Goal: Task Accomplishment & Management: Manage account settings

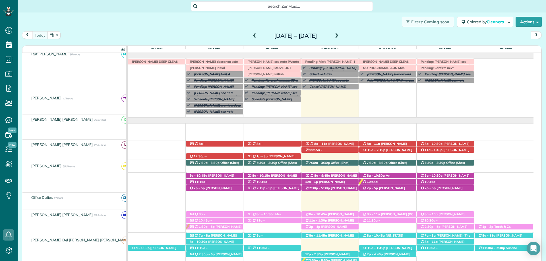
scroll to position [184, 0]
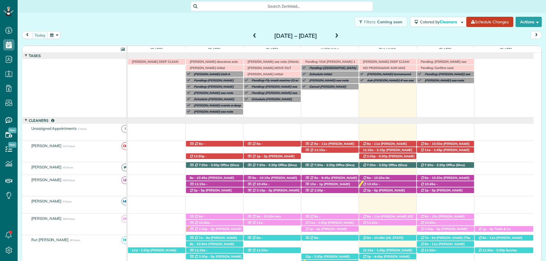
scroll to position [3, 3]
click at [7, 252] on icon at bounding box center [8, 250] width 11 height 11
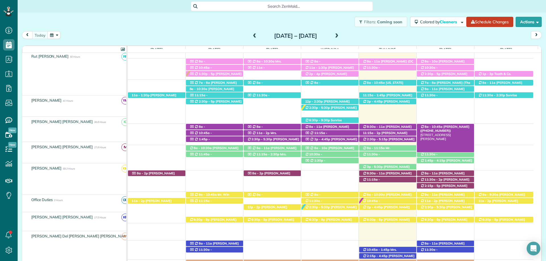
scroll to position [155, 0]
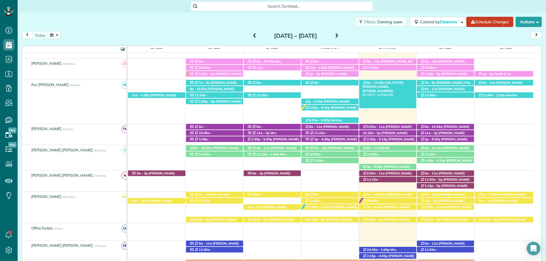
click at [386, 84] on span "Virginia Seebrat (+13343205377)" at bounding box center [383, 87] width 41 height 12
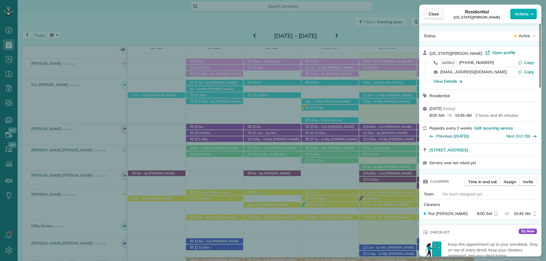
click at [435, 18] on button "Close" at bounding box center [434, 14] width 20 height 11
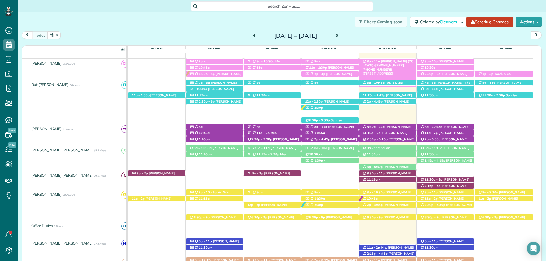
click at [389, 61] on span "Mandy King (DC LAWN) (+12512709897, +12059027602)" at bounding box center [388, 65] width 51 height 12
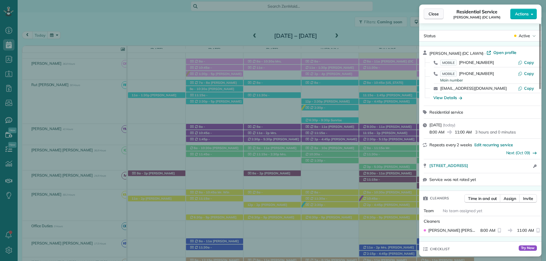
click at [430, 15] on span "Close" at bounding box center [434, 14] width 10 height 6
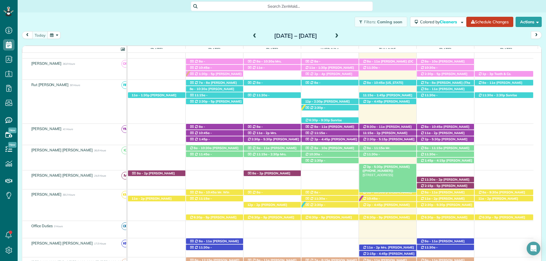
scroll to position [184, 0]
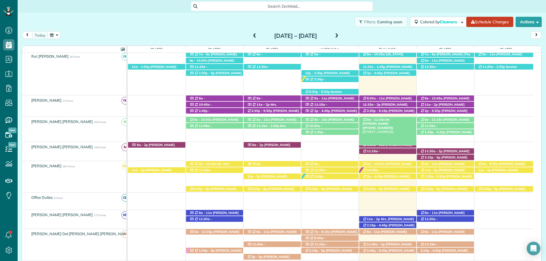
click at [394, 119] on span "Mr. Kevin Hall (+13363910278)" at bounding box center [378, 124] width 31 height 12
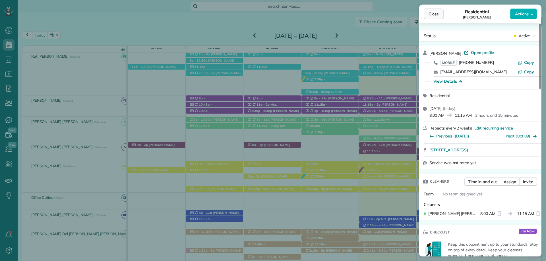
click at [434, 13] on span "Close" at bounding box center [434, 14] width 10 height 6
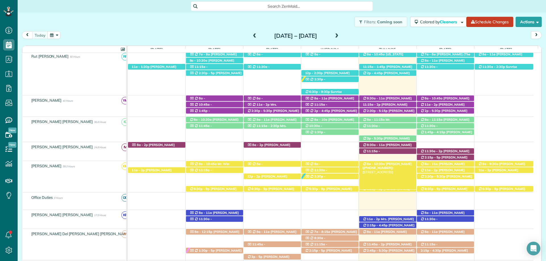
click at [396, 164] on span "[PERSON_NAME] ([PHONE_NUMBER])" at bounding box center [387, 166] width 49 height 8
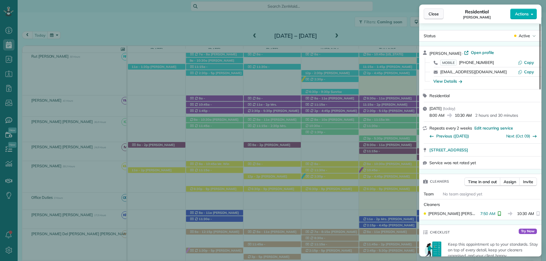
click at [434, 12] on span "Close" at bounding box center [434, 14] width 10 height 6
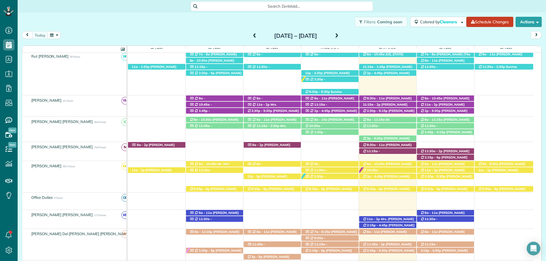
scroll to position [212, 0]
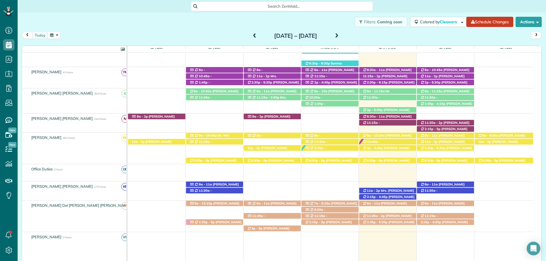
drag, startPoint x: 394, startPoint y: 203, endPoint x: 401, endPoint y: 202, distance: 6.5
click at [394, 202] on span "[PERSON_NAME] ([PHONE_NUMBER])" at bounding box center [385, 206] width 44 height 8
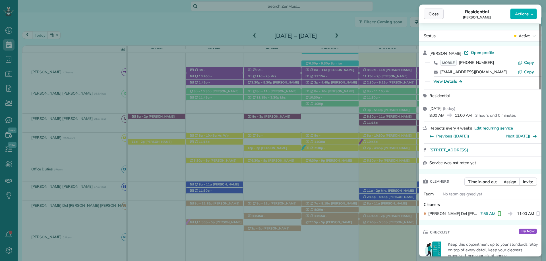
click at [433, 16] on span "Close" at bounding box center [434, 14] width 10 height 6
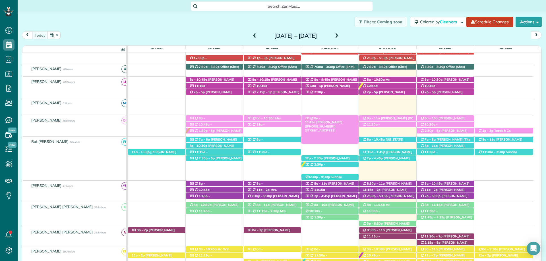
scroll to position [70, 0]
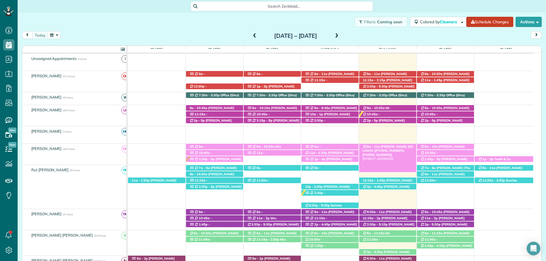
click at [405, 145] on div "8a - 11a Mandy King (DC LAWN) (+12512709897, +12059027602) 16520 Gaineswood Dri…" at bounding box center [387, 147] width 57 height 6
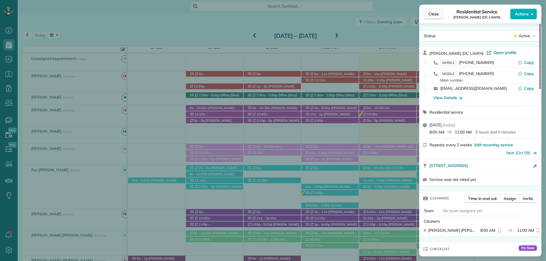
click at [431, 16] on span "Close" at bounding box center [434, 14] width 10 height 6
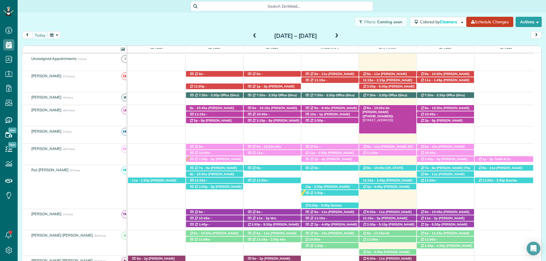
click at [394, 107] on span "Mr. Ryan Campbell (+12516435880)" at bounding box center [378, 112] width 31 height 12
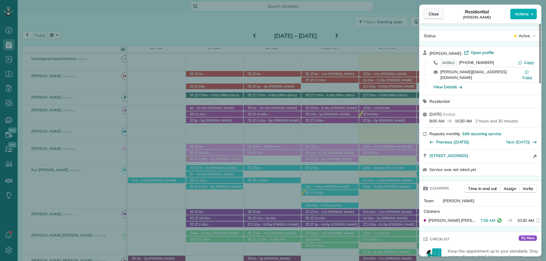
click at [433, 12] on span "Close" at bounding box center [434, 14] width 10 height 6
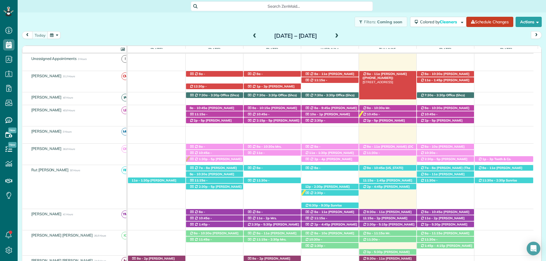
click at [395, 73] on span "Meg Willett (+13193215981)" at bounding box center [385, 76] width 44 height 8
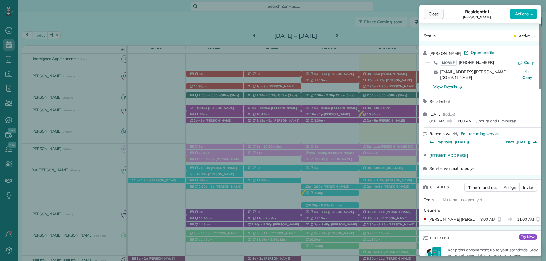
click at [435, 17] on button "Close" at bounding box center [434, 14] width 20 height 11
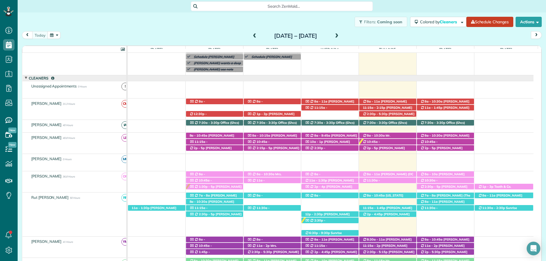
scroll to position [57, 0]
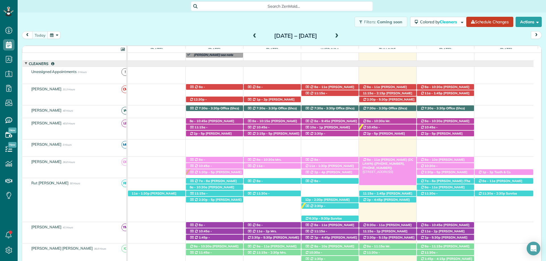
click at [387, 159] on span "Mandy King (DC LAWN) (+12512709897, +12059027602)" at bounding box center [388, 164] width 51 height 12
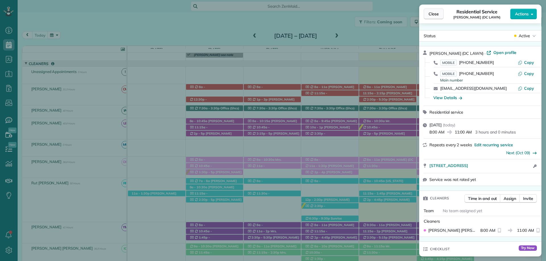
click at [430, 15] on span "Close" at bounding box center [434, 14] width 10 height 6
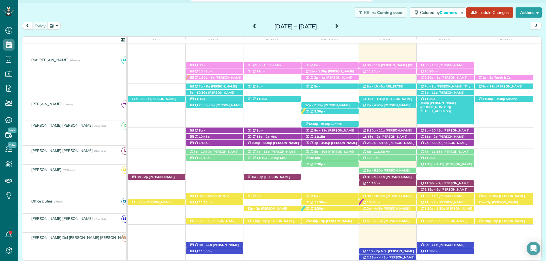
scroll to position [142, 0]
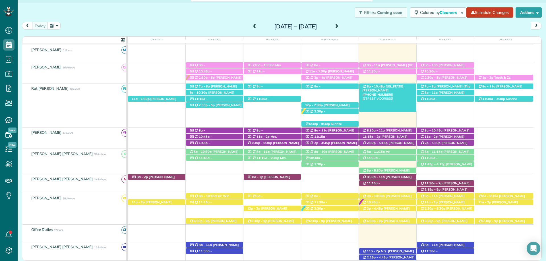
click at [385, 87] on span "Virginia Seebrat (+13343205377)" at bounding box center [383, 90] width 41 height 12
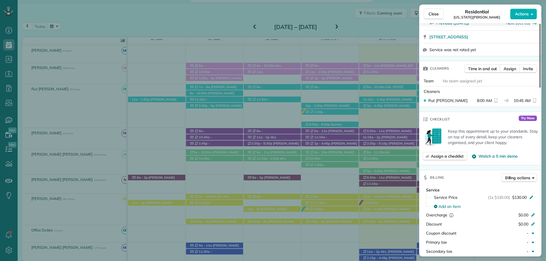
scroll to position [85, 0]
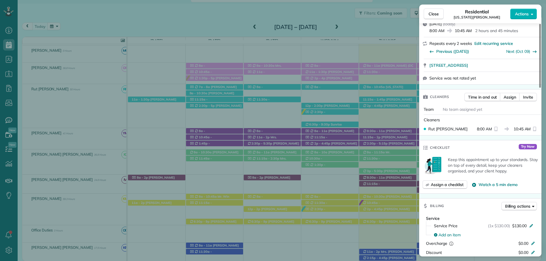
click at [436, 6] on div "Close Residential Virginia Seebrat Actions" at bounding box center [480, 14] width 122 height 19
click at [436, 13] on span "Close" at bounding box center [434, 14] width 10 height 6
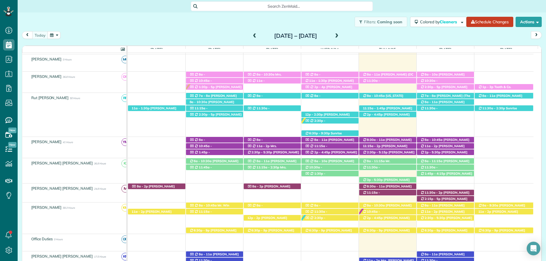
click at [265, 7] on span "Search ZenMaid…" at bounding box center [283, 6] width 173 height 6
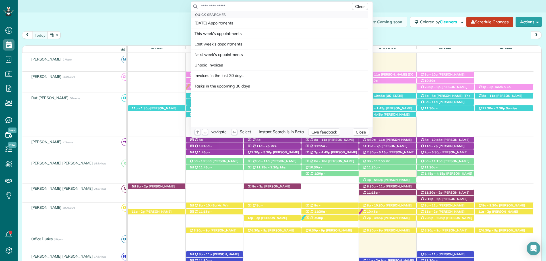
click at [269, 9] on input "text" at bounding box center [276, 6] width 150 height 6
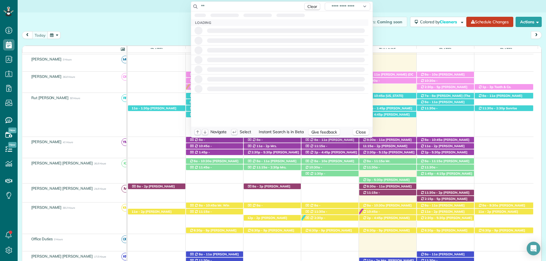
type input "*"
type input "**********"
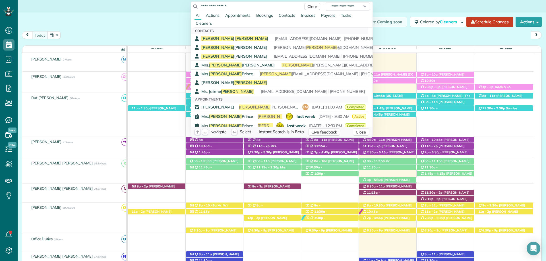
click at [445, 28] on html "Dashboard Scheduling Calendar View List View Dispatch View - Weekly scheduling …" at bounding box center [273, 130] width 546 height 261
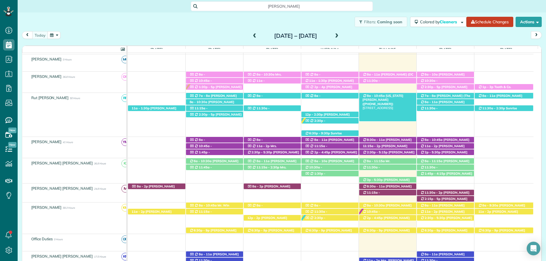
click at [391, 97] on span "Virginia Seebrat (+13343205377)" at bounding box center [383, 100] width 41 height 12
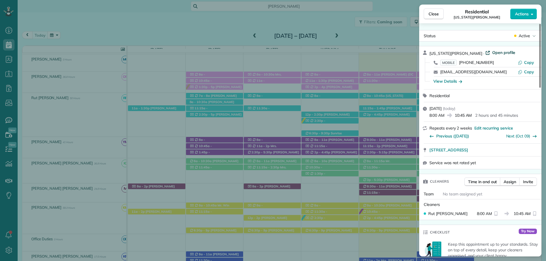
click at [492, 52] on span "Open profile" at bounding box center [503, 53] width 23 height 6
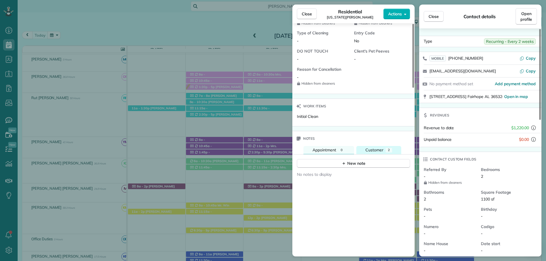
scroll to position [455, 0]
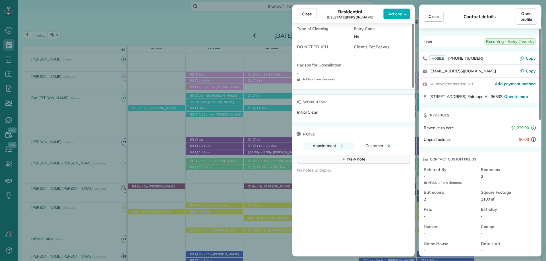
click at [352, 158] on div "New note" at bounding box center [354, 159] width 24 height 6
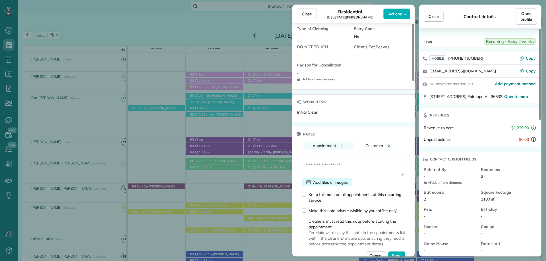
click at [318, 179] on div "Add files or images" at bounding box center [327, 183] width 51 height 8
click at [315, 166] on textarea at bounding box center [353, 168] width 102 height 16
click at [355, 172] on textarea "**********" at bounding box center [353, 168] width 102 height 16
type textarea "**********"
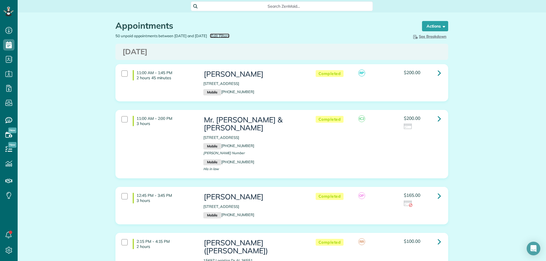
click at [229, 38] on span "Edit Filters" at bounding box center [220, 36] width 18 height 5
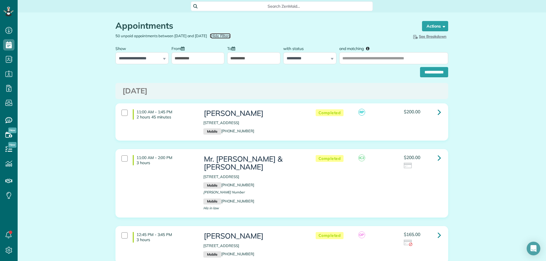
scroll to position [3, 3]
click at [204, 56] on input "**********" at bounding box center [197, 58] width 53 height 12
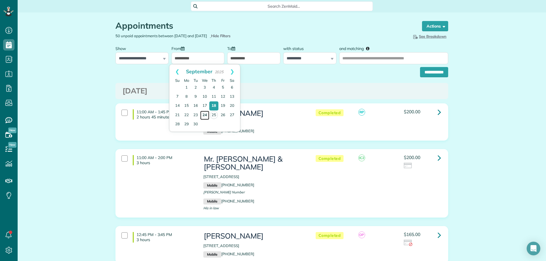
click at [205, 113] on link "24" at bounding box center [204, 115] width 9 height 9
type input "**********"
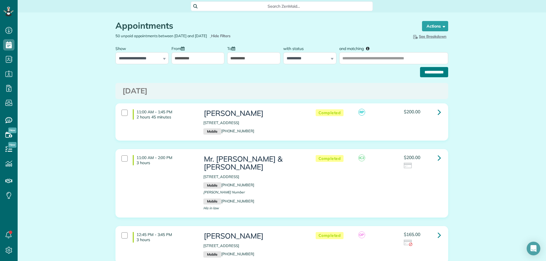
click at [431, 73] on input "**********" at bounding box center [434, 72] width 28 height 10
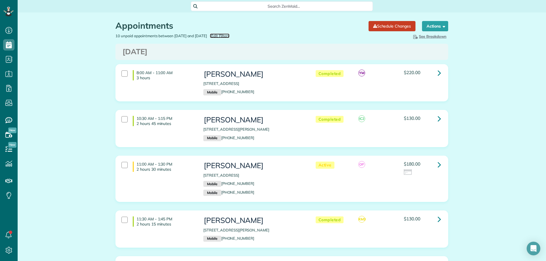
click at [229, 36] on span "Edit Filters" at bounding box center [220, 36] width 18 height 5
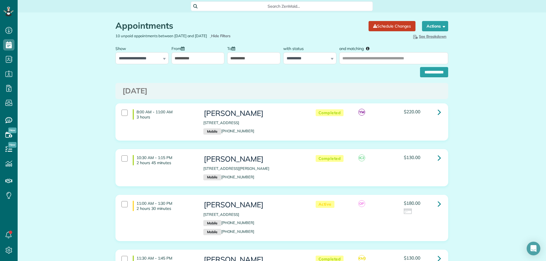
click at [192, 61] on input "**********" at bounding box center [197, 58] width 53 height 12
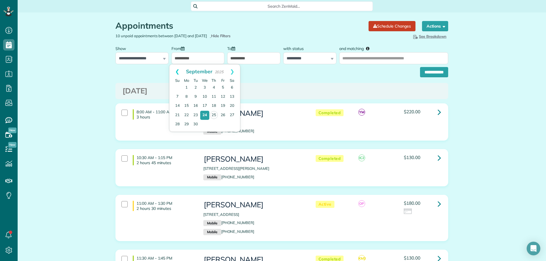
click at [179, 73] on link "Prev" at bounding box center [177, 72] width 16 height 14
click at [235, 65] on link "Next" at bounding box center [232, 72] width 16 height 14
click at [197, 113] on link "23" at bounding box center [195, 115] width 9 height 9
type input "**********"
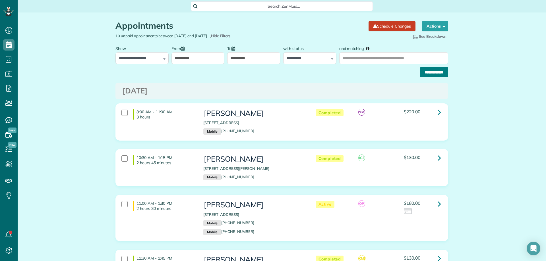
click at [425, 72] on input "**********" at bounding box center [434, 72] width 28 height 10
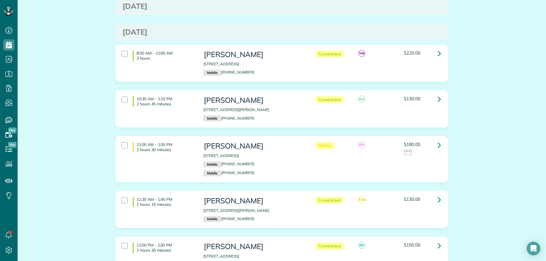
scroll to position [256, 0]
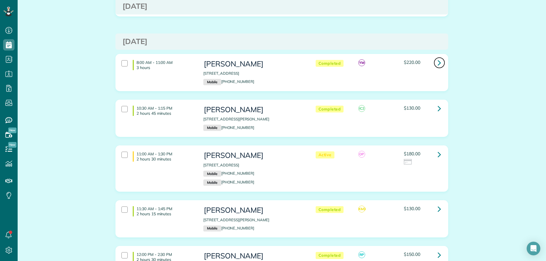
click at [438, 58] on icon at bounding box center [439, 63] width 3 height 10
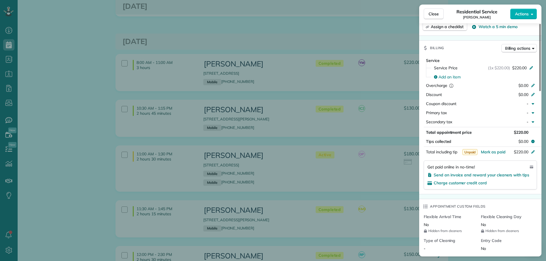
scroll to position [256, 0]
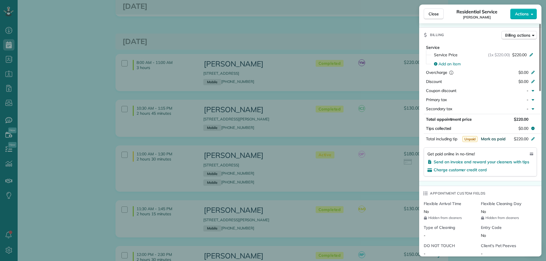
click at [485, 137] on span "Mark as paid" at bounding box center [493, 138] width 25 height 5
click at [438, 13] on span "Close" at bounding box center [434, 14] width 10 height 6
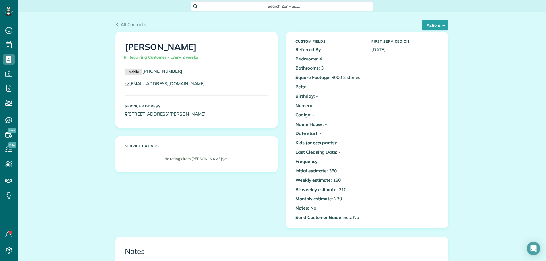
click at [261, 6] on span "Search ZenMaid…" at bounding box center [283, 6] width 173 height 6
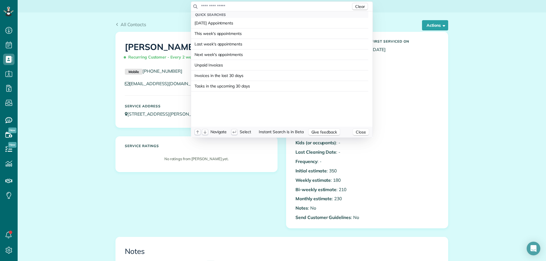
click at [260, 5] on input "text" at bounding box center [276, 6] width 150 height 6
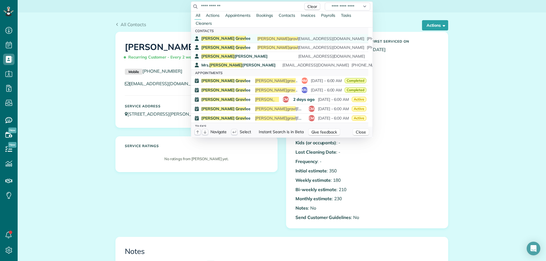
type input "**********"
click at [235, 37] on span "Gravl" at bounding box center [240, 38] width 11 height 5
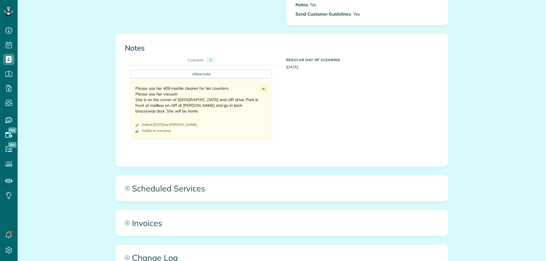
scroll to position [256, 0]
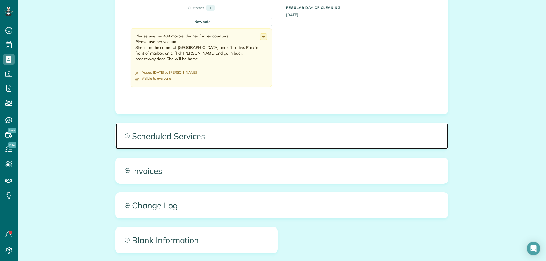
click at [211, 133] on span "Scheduled Services" at bounding box center [282, 136] width 332 height 26
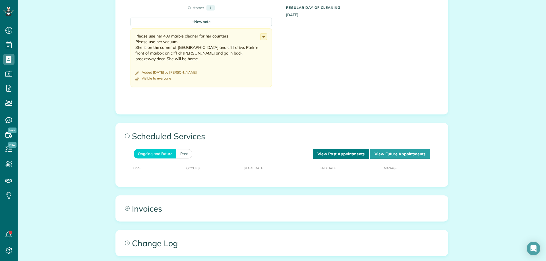
click at [331, 155] on link "View Past Appointments" at bounding box center [341, 154] width 56 height 10
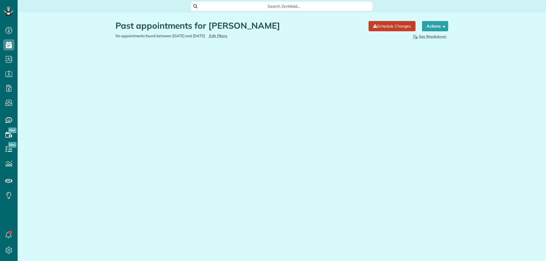
scroll to position [3, 3]
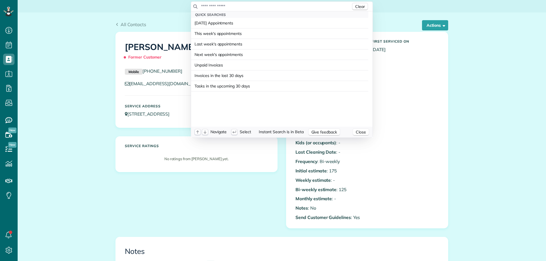
scroll to position [3, 3]
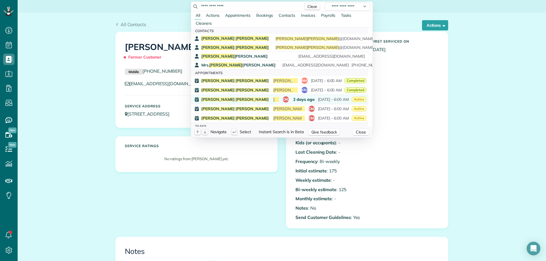
type input "**********"
click at [283, 98] on span "CM3" at bounding box center [286, 99] width 7 height 5
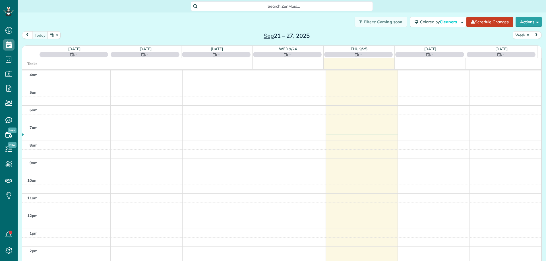
scroll to position [53, 0]
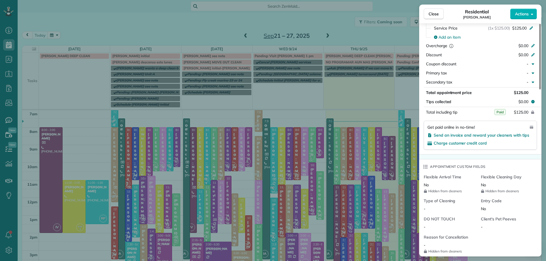
scroll to position [285, 0]
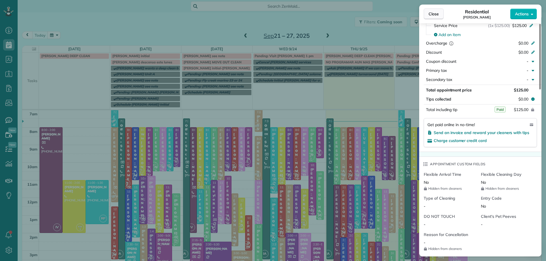
click at [433, 15] on span "Close" at bounding box center [434, 14] width 10 height 6
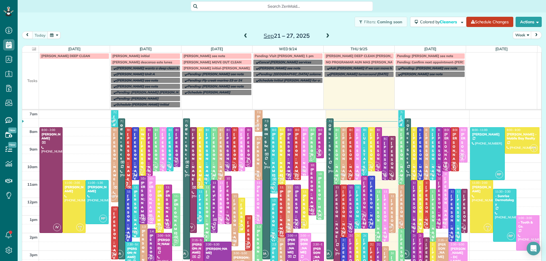
click at [291, 4] on span "Search ZenMaid…" at bounding box center [283, 6] width 173 height 6
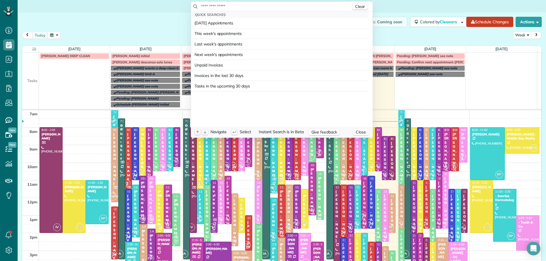
click at [291, 4] on input "text" at bounding box center [276, 6] width 150 height 6
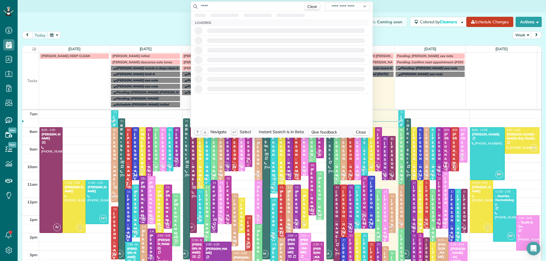
type input "****"
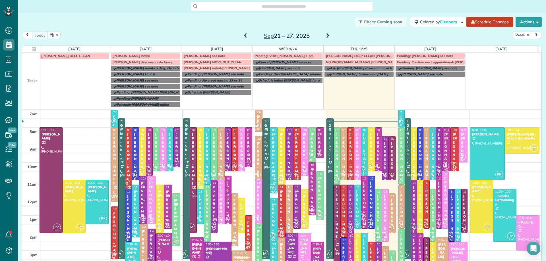
click at [279, 21] on div "Filters: Coming soon Colored by Cleaners Color by Cleaner Color by Team Color b…" at bounding box center [282, 22] width 528 height 19
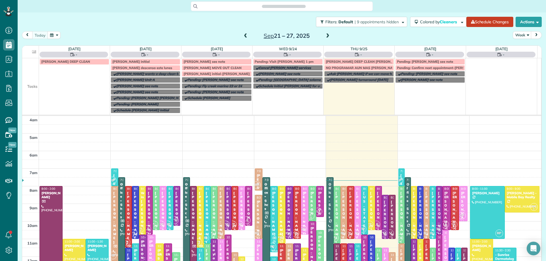
scroll to position [53, 0]
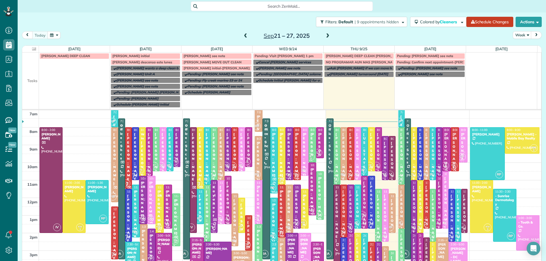
click at [288, 9] on span "Search ZenMaid…" at bounding box center [283, 6] width 173 height 6
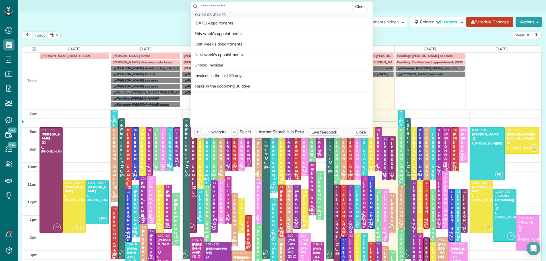
click at [288, 8] on input "text" at bounding box center [276, 6] width 150 height 6
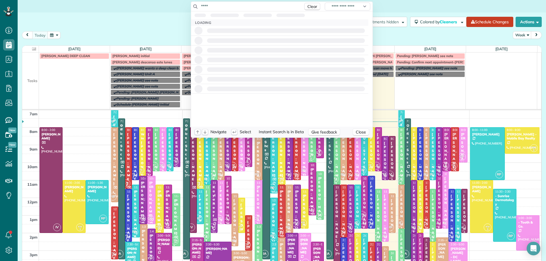
type input "****"
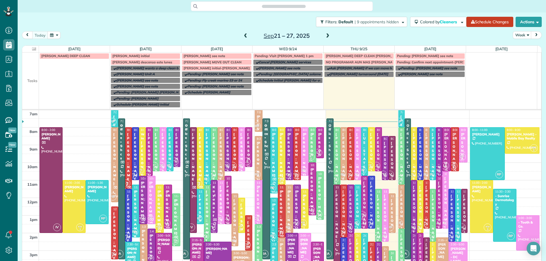
click at [288, 8] on span "Search ZenMaid…" at bounding box center [284, 6] width 32 height 6
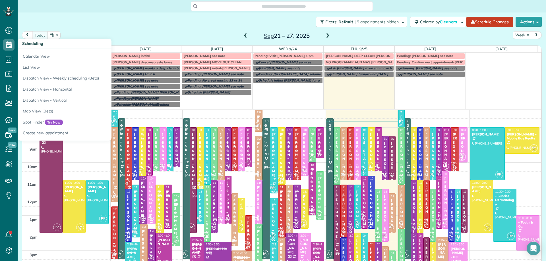
click at [96, 27] on div "Filters: Default | 9 appointments hidden Colored by Cleaners Color by Cleaner C…" at bounding box center [282, 22] width 528 height 19
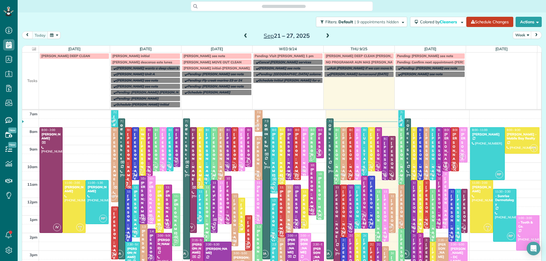
click at [268, 5] on span "Search ZenMaid…" at bounding box center [284, 6] width 32 height 6
click at [243, 10] on div "Search ZenMaid…" at bounding box center [282, 6] width 182 height 10
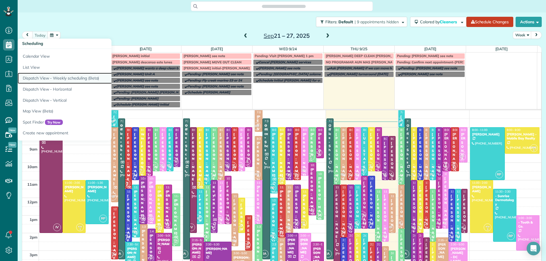
click at [69, 81] on link "Dispatch View - Weekly scheduling (Beta)" at bounding box center [89, 78] width 142 height 11
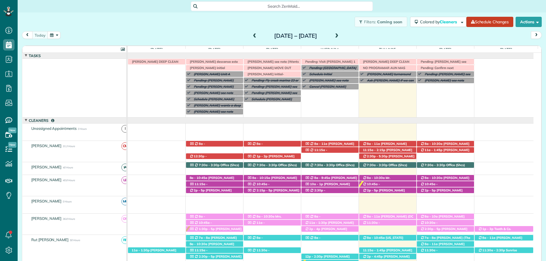
scroll to position [42, 0]
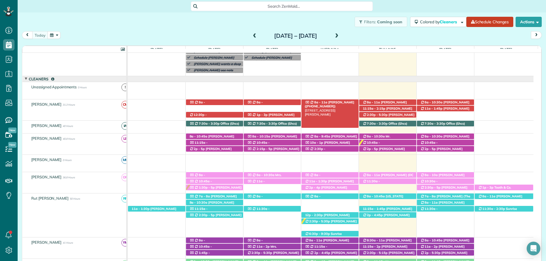
click at [332, 102] on span "[PERSON_NAME] ([PHONE_NUMBER])" at bounding box center [329, 104] width 49 height 8
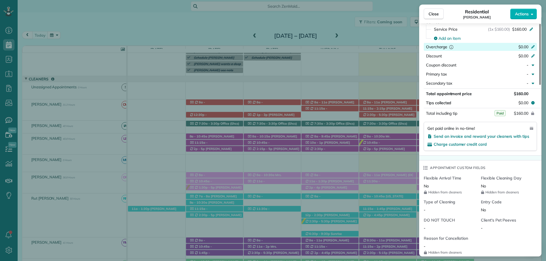
scroll to position [284, 0]
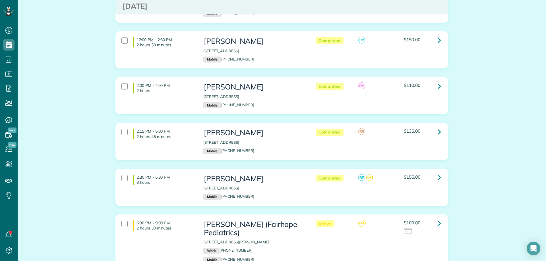
scroll to position [427, 0]
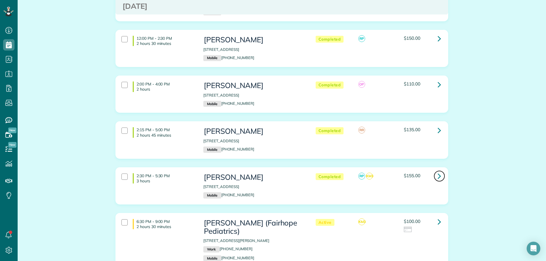
click at [438, 171] on icon at bounding box center [439, 176] width 3 height 10
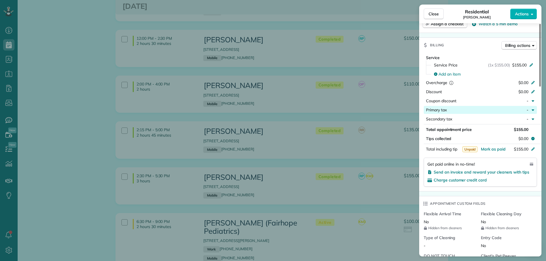
scroll to position [313, 0]
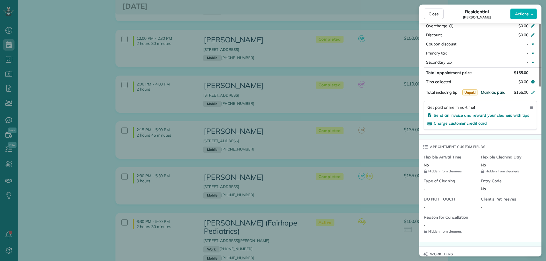
click at [491, 91] on span "Mark as paid" at bounding box center [493, 92] width 25 height 5
click at [437, 12] on span "Close" at bounding box center [434, 14] width 10 height 6
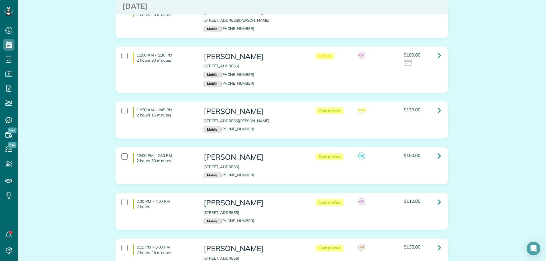
scroll to position [313, 0]
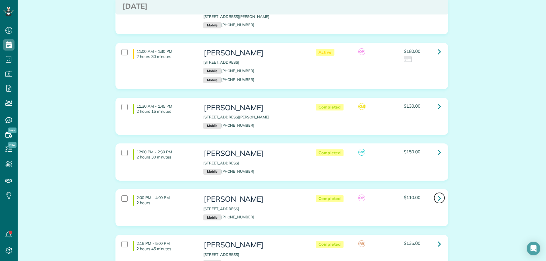
click at [435, 193] on link at bounding box center [439, 198] width 11 height 11
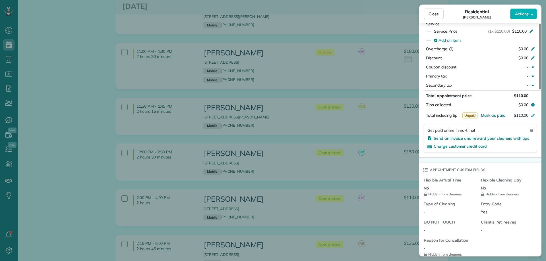
scroll to position [285, 0]
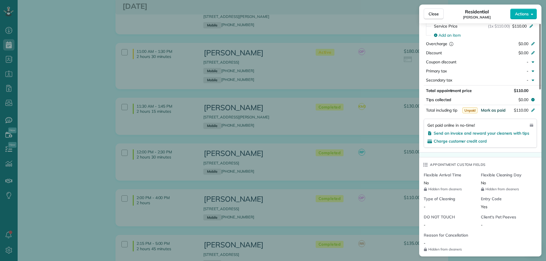
click at [495, 111] on span "Mark as paid" at bounding box center [493, 110] width 25 height 5
click at [435, 13] on span "Close" at bounding box center [434, 14] width 10 height 6
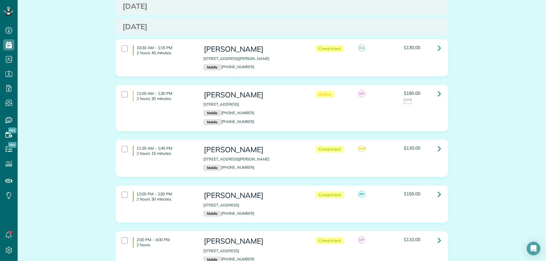
scroll to position [268, 0]
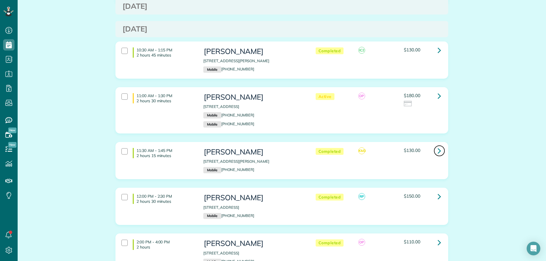
click at [438, 146] on icon at bounding box center [439, 151] width 3 height 10
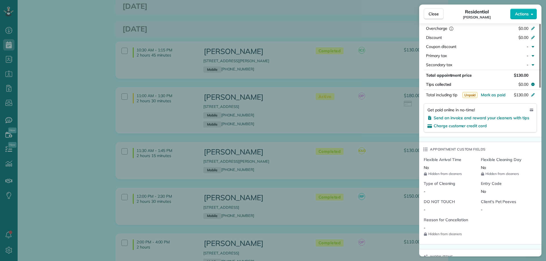
scroll to position [313, 0]
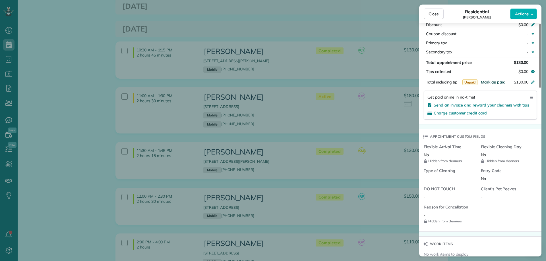
click at [494, 83] on span "Mark as paid" at bounding box center [493, 82] width 25 height 5
click at [436, 13] on span "Close" at bounding box center [434, 14] width 10 height 6
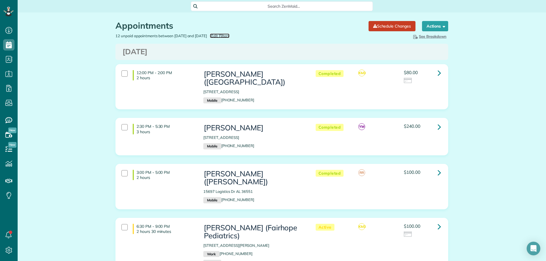
click at [229, 36] on span "Edit Filters" at bounding box center [220, 36] width 18 height 5
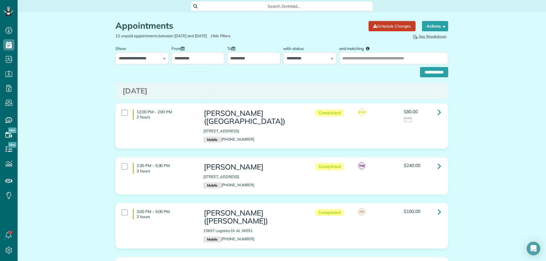
click at [202, 63] on input "**********" at bounding box center [197, 58] width 53 height 12
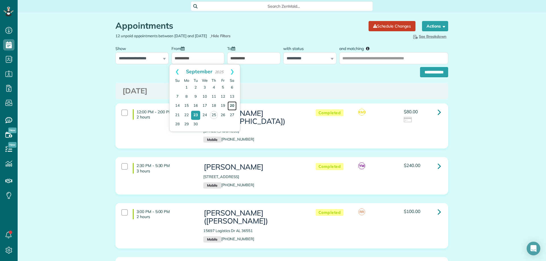
click at [233, 105] on link "20" at bounding box center [231, 106] width 9 height 9
type input "**********"
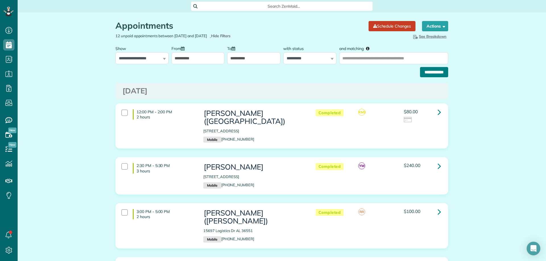
click at [430, 73] on input "**********" at bounding box center [434, 72] width 28 height 10
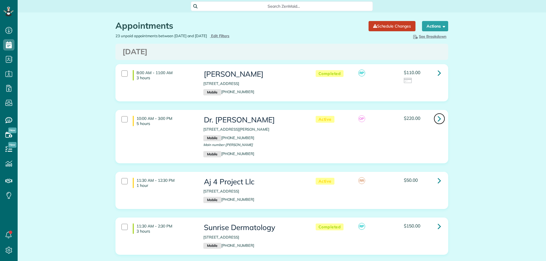
click at [438, 114] on icon at bounding box center [439, 119] width 3 height 10
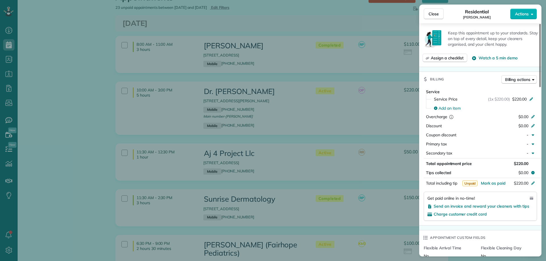
scroll to position [285, 0]
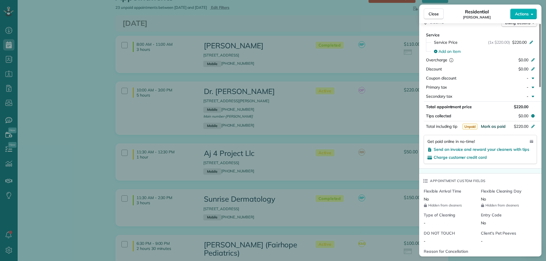
click at [496, 127] on span "Mark as paid" at bounding box center [493, 126] width 25 height 5
click at [430, 14] on span "Close" at bounding box center [434, 14] width 10 height 6
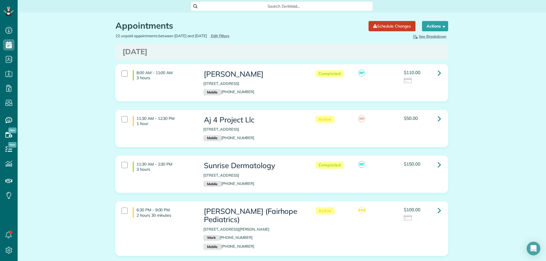
scroll to position [3, 3]
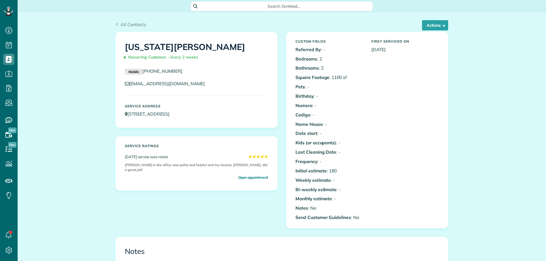
scroll to position [232, 0]
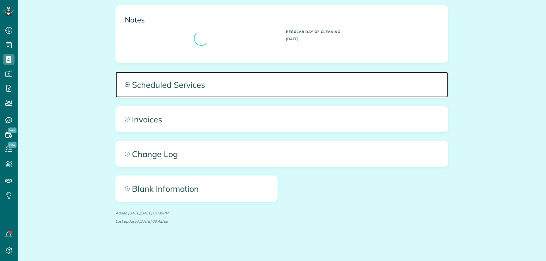
click at [177, 91] on span "Scheduled Services" at bounding box center [282, 85] width 332 height 26
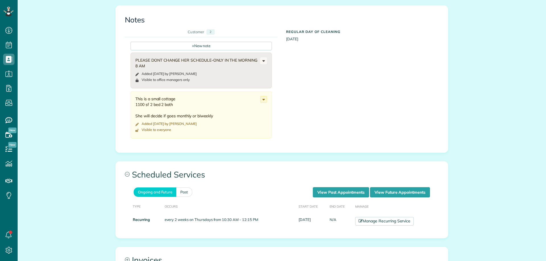
click at [331, 106] on div "+ New note PLEASE DONT CHANGE HER SCHEDULE-ONLY IN THE MORNING 8 AM Added 4 mon…" at bounding box center [277, 85] width 305 height 97
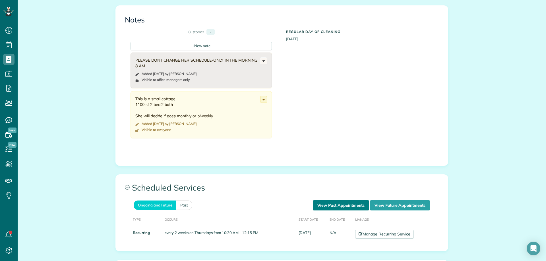
click at [334, 204] on link "View Past Appointments" at bounding box center [341, 205] width 56 height 10
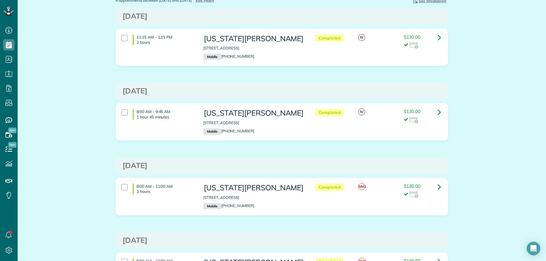
scroll to position [22, 0]
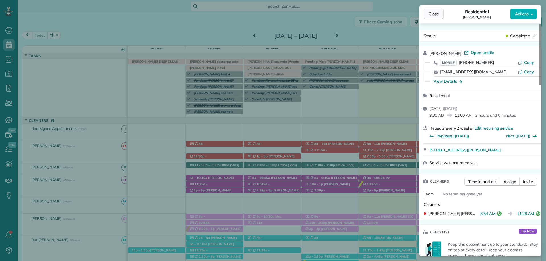
click at [434, 13] on span "Close" at bounding box center [434, 14] width 10 height 6
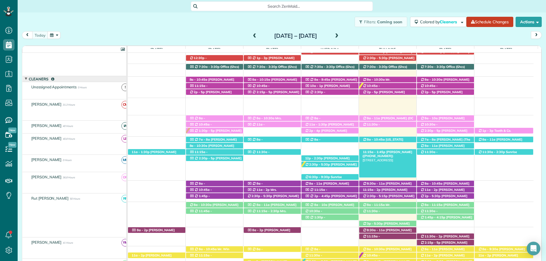
scroll to position [98, 0]
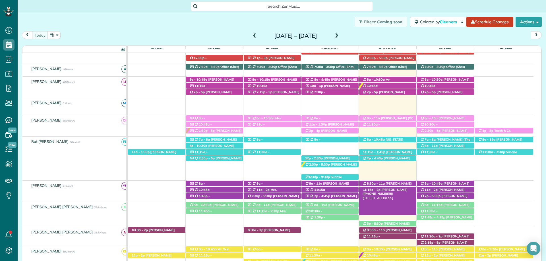
click at [399, 190] on span "[PERSON_NAME] ([PHONE_NUMBER])" at bounding box center [385, 192] width 45 height 8
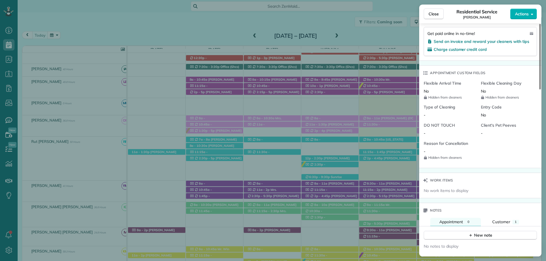
scroll to position [370, 0]
click at [514, 219] on button "Customer 1" at bounding box center [505, 222] width 45 height 8
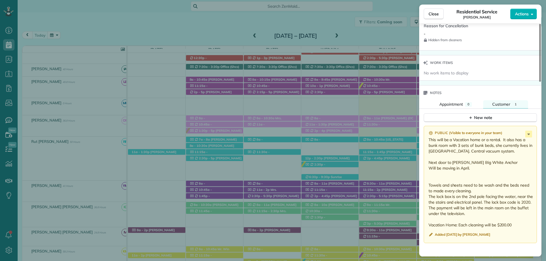
scroll to position [540, 0]
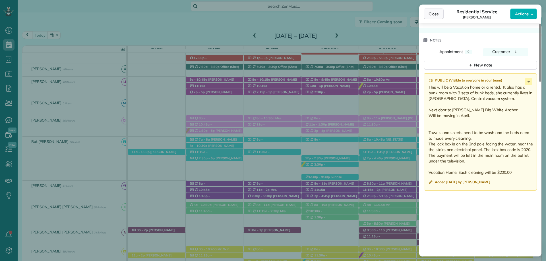
click at [434, 15] on span "Close" at bounding box center [434, 14] width 10 height 6
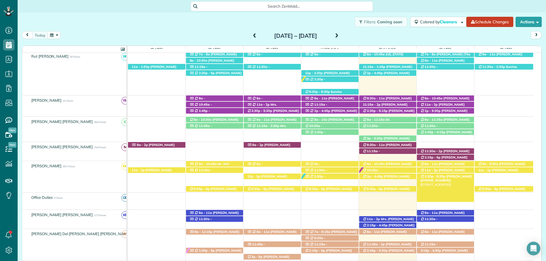
scroll to position [212, 0]
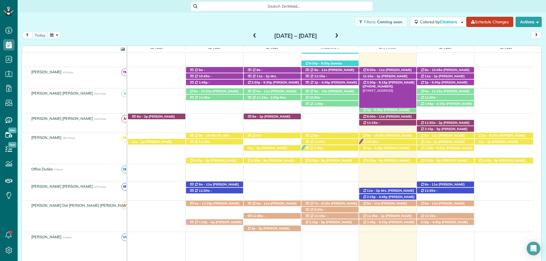
click at [392, 84] on span "[PERSON_NAME] ([PHONE_NUMBER])" at bounding box center [389, 84] width 52 height 8
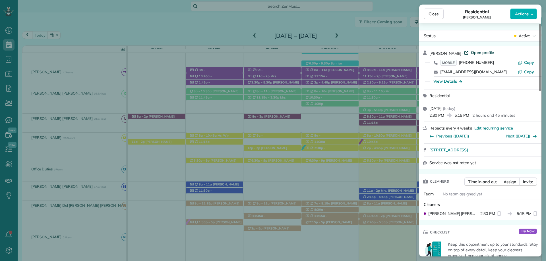
click at [480, 54] on span "Open profile" at bounding box center [482, 53] width 23 height 6
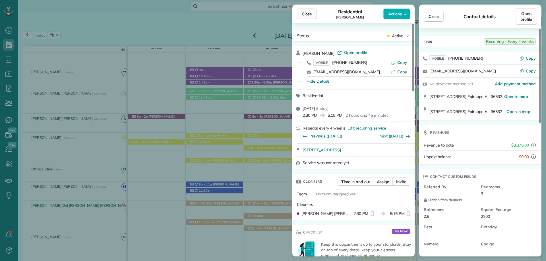
click at [304, 12] on span "Close" at bounding box center [307, 14] width 10 height 6
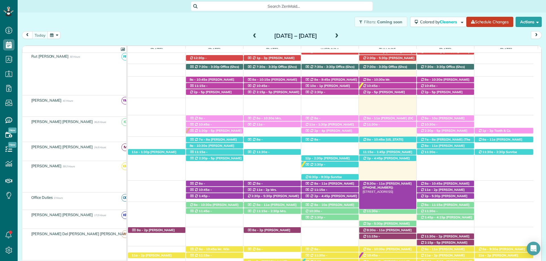
scroll to position [98, 0]
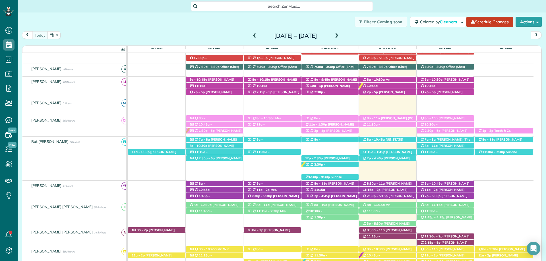
click at [390, 93] on span "[PERSON_NAME] ([PHONE_NUMBER])" at bounding box center [384, 94] width 42 height 8
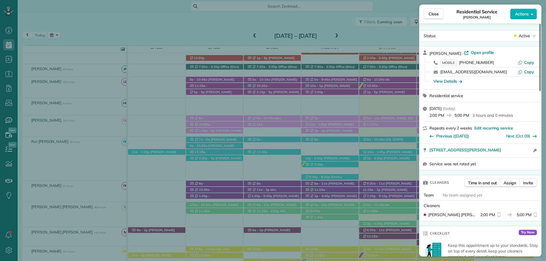
click at [215, 258] on div "Close Residential Service Joselyn Amoo Actions Status Active Joselyn Amoo · Ope…" at bounding box center [273, 130] width 546 height 261
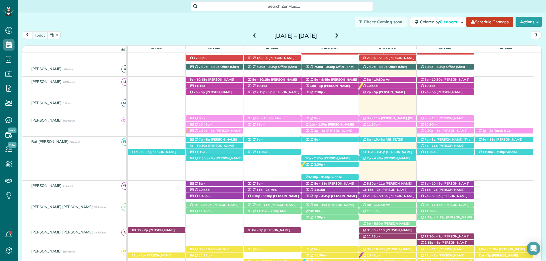
click at [392, 35] on div "today Sunday Sep 21 – Saturday Sep 27, 2025" at bounding box center [282, 36] width 520 height 11
click at [396, 127] on span "[PERSON_NAME] ([PHONE_NUMBER])" at bounding box center [381, 131] width 36 height 8
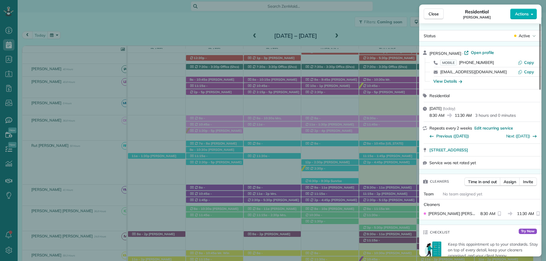
click at [470, 231] on div "Checklist Try Now" at bounding box center [480, 232] width 122 height 15
click at [521, 17] on button "Actions" at bounding box center [523, 14] width 27 height 11
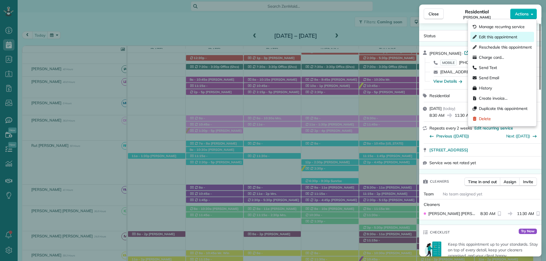
click at [496, 38] on span "Edit this appointment" at bounding box center [498, 37] width 38 height 6
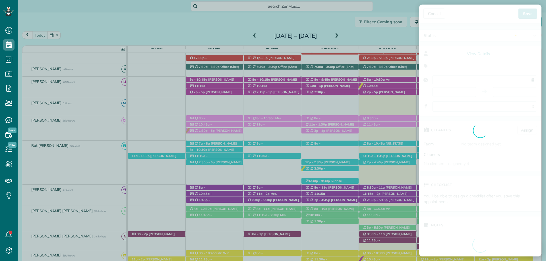
type input "**********"
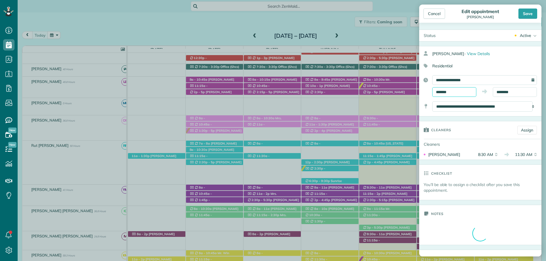
click at [440, 91] on input "*******" at bounding box center [454, 92] width 44 height 10
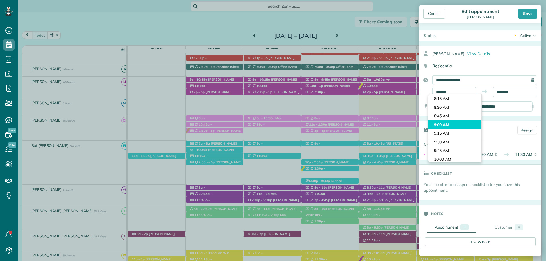
type input "*******"
click at [448, 123] on body "Dashboard Scheduling Calendar View List View Dispatch View - Weekly scheduling …" at bounding box center [273, 130] width 546 height 261
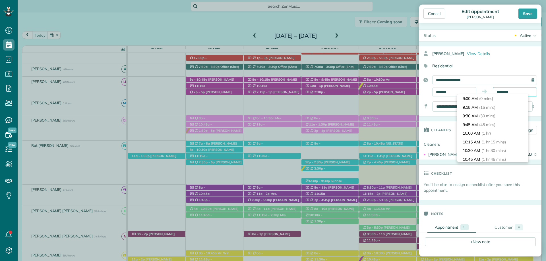
click at [524, 89] on input "********" at bounding box center [515, 92] width 44 height 10
type input "********"
click at [493, 123] on span "(3 hrs)" at bounding box center [487, 124] width 12 height 5
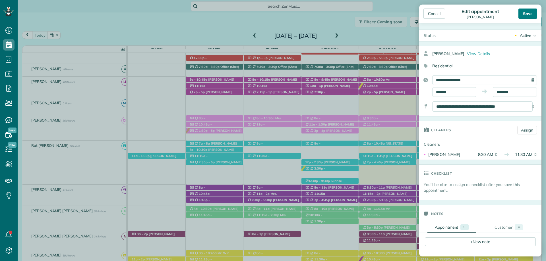
click at [528, 15] on div "Save" at bounding box center [527, 14] width 19 height 10
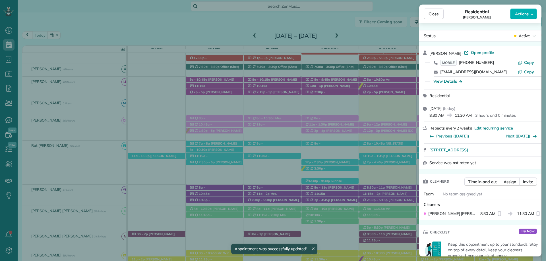
click at [431, 18] on button "Close" at bounding box center [434, 14] width 20 height 11
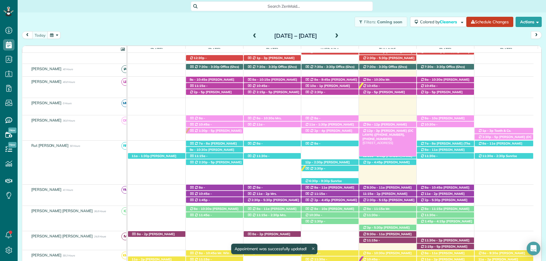
click at [397, 129] on span "[PERSON_NAME] (DC LAWN) ([PHONE_NUMBER], [PHONE_NUMBER])" at bounding box center [388, 135] width 51 height 12
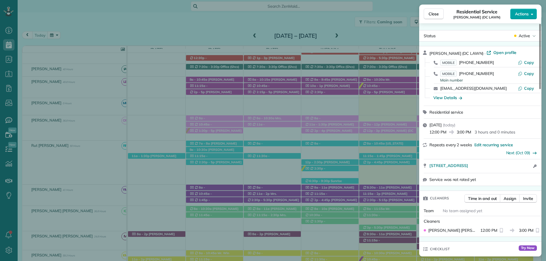
click at [531, 12] on button "Actions" at bounding box center [523, 14] width 27 height 11
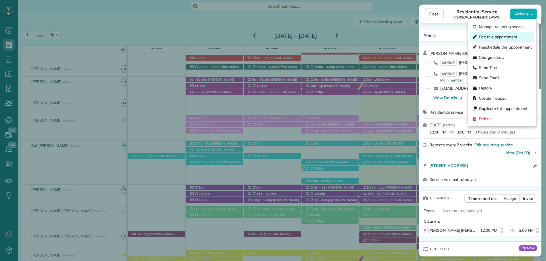
click at [497, 38] on span "Edit this appointment" at bounding box center [498, 37] width 38 height 6
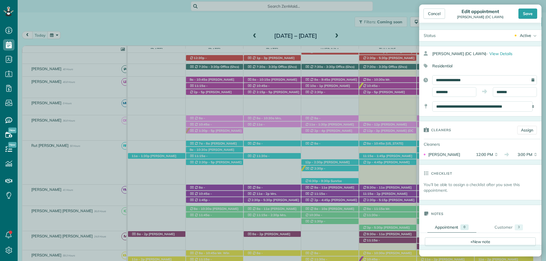
click at [446, 87] on div "**********" at bounding box center [480, 86] width 122 height 22
click at [448, 92] on input "********" at bounding box center [454, 92] width 44 height 10
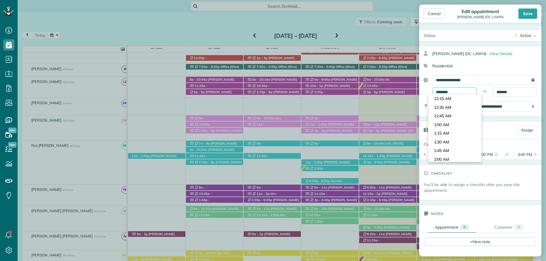
scroll to position [399, 0]
type input "********"
click at [448, 117] on body "Dashboard Scheduling Calendar View List View Dispatch View - Weekly scheduling …" at bounding box center [273, 130] width 546 height 261
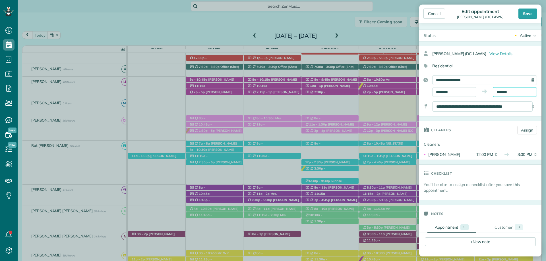
click at [504, 91] on input "*******" at bounding box center [515, 92] width 44 height 10
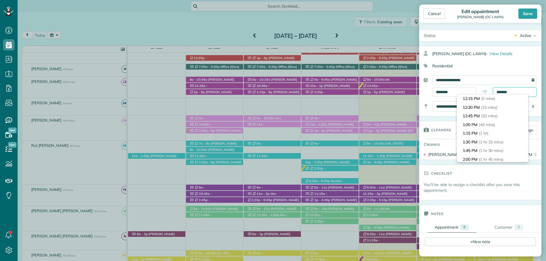
scroll to position [87, 0]
type input "*******"
click at [487, 114] on span "(3 hrs)" at bounding box center [485, 115] width 12 height 5
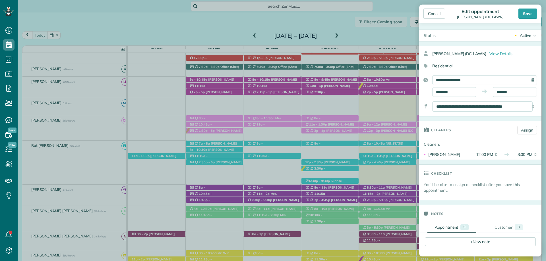
click at [532, 20] on div "Cancel Edit appointment Mandy King (DC LAWN) Save" at bounding box center [480, 14] width 122 height 18
click at [532, 15] on div "Save" at bounding box center [527, 14] width 19 height 10
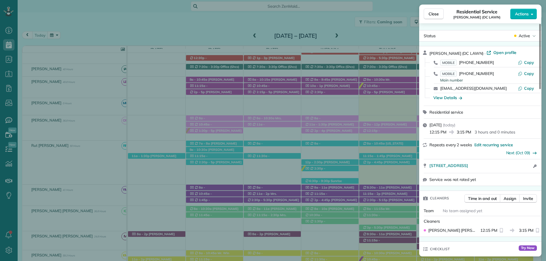
drag, startPoint x: 432, startPoint y: 9, endPoint x: 400, endPoint y: 130, distance: 125.9
click at [432, 9] on button "Close" at bounding box center [434, 14] width 20 height 11
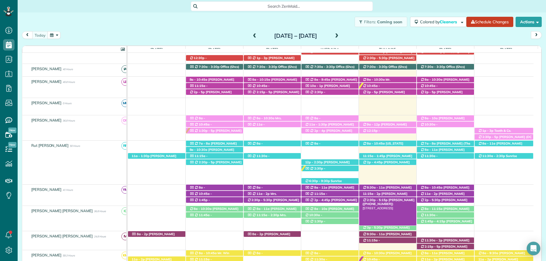
click at [400, 201] on span "[PERSON_NAME] ([PHONE_NUMBER])" at bounding box center [389, 202] width 52 height 8
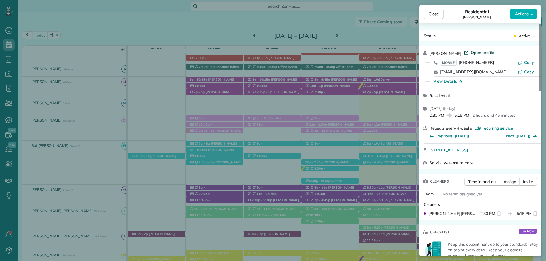
click at [484, 53] on span "Open profile" at bounding box center [482, 53] width 23 height 6
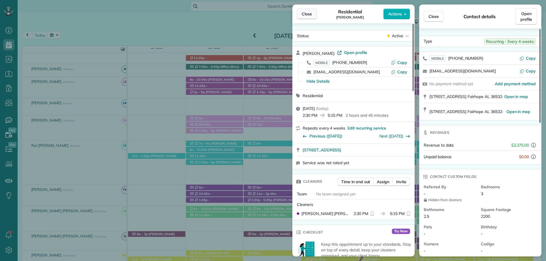
click at [306, 18] on button "Close" at bounding box center [307, 14] width 20 height 11
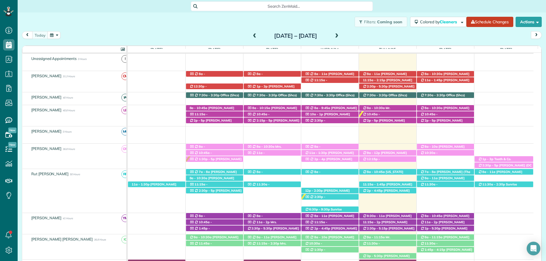
scroll to position [13, 0]
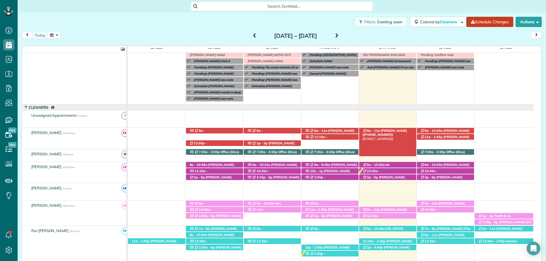
click at [392, 131] on span "[PERSON_NAME] ([PHONE_NUMBER])" at bounding box center [385, 133] width 44 height 8
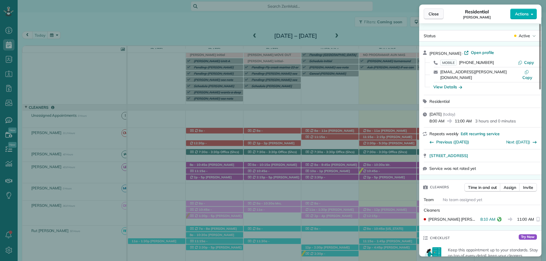
click at [429, 15] on span "Close" at bounding box center [434, 14] width 10 height 6
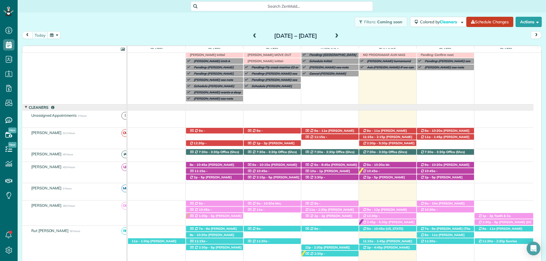
click at [388, 163] on div "8a - 10:30a Mr. Ryan Campbell (+12516435880) 235 Falls Creek Street - Fairhope,…" at bounding box center [387, 165] width 57 height 6
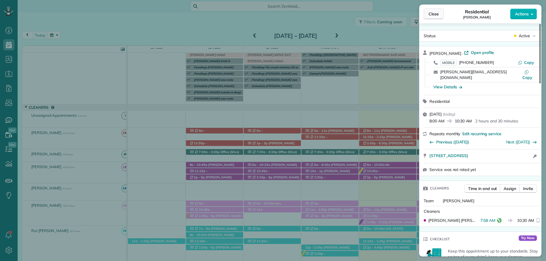
click at [436, 13] on span "Close" at bounding box center [434, 14] width 10 height 6
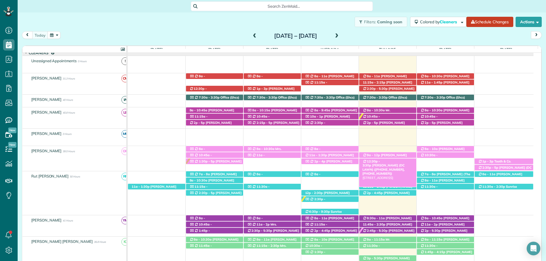
scroll to position [70, 0]
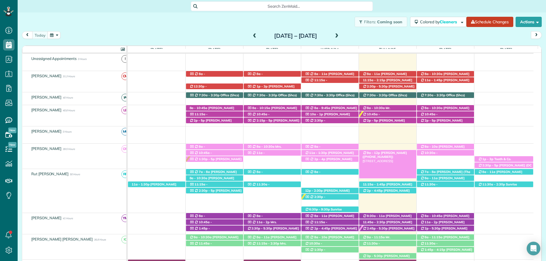
click at [400, 153] on span "[PERSON_NAME] ([PHONE_NUMBER])" at bounding box center [385, 155] width 44 height 8
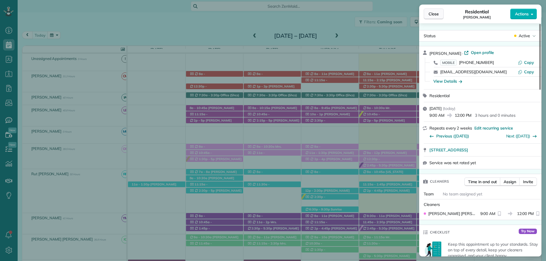
click at [434, 13] on span "Close" at bounding box center [434, 14] width 10 height 6
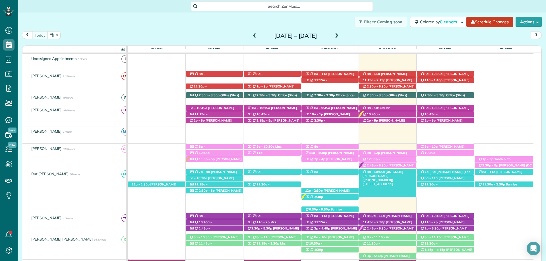
click at [392, 172] on span "[US_STATE][PERSON_NAME] ([PHONE_NUMBER])" at bounding box center [383, 176] width 41 height 12
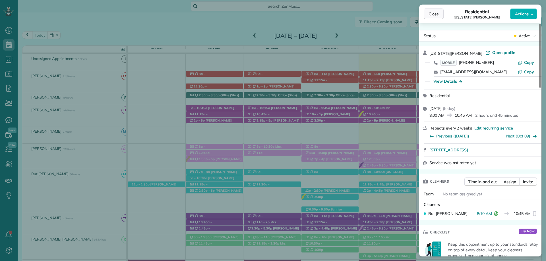
click at [434, 17] on button "Close" at bounding box center [434, 14] width 20 height 11
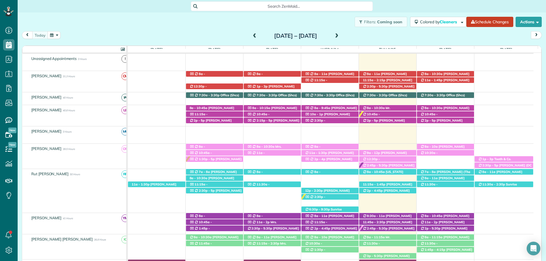
scroll to position [127, 0]
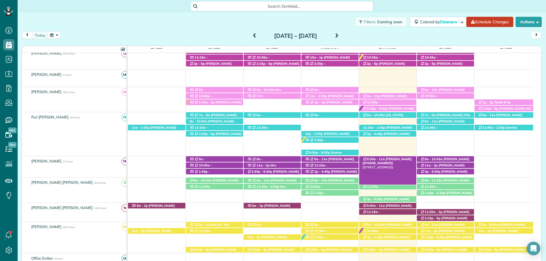
click at [405, 157] on div "8:30a - 11a Kim Lancaster (+12516893602) 33143 Boardwalk Dr - Spanish Fort, AL,…" at bounding box center [387, 159] width 57 height 6
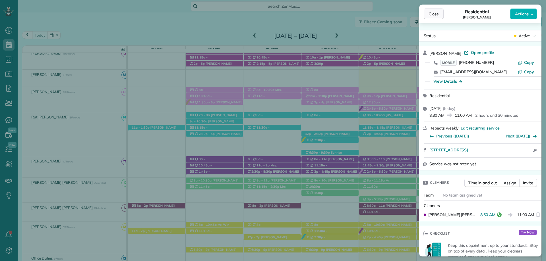
click at [435, 13] on span "Close" at bounding box center [434, 14] width 10 height 6
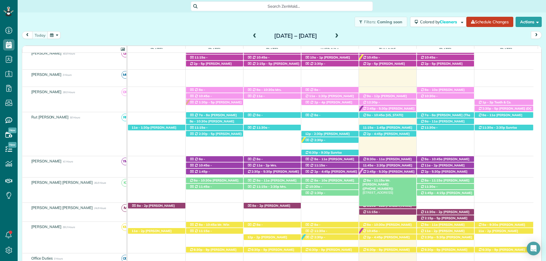
click at [388, 181] on span "Mr. [PERSON_NAME] ([PHONE_NUMBER])" at bounding box center [378, 185] width 31 height 12
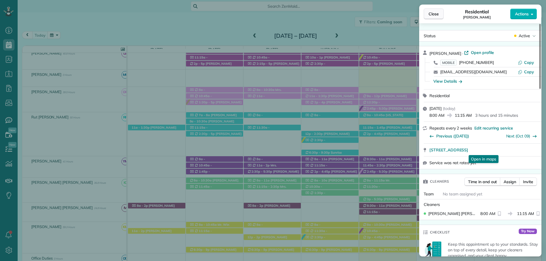
click at [430, 16] on span "Close" at bounding box center [434, 14] width 10 height 6
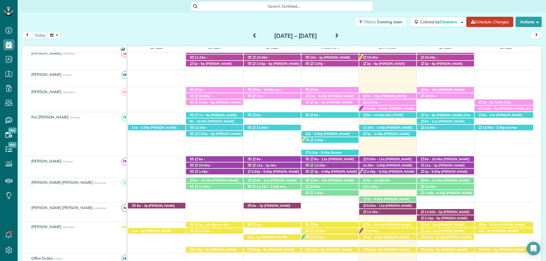
click at [390, 36] on div "today Sunday Sep 21 – Saturday Sep 27, 2025" at bounding box center [282, 36] width 520 height 11
click at [387, 205] on span "[PERSON_NAME] ([PHONE_NUMBER])" at bounding box center [387, 208] width 49 height 8
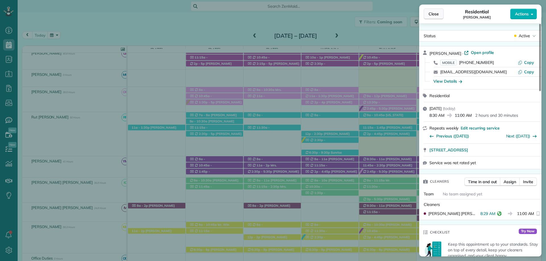
click at [435, 9] on button "Close" at bounding box center [434, 14] width 20 height 11
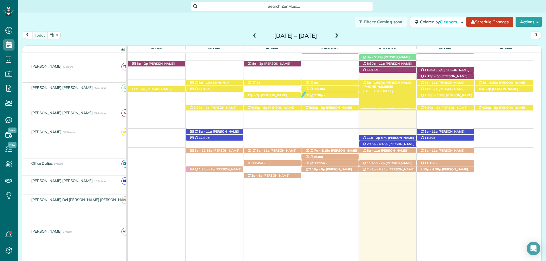
scroll to position [269, 0]
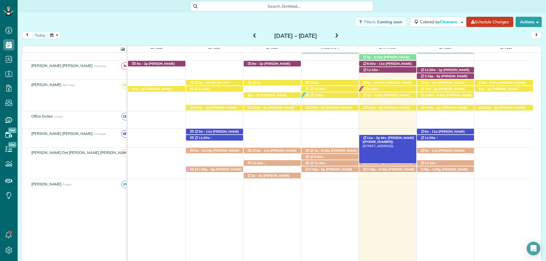
click at [397, 138] on span "Mrs. [PERSON_NAME] ([PHONE_NUMBER])" at bounding box center [388, 140] width 51 height 8
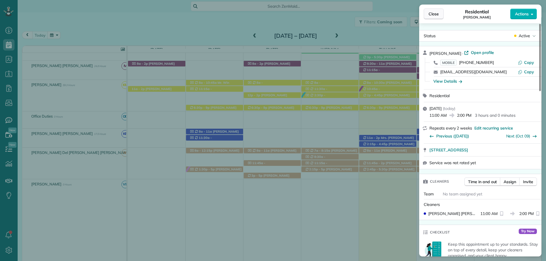
click at [429, 15] on span "Close" at bounding box center [434, 14] width 10 height 6
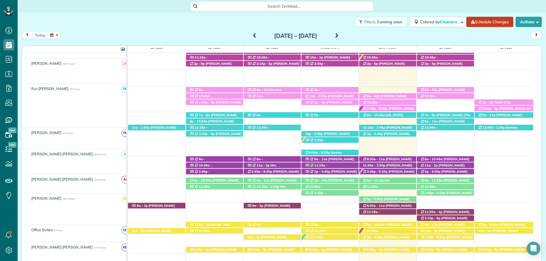
scroll to position [127, 0]
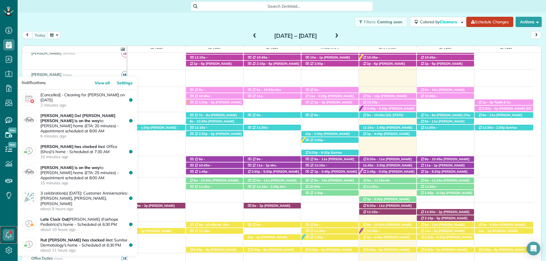
click at [9, 237] on use at bounding box center [9, 235] width 6 height 7
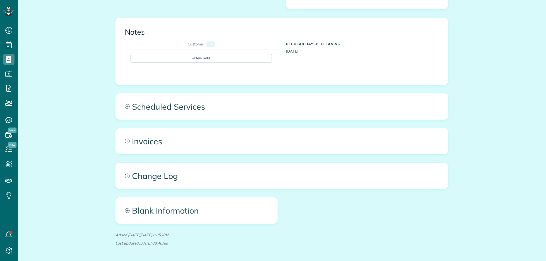
scroll to position [241, 0]
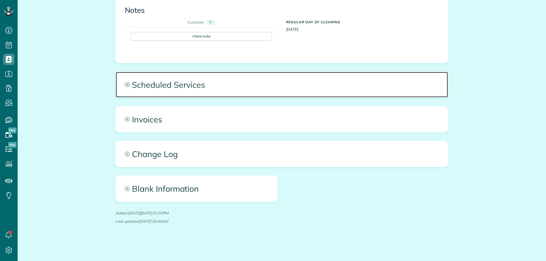
click at [191, 91] on span "Scheduled Services" at bounding box center [282, 85] width 332 height 26
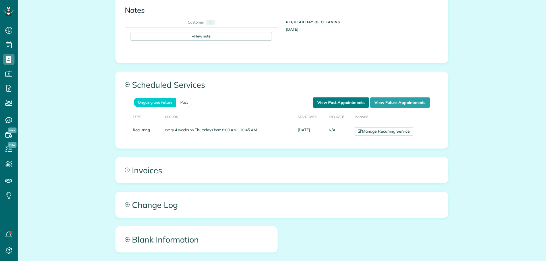
click at [339, 104] on link "View Past Appointments" at bounding box center [341, 103] width 56 height 10
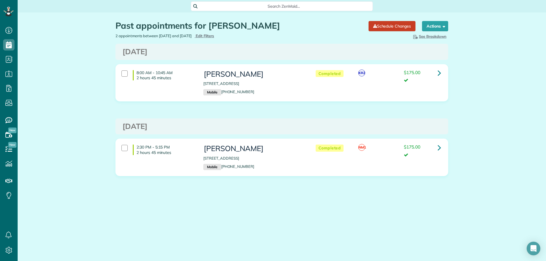
scroll to position [3, 3]
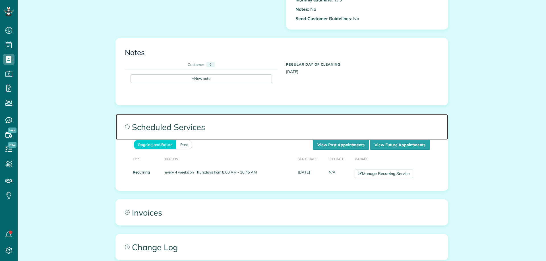
scroll to position [199, 0]
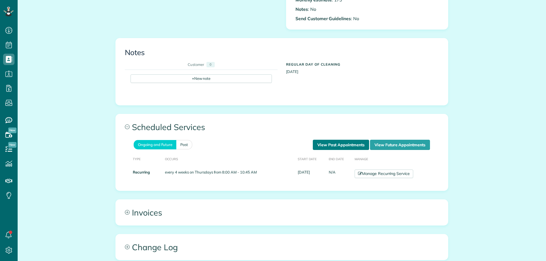
click at [331, 145] on link "View Past Appointments" at bounding box center [341, 145] width 56 height 10
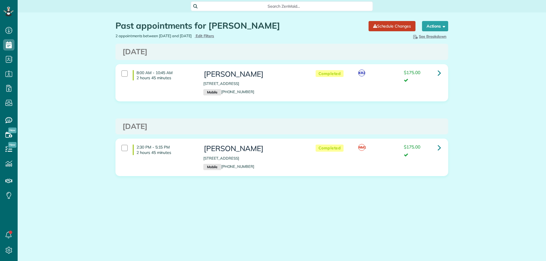
scroll to position [3, 3]
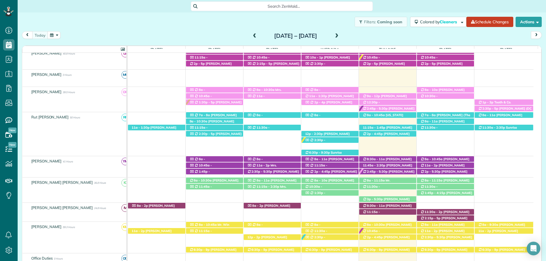
scroll to position [155, 0]
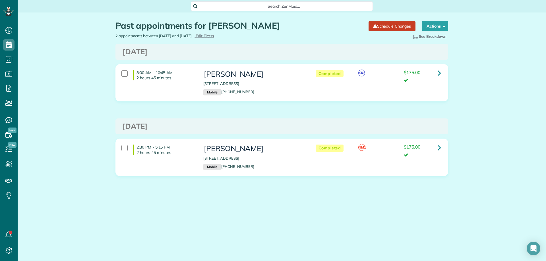
scroll to position [3, 3]
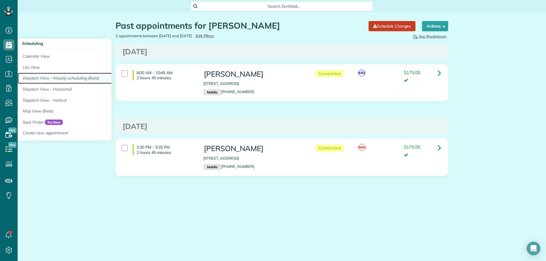
click at [67, 78] on link "Dispatch View - Weekly scheduling (Beta)" at bounding box center [89, 78] width 142 height 11
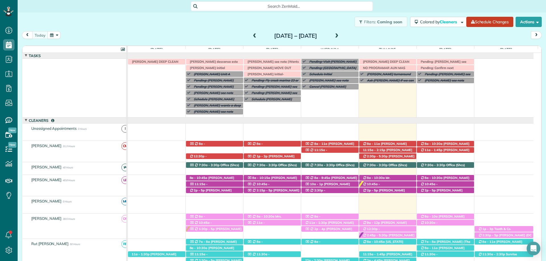
scroll to position [3, 3]
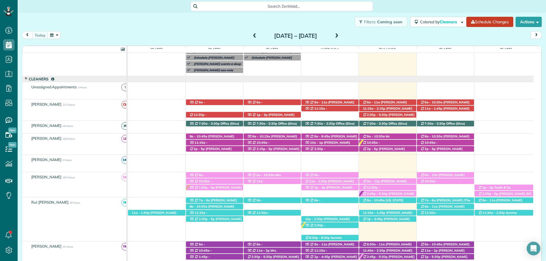
click at [298, 3] on div "Search ZenMaid…" at bounding box center [282, 6] width 182 height 10
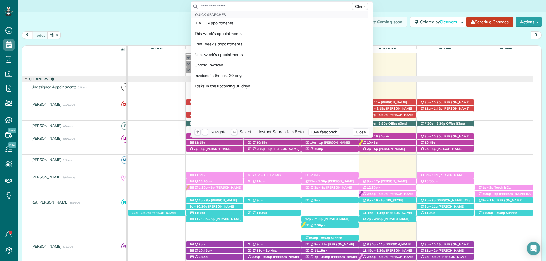
click at [291, 9] on input "text" at bounding box center [276, 6] width 150 height 6
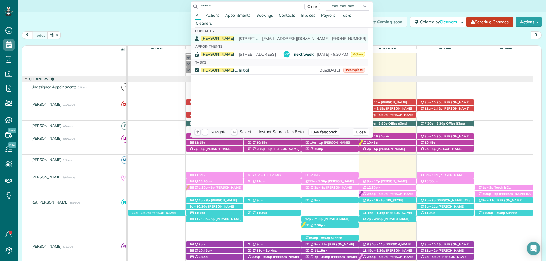
type input "******"
click at [250, 39] on span "23312 Aberdeen Court Foley AL 36535" at bounding box center [257, 38] width 37 height 5
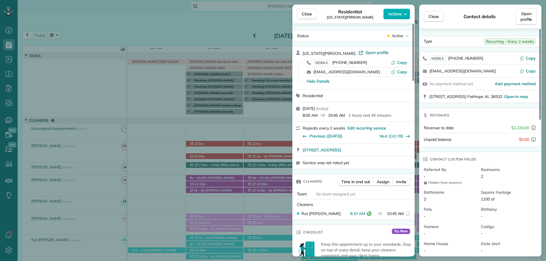
scroll to position [455, 0]
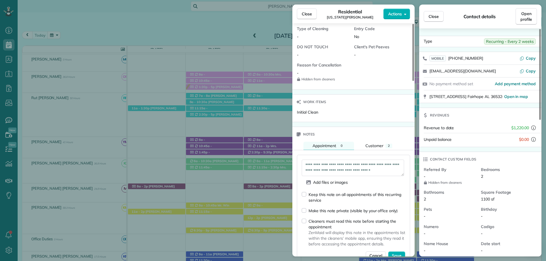
click at [304, 13] on span "Close" at bounding box center [307, 14] width 10 height 6
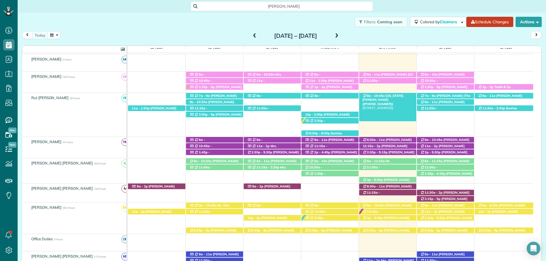
click at [397, 94] on div "8a - 10:45a Virginia Seebrat (+13343205377) 8678 Rolling Oaks Lane - Fairhope, …" at bounding box center [387, 96] width 57 height 6
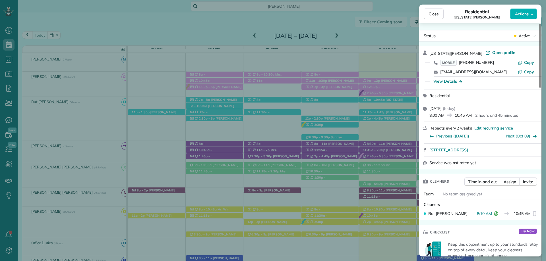
scroll to position [512, 0]
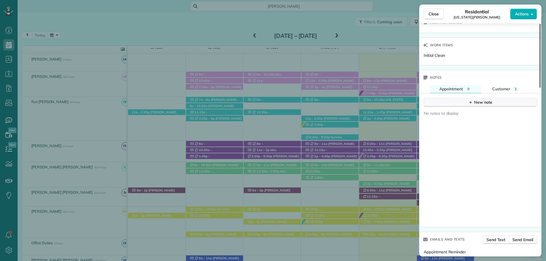
click at [479, 100] on div "New note" at bounding box center [480, 103] width 24 height 6
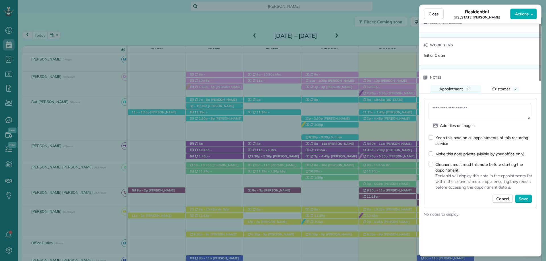
click at [456, 112] on textarea at bounding box center [480, 111] width 102 height 16
type textarea "*"
click at [468, 106] on textarea "**********" at bounding box center [480, 111] width 102 height 16
click at [496, 117] on textarea "**********" at bounding box center [480, 111] width 102 height 16
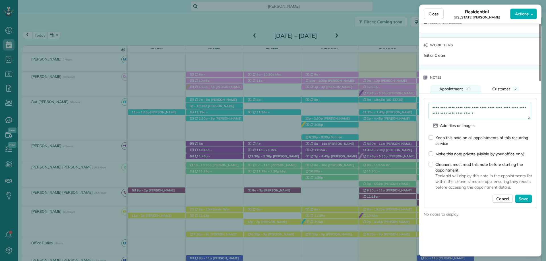
scroll to position [11, 0]
type textarea "**********"
click at [523, 196] on span "Save" at bounding box center [524, 199] width 10 height 6
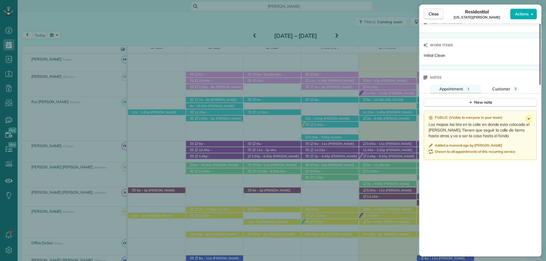
click at [427, 14] on button "Close" at bounding box center [434, 14] width 20 height 11
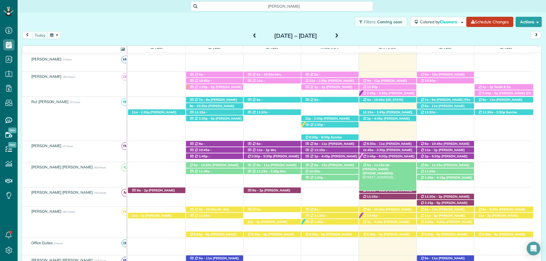
click at [374, 167] on span "8a - 11:15a" at bounding box center [376, 165] width 18 height 4
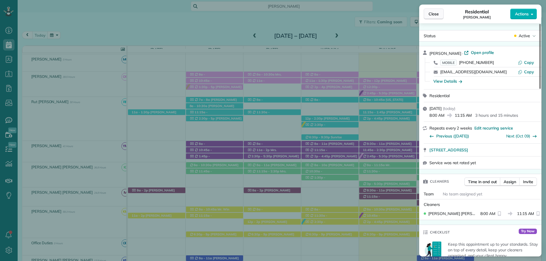
click at [438, 15] on span "Close" at bounding box center [434, 14] width 10 height 6
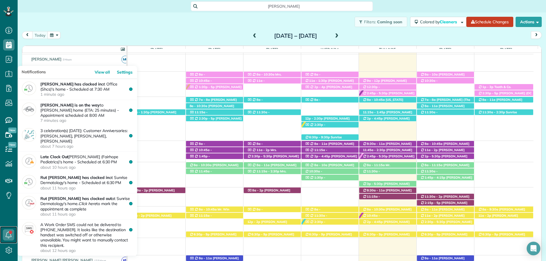
click at [7, 234] on icon at bounding box center [8, 234] width 11 height 11
click at [7, 233] on icon at bounding box center [8, 234] width 11 height 11
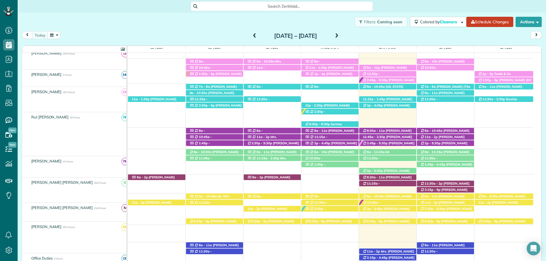
scroll to position [155, 0]
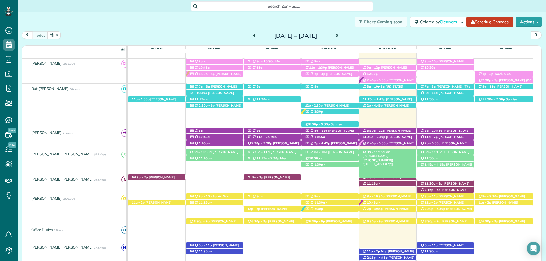
click at [389, 150] on div "8a - 11:15a Mr. [PERSON_NAME] ([PHONE_NUMBER]) [STREET_ADDRESS]" at bounding box center [387, 152] width 57 height 6
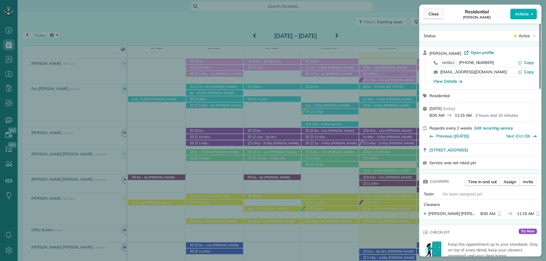
click at [437, 15] on span "Close" at bounding box center [434, 14] width 10 height 6
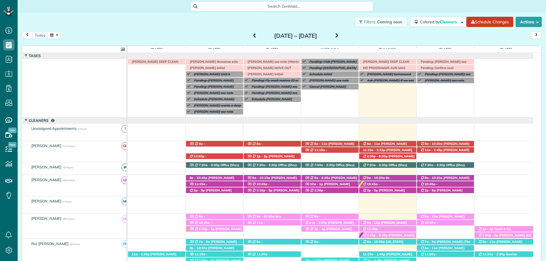
scroll to position [42, 0]
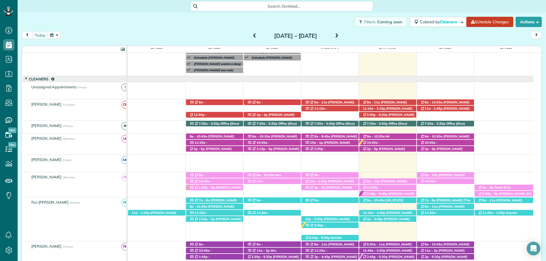
click at [314, 23] on div "Filters: Coming soon Colored by Cleaners Color by Cleaner Color by Team Color b…" at bounding box center [282, 22] width 528 height 19
click at [316, 24] on div "Filters: Coming soon Colored by Cleaners Color by Cleaner Color by Team Color b…" at bounding box center [282, 22] width 528 height 19
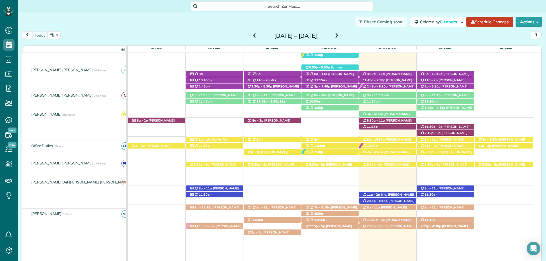
scroll to position [212, 0]
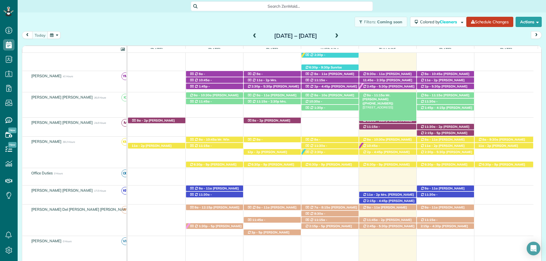
click at [394, 96] on span "Mr. [PERSON_NAME] ([PHONE_NUMBER])" at bounding box center [378, 99] width 31 height 12
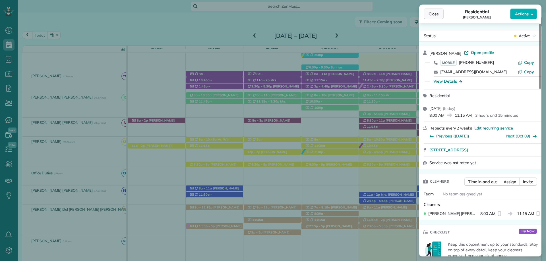
click at [437, 17] on button "Close" at bounding box center [434, 14] width 20 height 11
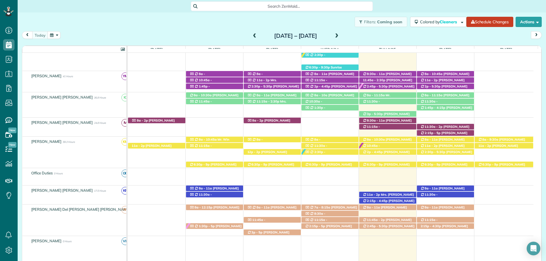
drag, startPoint x: 408, startPoint y: 11, endPoint x: 402, endPoint y: 0, distance: 12.3
click at [408, 11] on div "Search ZenMaid…" at bounding box center [282, 6] width 528 height 13
click at [332, 15] on div "Filters: Coming soon Colored by Cleaners Color by Cleaner Color by Team Color b…" at bounding box center [282, 22] width 528 height 19
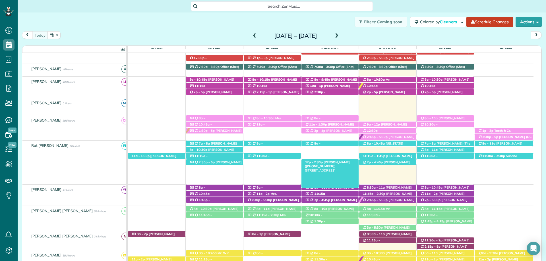
scroll to position [70, 0]
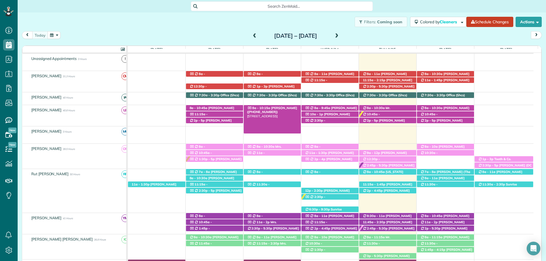
click at [276, 106] on div "8a - 10:15a [PERSON_NAME] ([PHONE_NUMBER]) [STREET_ADDRESS]" at bounding box center [272, 108] width 57 height 6
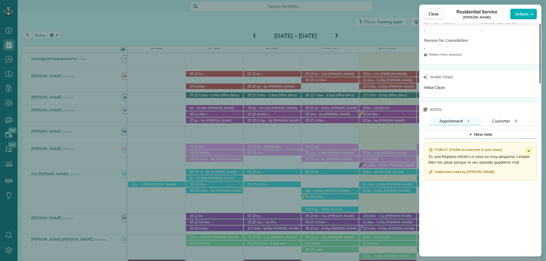
scroll to position [483, 0]
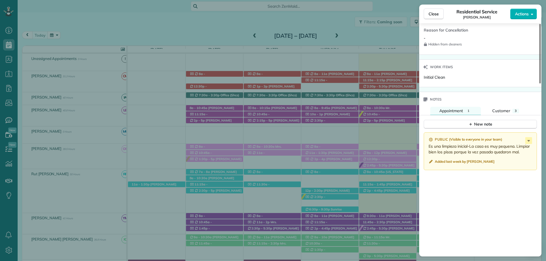
click at [466, 227] on div "Public ( Visible to everyone in your team ) Es una limpieza inicial-La casa es …" at bounding box center [480, 204] width 122 height 151
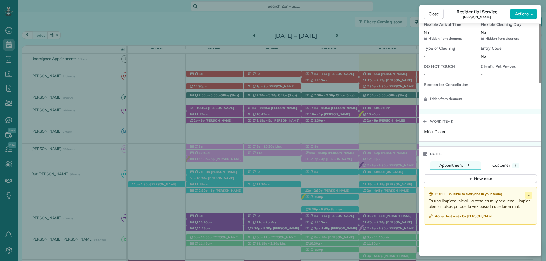
scroll to position [427, 0]
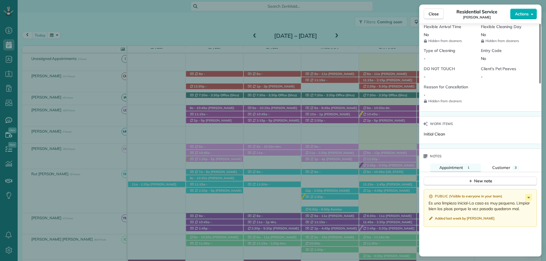
click at [469, 242] on div "Public ( Visible to everyone in your team ) Es una limpieza inicial-La casa es …" at bounding box center [480, 261] width 122 height 151
click at [436, 18] on button "Close" at bounding box center [434, 14] width 20 height 11
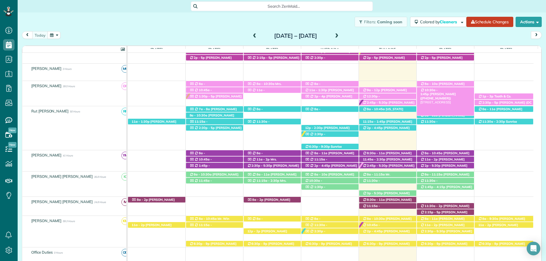
scroll to position [155, 0]
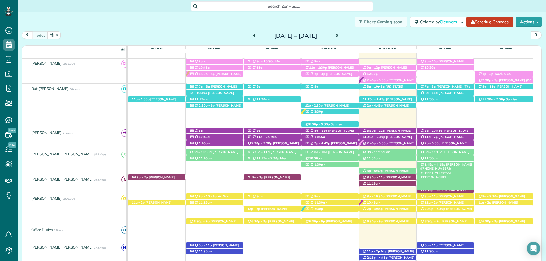
click at [457, 165] on span "[PERSON_NAME] ([PHONE_NUMBER])" at bounding box center [446, 167] width 52 height 8
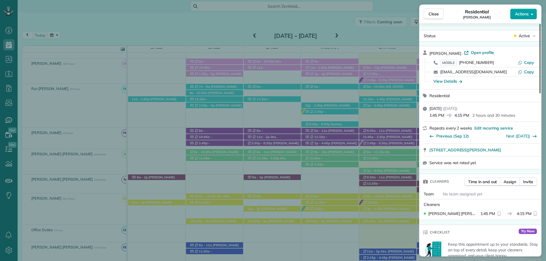
click at [523, 10] on button "Actions" at bounding box center [523, 14] width 27 height 11
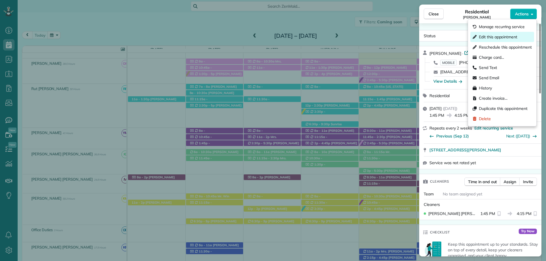
click at [499, 39] on span "Edit this appointment" at bounding box center [498, 37] width 38 height 6
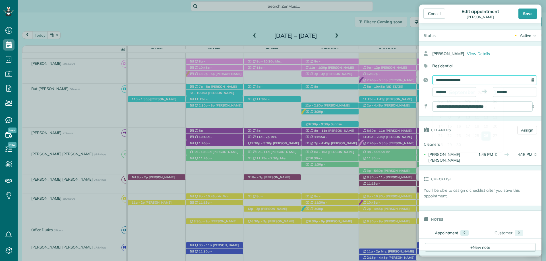
click at [462, 79] on input "**********" at bounding box center [484, 80] width 105 height 10
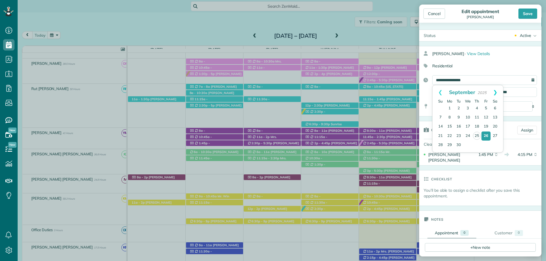
click at [496, 88] on link "Next" at bounding box center [495, 92] width 16 height 14
click at [487, 109] on link "3" at bounding box center [485, 108] width 9 height 9
type input "**********"
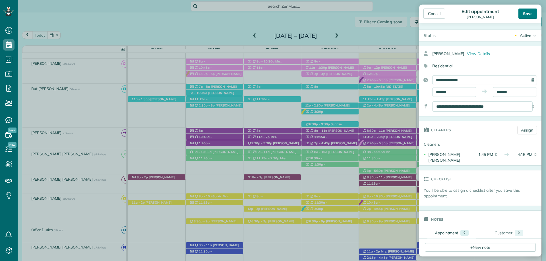
click at [527, 12] on div "Save" at bounding box center [527, 14] width 19 height 10
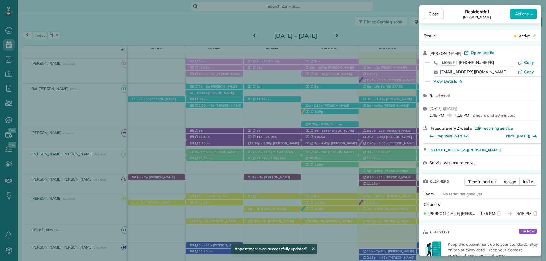
click at [437, 14] on span "Close" at bounding box center [434, 14] width 10 height 6
click at [432, 14] on span "Close" at bounding box center [434, 14] width 10 height 6
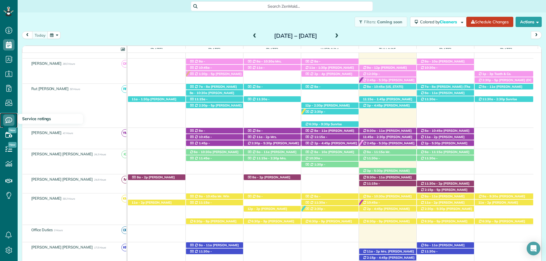
click at [14, 120] on icon at bounding box center [8, 120] width 11 height 11
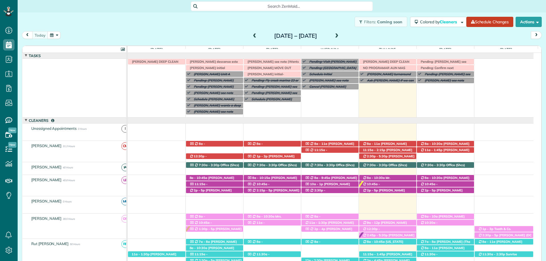
scroll to position [42, 0]
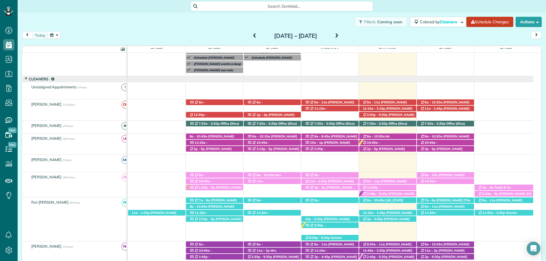
click at [340, 33] on span at bounding box center [337, 36] width 6 height 9
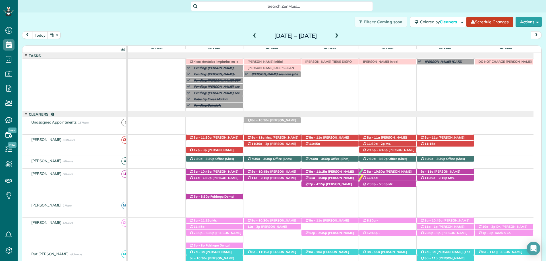
scroll to position [35, 0]
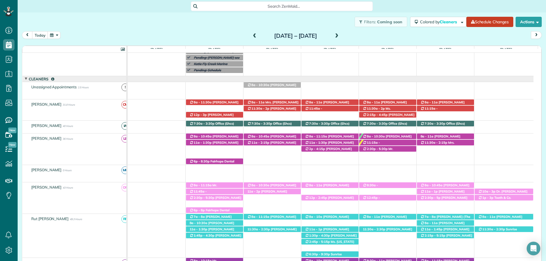
click at [252, 37] on span at bounding box center [255, 36] width 6 height 5
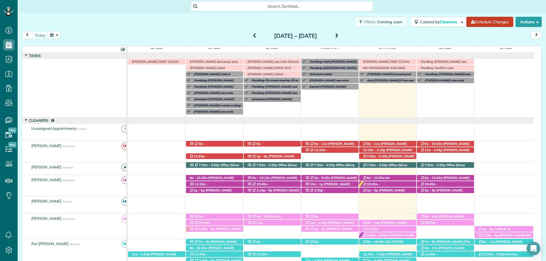
scroll to position [42, 0]
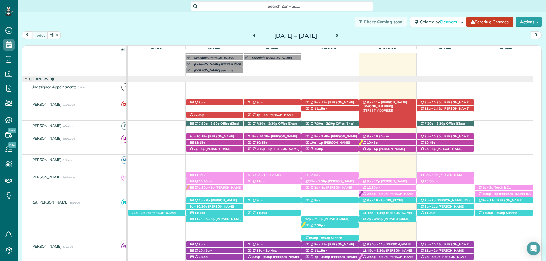
click at [378, 102] on span "[PERSON_NAME] ([PHONE_NUMBER])" at bounding box center [385, 104] width 44 height 8
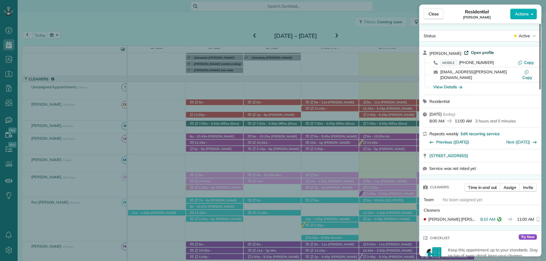
click at [473, 52] on span "Open profile" at bounding box center [482, 53] width 23 height 6
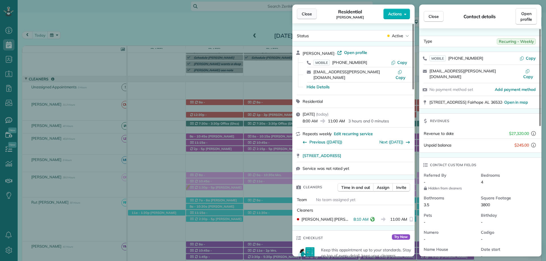
click at [314, 13] on button "Close" at bounding box center [307, 14] width 20 height 11
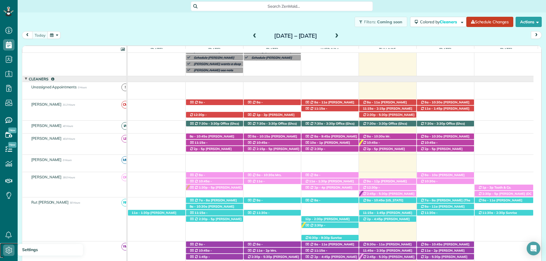
click at [11, 250] on use at bounding box center [9, 250] width 7 height 7
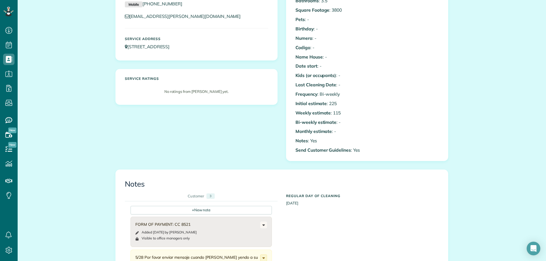
scroll to position [85, 0]
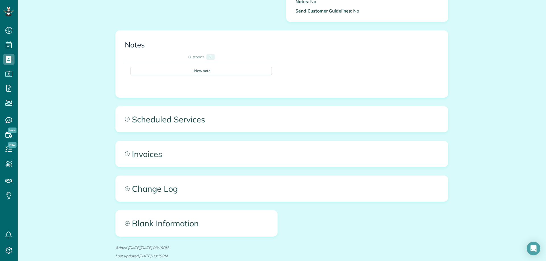
scroll to position [227, 0]
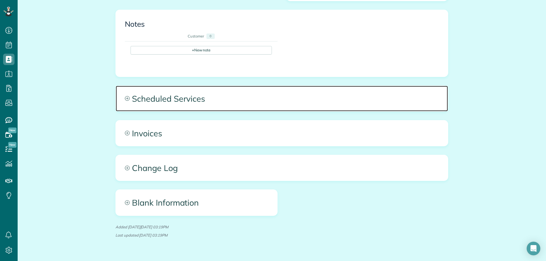
click at [247, 107] on span "Scheduled Services" at bounding box center [282, 99] width 332 height 26
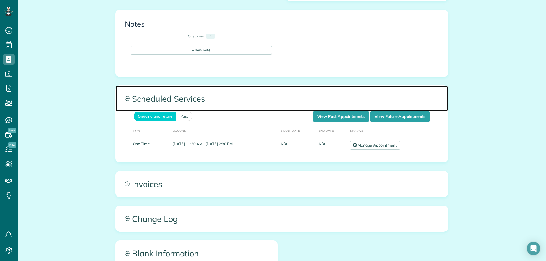
click at [247, 107] on span "Scheduled Services" at bounding box center [282, 99] width 332 height 26
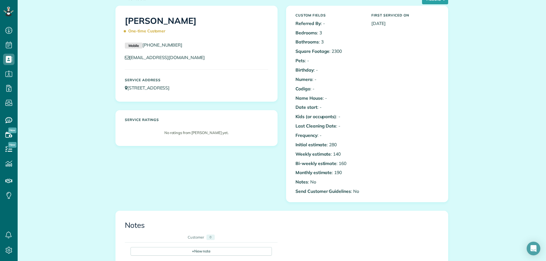
scroll to position [0, 0]
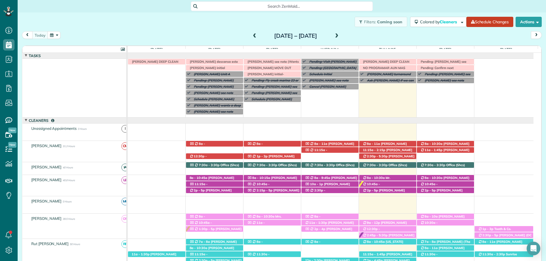
click at [340, 35] on span at bounding box center [337, 36] width 6 height 5
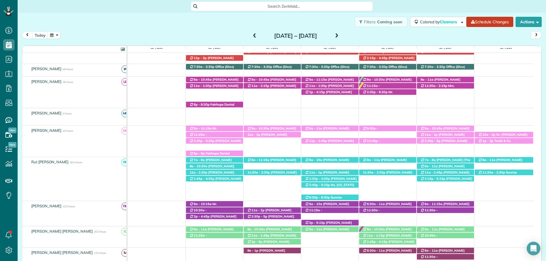
scroll to position [9, 0]
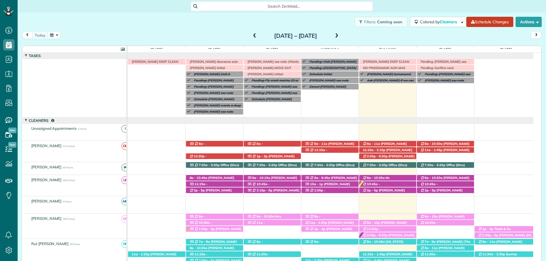
scroll to position [42, 0]
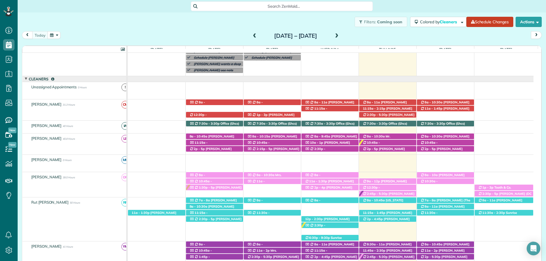
click at [340, 37] on span at bounding box center [337, 36] width 6 height 5
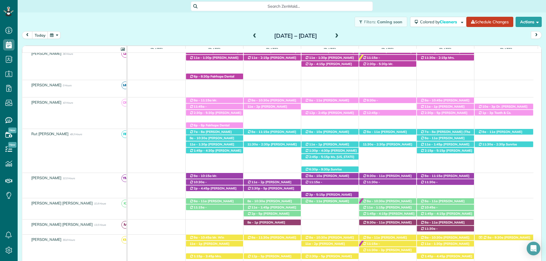
scroll to position [121, 0]
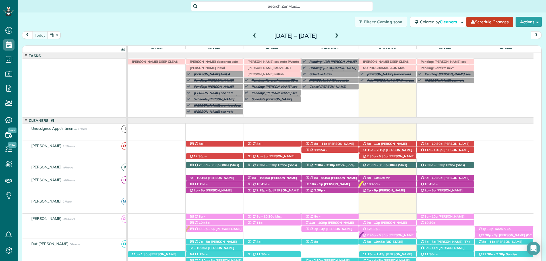
scroll to position [42, 0]
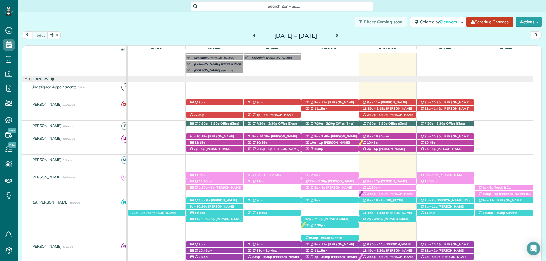
click at [336, 19] on div "Filters: Coming soon Colored by Cleaners Color by Cleaner Color by Team Color b…" at bounding box center [282, 22] width 528 height 19
click at [282, 136] on span "Nina Lipsey (+17737062226)" at bounding box center [272, 139] width 50 height 8
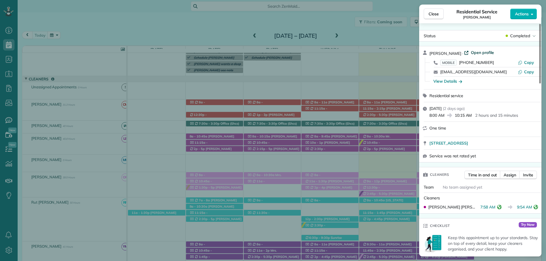
click at [476, 53] on span "Open profile" at bounding box center [482, 53] width 23 height 6
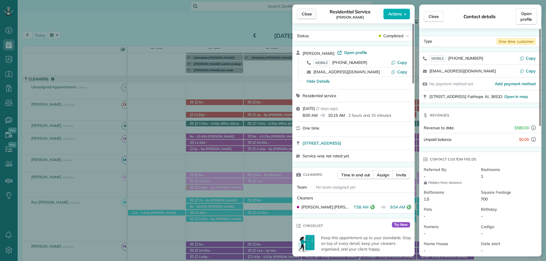
click at [304, 12] on span "Close" at bounding box center [307, 14] width 10 height 6
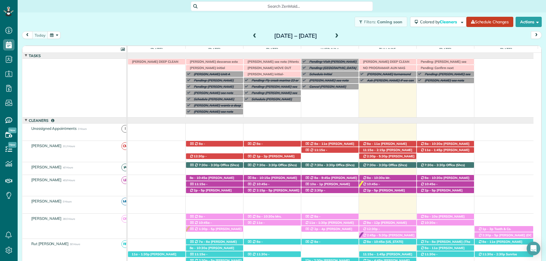
click at [242, 23] on div "Filters: Coming soon Colored by Cleaners Color by Cleaner Color by Team Color b…" at bounding box center [282, 22] width 528 height 19
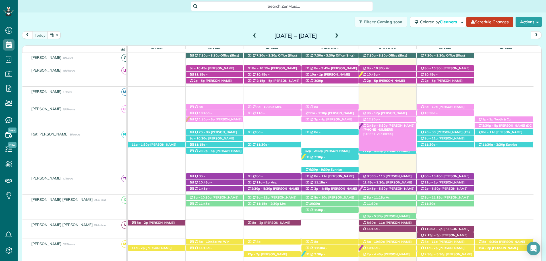
scroll to position [57, 0]
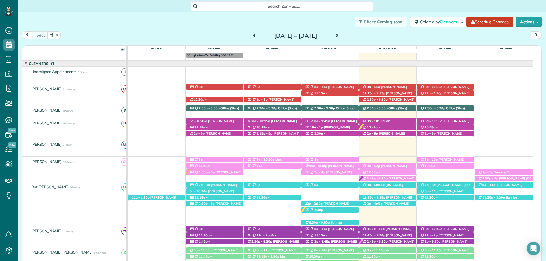
click at [394, 121] on span "Mr. [PERSON_NAME] ([PHONE_NUMBER])" at bounding box center [378, 125] width 31 height 12
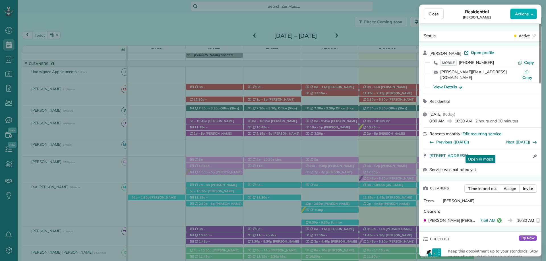
drag, startPoint x: 314, startPoint y: 4, endPoint x: 306, endPoint y: 1, distance: 8.5
click at [314, 4] on div "Close Residential Ryan Campbell Actions Status Active Ryan Campbell · Open prof…" at bounding box center [273, 130] width 546 height 261
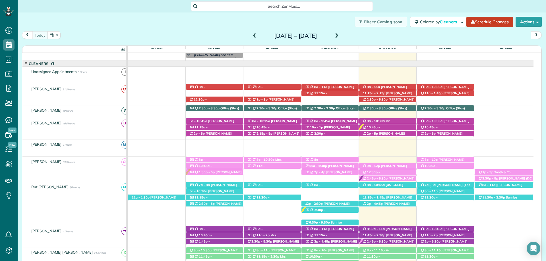
scroll to position [114, 0]
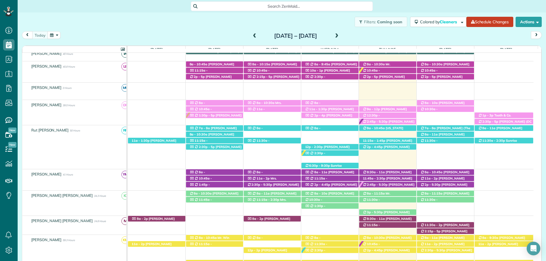
click at [327, 18] on div "Filters: Coming soon Colored by Cleaners Color by Cleaner Color by Team Color b…" at bounding box center [282, 22] width 528 height 19
click at [388, 202] on span "[PERSON_NAME] ([PHONE_NUMBER])" at bounding box center [381, 206] width 36 height 8
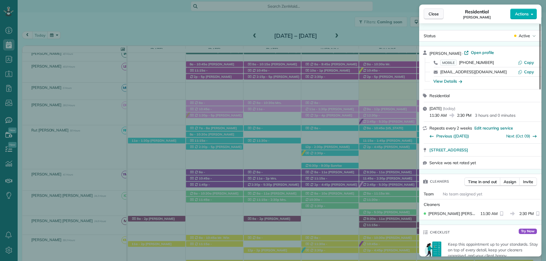
click at [431, 15] on span "Close" at bounding box center [434, 14] width 10 height 6
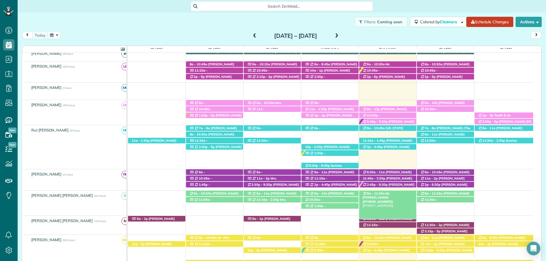
click at [399, 192] on div "8a - 11:15a Mr. Kevin Hall (+13363910278) 12495 Myrtle Street - Fairhope, AL, 3…" at bounding box center [387, 194] width 57 height 6
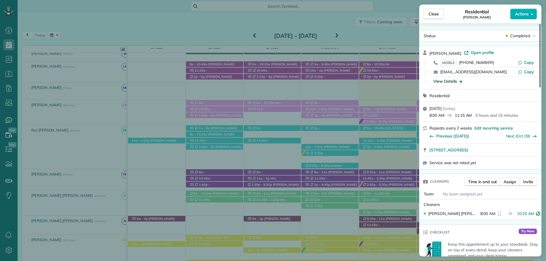
click at [452, 82] on div "View Details" at bounding box center [447, 81] width 29 height 6
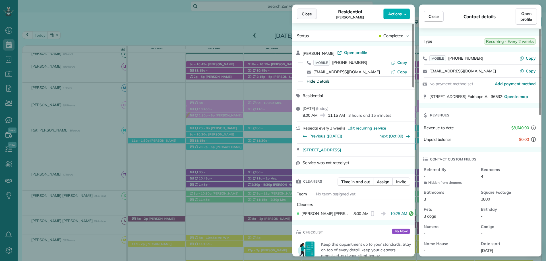
click at [312, 15] on button "Close" at bounding box center [307, 14] width 20 height 11
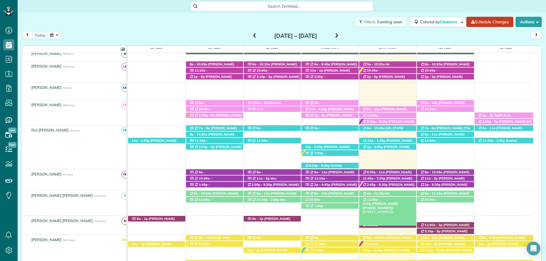
click at [398, 202] on span "Mrs. Abbie McCullogh (+12516544825)" at bounding box center [381, 206] width 36 height 8
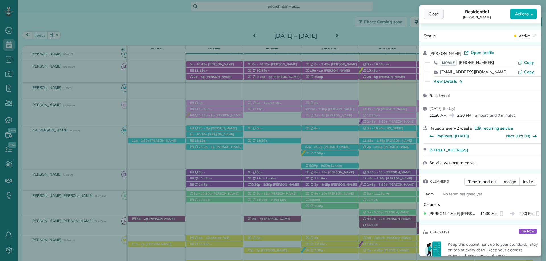
click at [433, 17] on button "Close" at bounding box center [434, 14] width 20 height 11
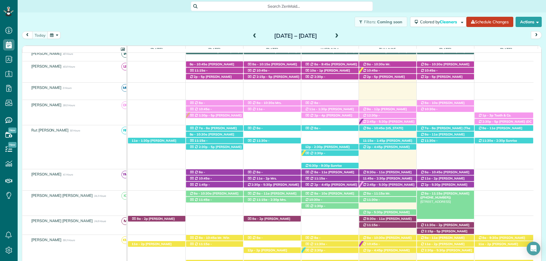
click at [455, 192] on span "Mrs. Meredith Kimbrell (+15714477030)" at bounding box center [444, 196] width 49 height 8
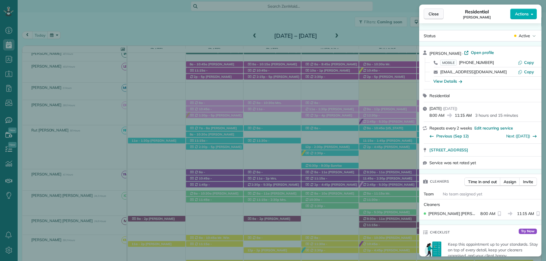
click at [434, 16] on span "Close" at bounding box center [434, 14] width 10 height 6
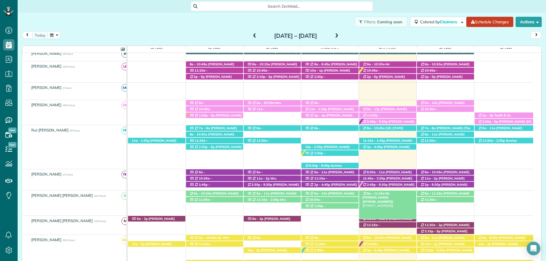
click at [392, 194] on span "Mr. Kevin Hall (+13363910278)" at bounding box center [378, 198] width 31 height 12
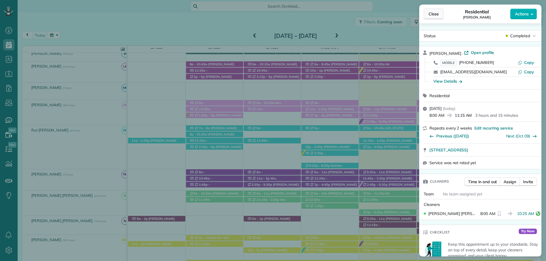
click at [436, 14] on span "Close" at bounding box center [434, 14] width 10 height 6
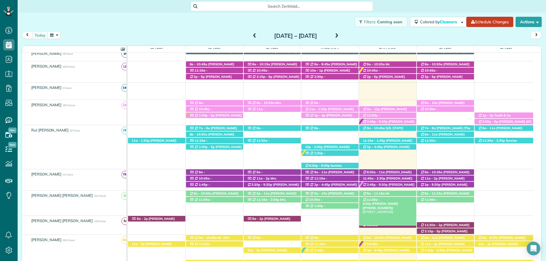
click at [396, 202] on span "Mrs. Abbie McCullogh (+12516544825)" at bounding box center [381, 206] width 36 height 8
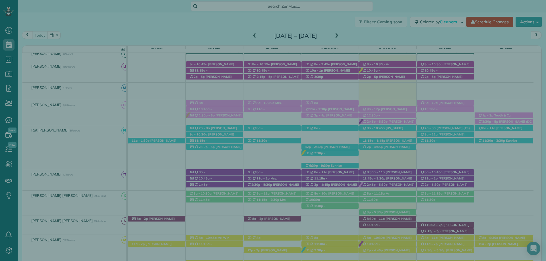
click at [435, 17] on button "Close" at bounding box center [434, 14] width 20 height 11
click at [437, 12] on span "Close" at bounding box center [434, 14] width 10 height 6
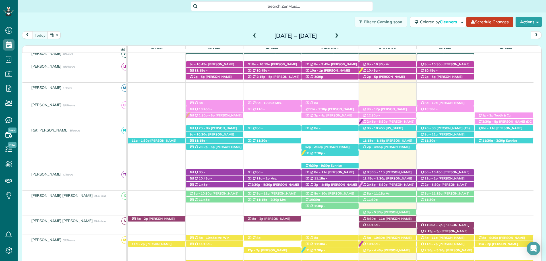
click at [390, 212] on span "Mrs. Kim Ambrose (+12057990124)" at bounding box center [386, 214] width 47 height 8
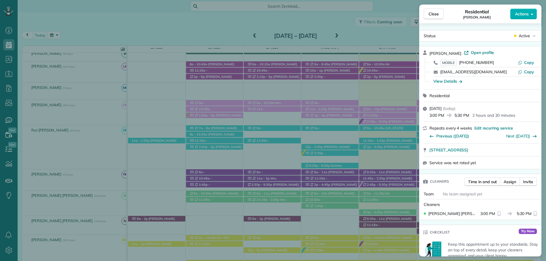
click at [427, 12] on button "Close" at bounding box center [434, 14] width 20 height 11
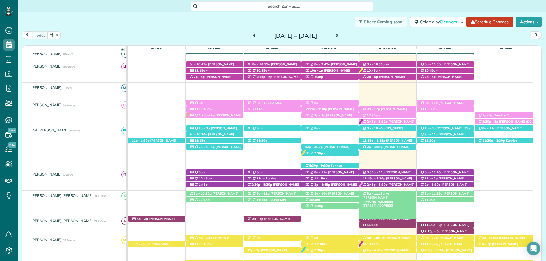
click at [381, 193] on span "8a - 11:15a" at bounding box center [376, 194] width 18 height 4
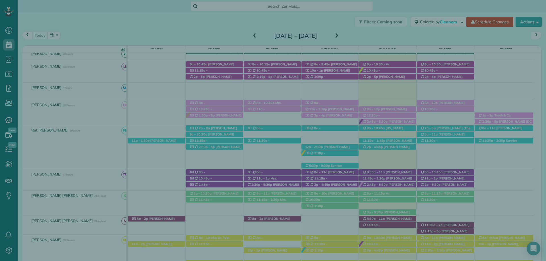
click at [481, 179] on button "Time in and out" at bounding box center [482, 182] width 36 height 9
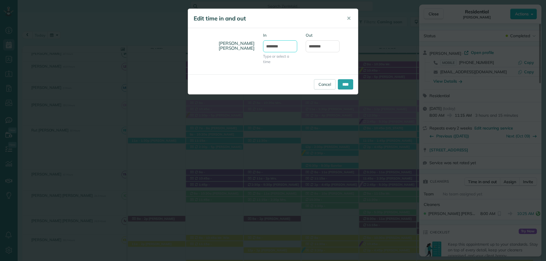
click at [271, 45] on input "*******" at bounding box center [280, 46] width 34 height 12
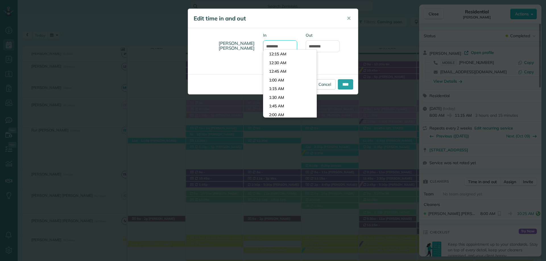
scroll to position [260, 0]
drag, startPoint x: 274, startPoint y: 44, endPoint x: 284, endPoint y: 45, distance: 9.7
click at [274, 44] on input "*******" at bounding box center [280, 46] width 34 height 12
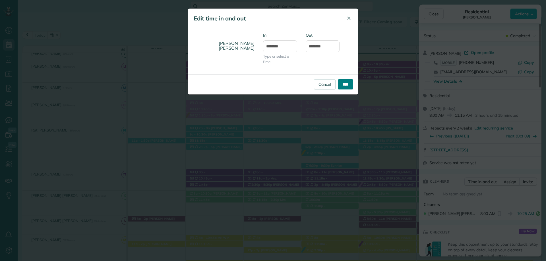
type input "*******"
click at [346, 79] on input "****" at bounding box center [345, 84] width 15 height 10
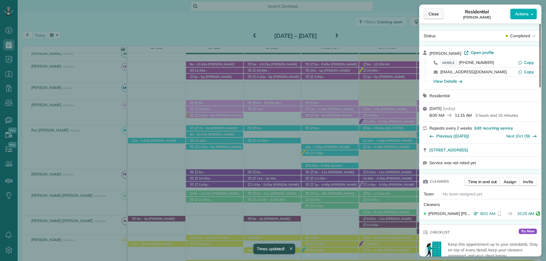
click at [433, 16] on span "Close" at bounding box center [434, 14] width 10 height 6
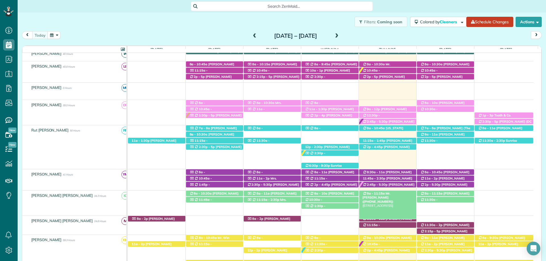
click at [384, 194] on span "Mr. Kevin Hall (+13363910278)" at bounding box center [378, 198] width 31 height 12
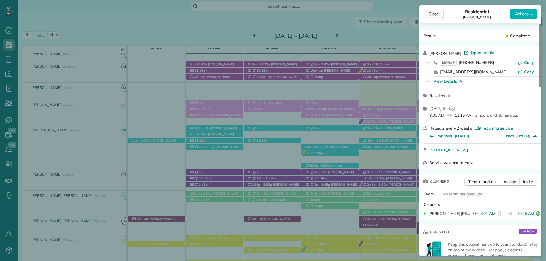
click at [437, 18] on button "Close" at bounding box center [434, 14] width 20 height 11
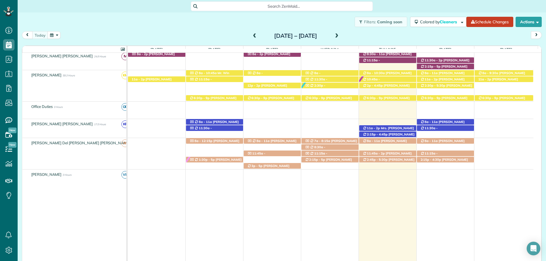
scroll to position [9, 0]
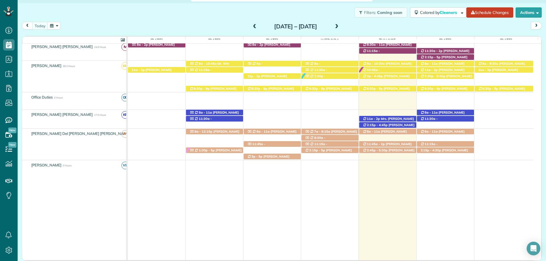
click at [212, 26] on div "today Sunday Sep 21 – Saturday Sep 27, 2025" at bounding box center [282, 27] width 520 height 11
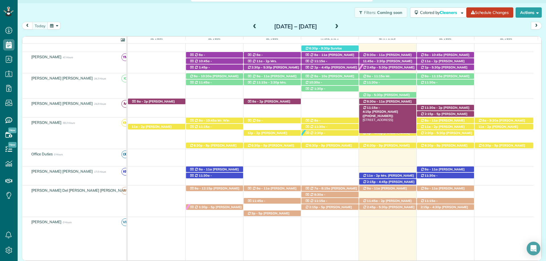
scroll to position [193, 0]
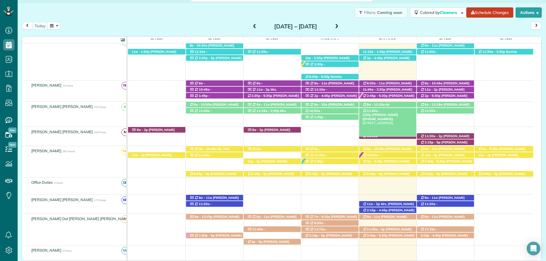
click at [388, 113] on span "Mrs. Abbie McCullogh (+12516544825)" at bounding box center [381, 117] width 36 height 8
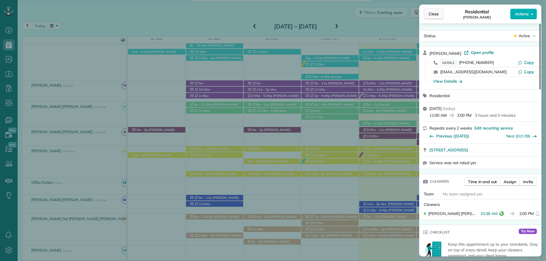
click at [434, 13] on span "Close" at bounding box center [434, 14] width 10 height 6
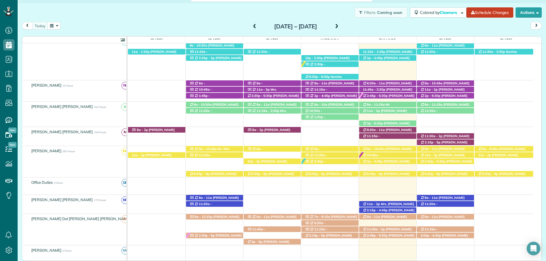
click at [250, 22] on div "Sunday Sep 21 – Saturday Sep 27, 2025" at bounding box center [295, 26] width 91 height 9
click at [392, 229] on span "Teresa Saad (+12517517202)" at bounding box center [387, 231] width 49 height 8
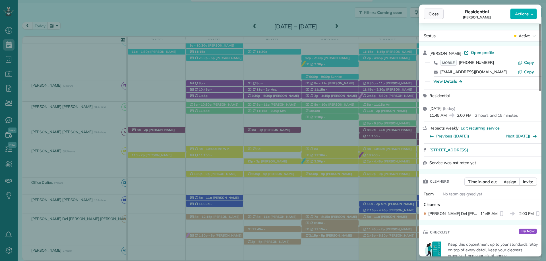
click at [432, 12] on span "Close" at bounding box center [434, 14] width 10 height 6
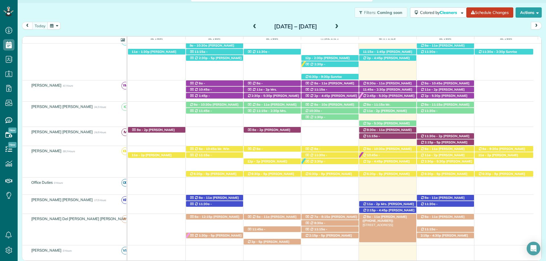
click at [399, 218] on span "Lindsey VonCannon (+17065374780)" at bounding box center [385, 219] width 44 height 8
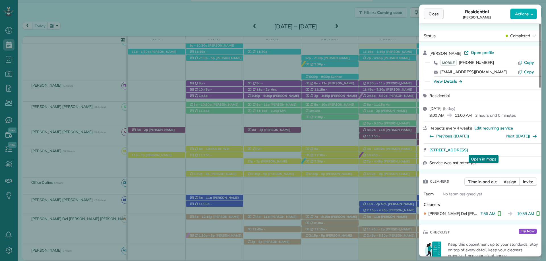
click at [440, 12] on button "Close" at bounding box center [434, 14] width 20 height 11
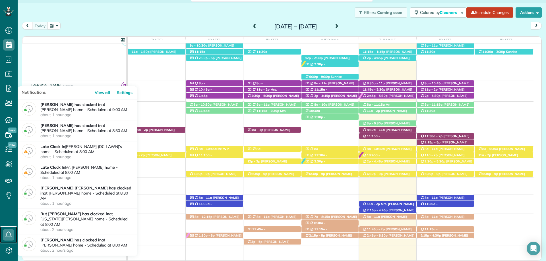
click at [6, 231] on icon at bounding box center [8, 234] width 11 height 11
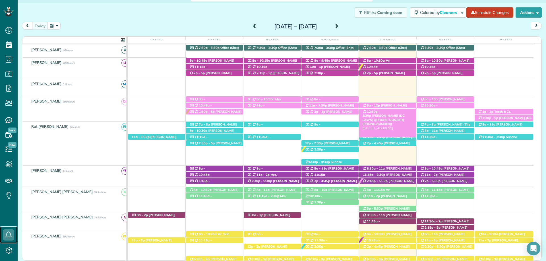
scroll to position [80, 0]
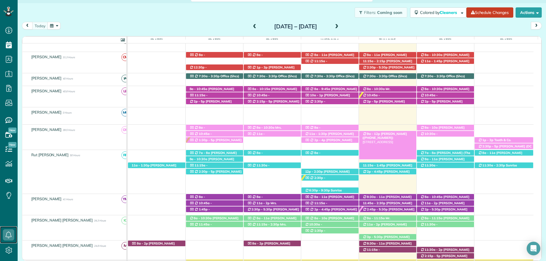
click at [393, 134] on span "Patty Cummin (+14046255055)" at bounding box center [385, 136] width 44 height 8
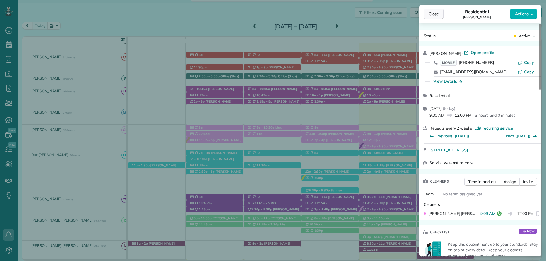
click at [440, 13] on button "Close" at bounding box center [434, 14] width 20 height 11
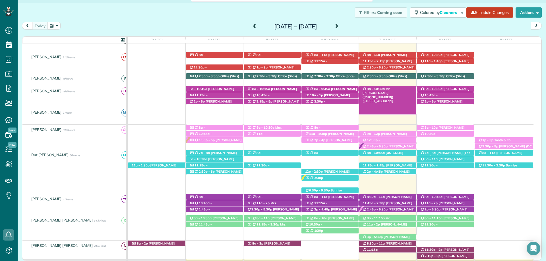
click at [394, 89] on span "Mr. Ryan Campbell (+12516435880)" at bounding box center [378, 93] width 31 height 12
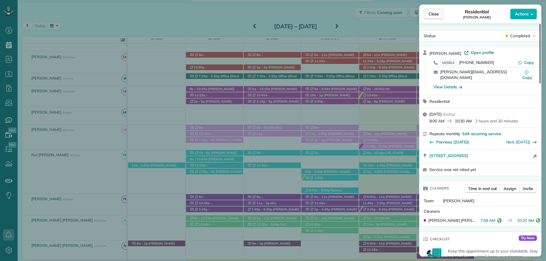
click at [435, 11] on button "Close" at bounding box center [434, 14] width 20 height 11
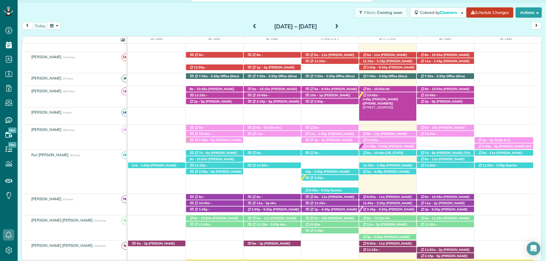
click at [393, 97] on span "Shelby Norton (+12512091316)" at bounding box center [381, 101] width 36 height 8
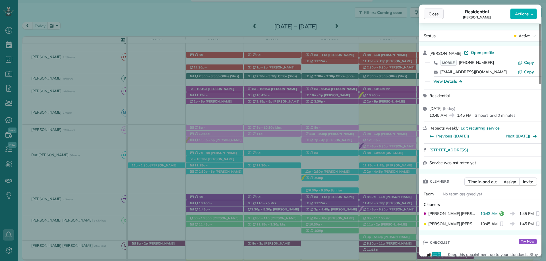
click at [431, 11] on button "Close" at bounding box center [434, 14] width 20 height 11
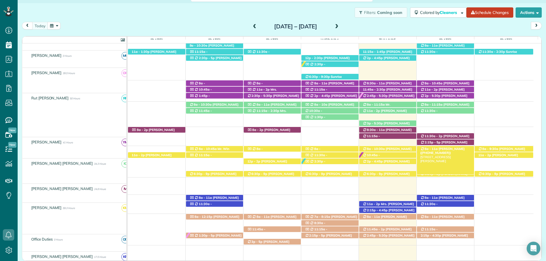
scroll to position [193, 0]
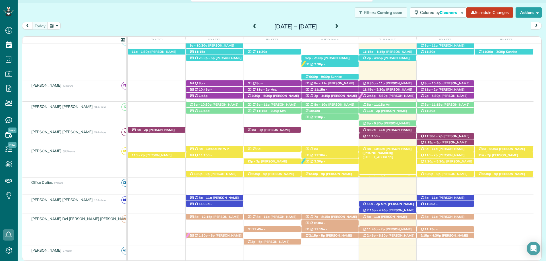
click at [403, 150] on span "Andy Tubertini (+12515506514)" at bounding box center [387, 151] width 49 height 8
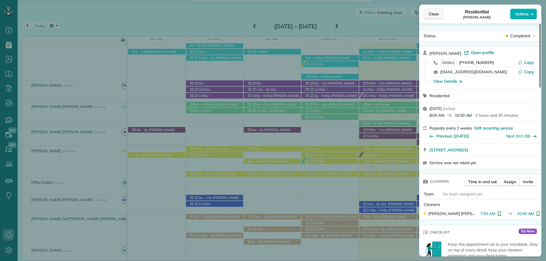
click at [440, 16] on button "Close" at bounding box center [434, 14] width 20 height 11
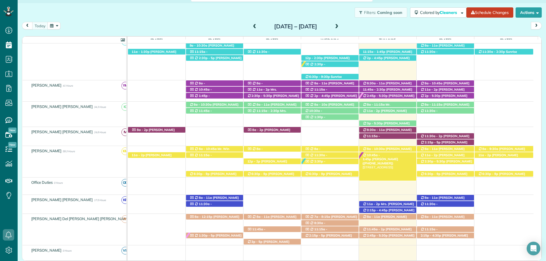
click at [394, 157] on span "Shelby Norton (+12512091316)" at bounding box center [381, 161] width 36 height 8
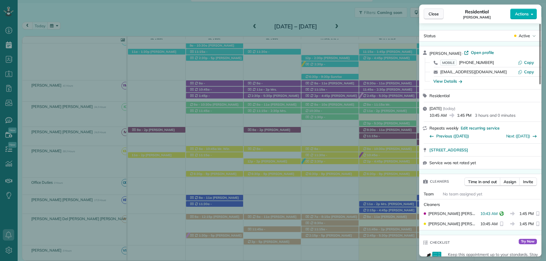
click at [435, 9] on button "Close" at bounding box center [434, 14] width 20 height 11
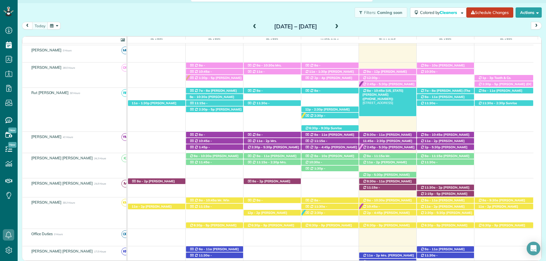
scroll to position [108, 0]
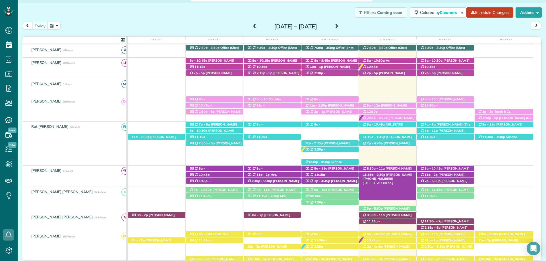
click at [399, 175] on span "Mrs. Robin Brudi (+12053355134)" at bounding box center [388, 177] width 50 height 8
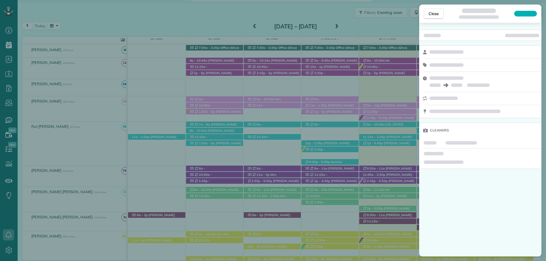
scroll to position [9, 0]
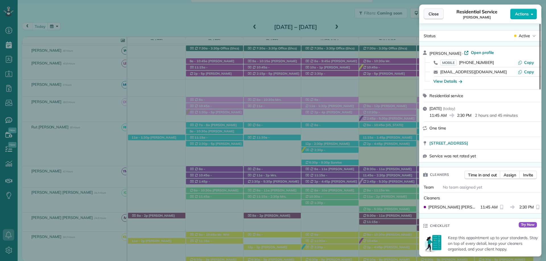
click at [427, 13] on button "Close" at bounding box center [434, 14] width 20 height 11
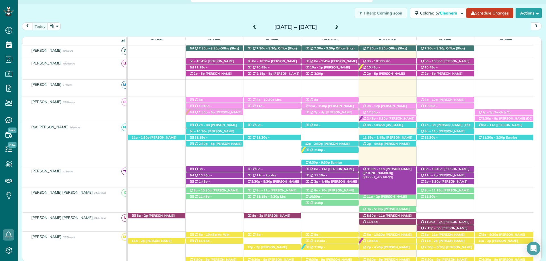
click at [388, 169] on span "Kim Lancaster (+12516893602)" at bounding box center [387, 171] width 49 height 8
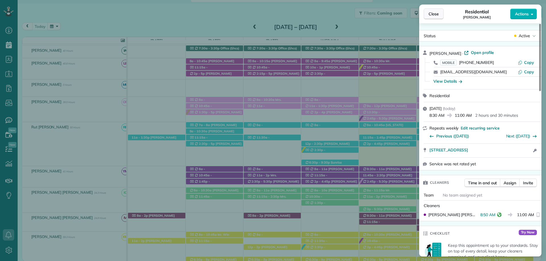
click at [431, 12] on span "Close" at bounding box center [434, 14] width 10 height 6
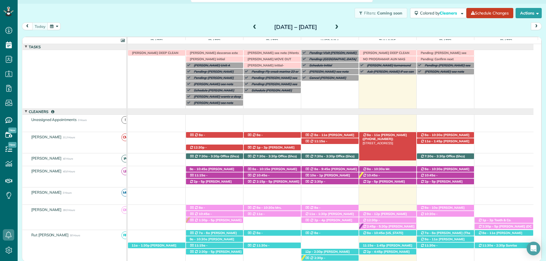
click at [394, 133] on link "8a - 11a Meg Willett (+13193215981) 151 Willow Lake Drive - Fairhope, AL, 36532" at bounding box center [388, 146] width 58 height 29
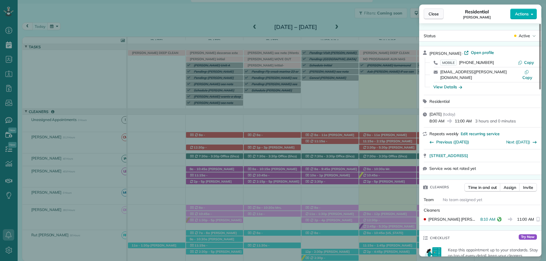
click at [431, 15] on span "Close" at bounding box center [434, 14] width 10 height 6
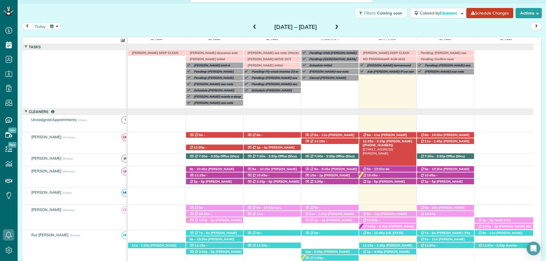
click at [405, 142] on span "Kristen Eberlein (+17703247138)" at bounding box center [388, 143] width 50 height 8
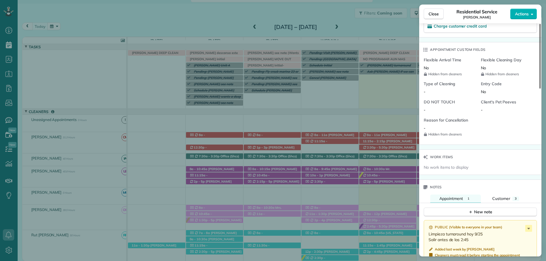
scroll to position [457, 0]
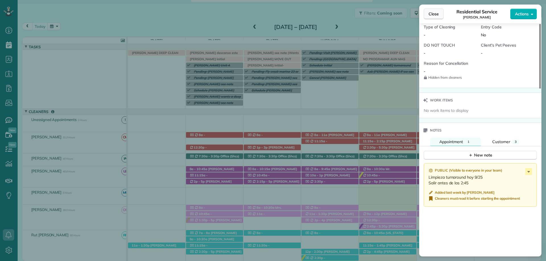
click at [438, 17] on button "Close" at bounding box center [434, 14] width 20 height 11
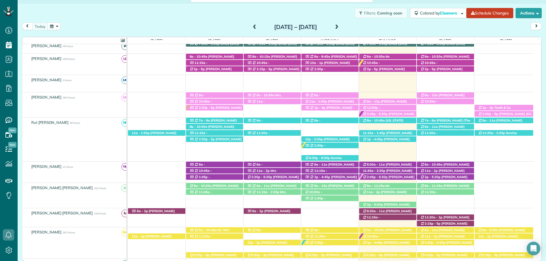
scroll to position [114, 0]
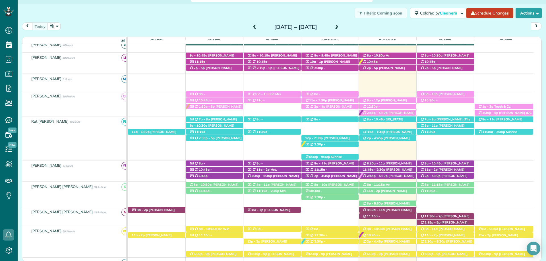
click at [340, 28] on span at bounding box center [337, 27] width 6 height 5
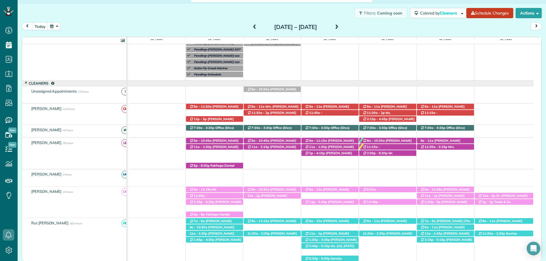
scroll to position [79, 0]
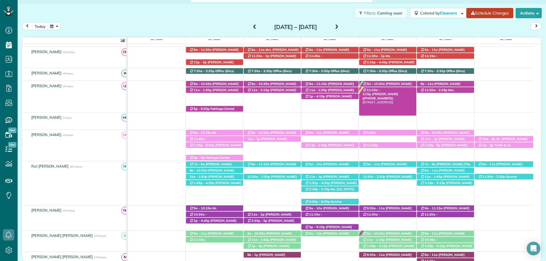
click at [372, 92] on span "11:15a - 2:15p" at bounding box center [372, 92] width 18 height 8
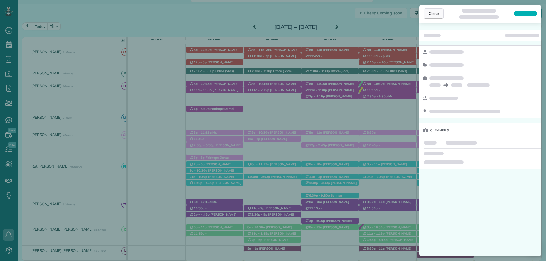
click at [424, 14] on button "Close" at bounding box center [434, 13] width 20 height 11
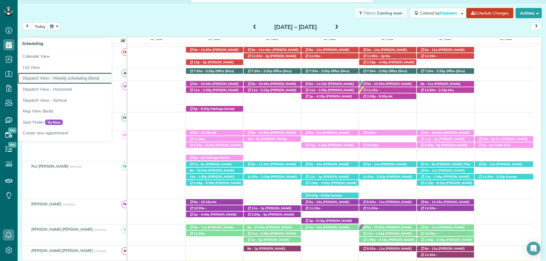
click at [78, 78] on link "Dispatch View - Weekly scheduling (Beta)" at bounding box center [89, 78] width 142 height 11
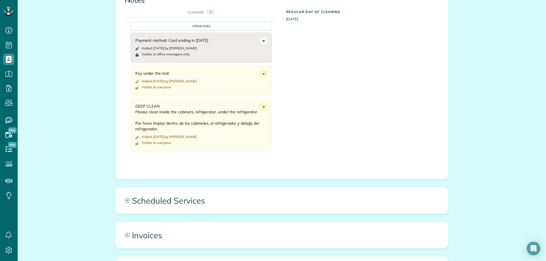
scroll to position [284, 0]
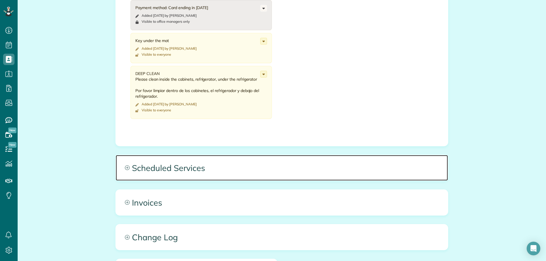
click at [196, 169] on span "Scheduled Services" at bounding box center [282, 168] width 332 height 26
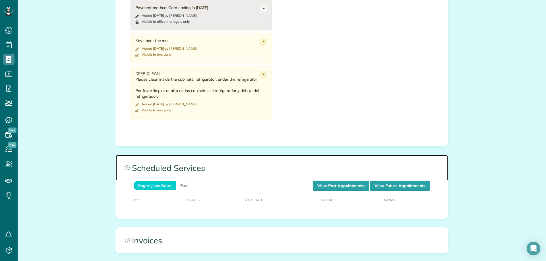
click at [319, 179] on span "Scheduled Services" at bounding box center [282, 168] width 332 height 26
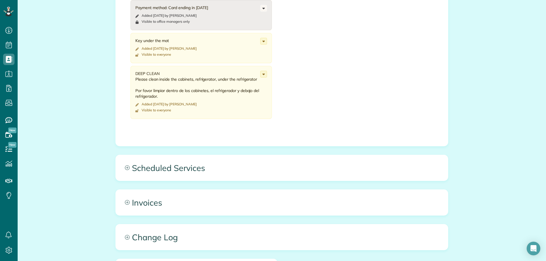
click at [328, 182] on div "All Contacts Actions Edit Add Appointment Recent Activity Send Email Show Past …" at bounding box center [281, 36] width 341 height 617
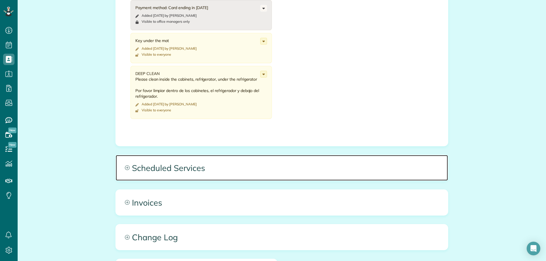
click at [331, 176] on span "Scheduled Services" at bounding box center [282, 168] width 332 height 26
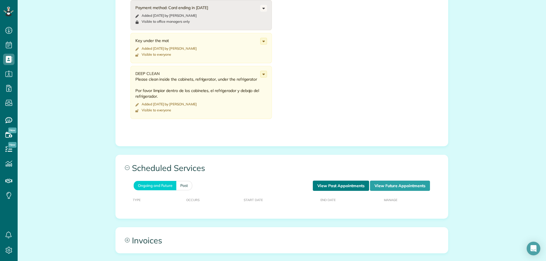
click at [341, 185] on link "View Past Appointments" at bounding box center [341, 186] width 56 height 10
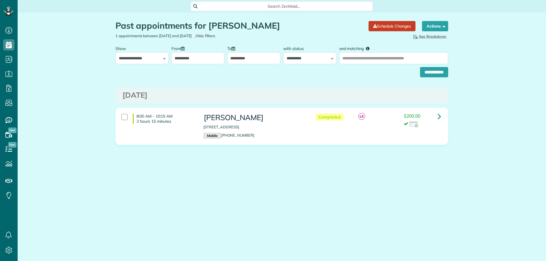
click at [179, 55] on input "**********" at bounding box center [197, 58] width 53 height 12
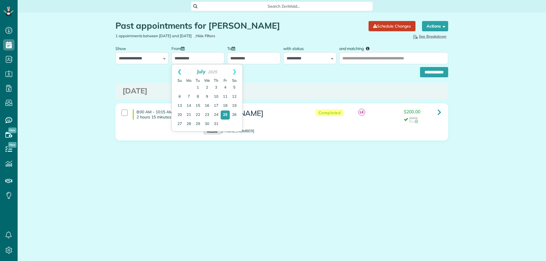
scroll to position [3, 3]
click at [179, 70] on link "Prev" at bounding box center [180, 72] width 16 height 14
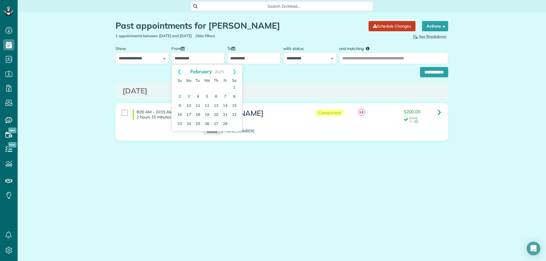
drag, startPoint x: 179, startPoint y: 71, endPoint x: 196, endPoint y: 76, distance: 17.4
click at [179, 71] on link "Prev" at bounding box center [180, 72] width 16 height 14
click at [205, 86] on link "1" at bounding box center [206, 87] width 9 height 9
type input "**********"
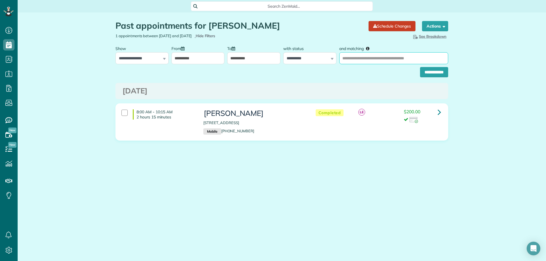
click at [366, 60] on input "and matching" at bounding box center [393, 58] width 109 height 12
type input "**********"
click at [434, 70] on input "**********" at bounding box center [434, 72] width 28 height 10
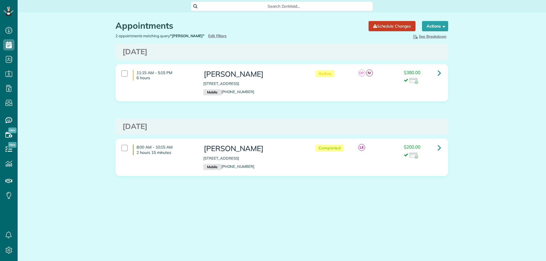
scroll to position [3, 3]
click at [365, 210] on div "Appointments the List View [2 min] Schedule Changes Actions Create Appointment …" at bounding box center [281, 116] width 341 height 206
drag, startPoint x: 204, startPoint y: 83, endPoint x: 278, endPoint y: 82, distance: 74.5
click at [278, 82] on p "[STREET_ADDRESS]" at bounding box center [253, 83] width 101 height 5
copy p "[STREET_ADDRESS]"
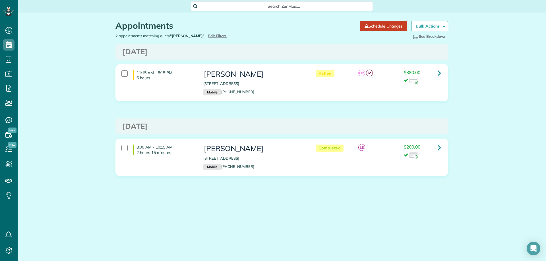
click at [127, 75] on div at bounding box center [124, 74] width 6 height 6
click at [270, 7] on span "Search ZenMaid…" at bounding box center [283, 6] width 173 height 6
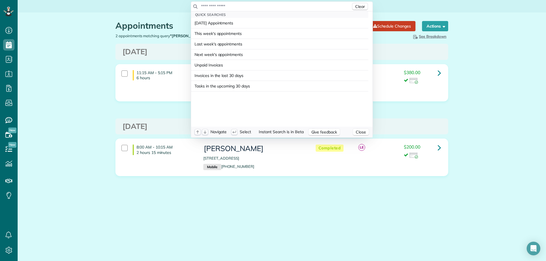
click at [270, 7] on input "text" at bounding box center [276, 6] width 150 height 6
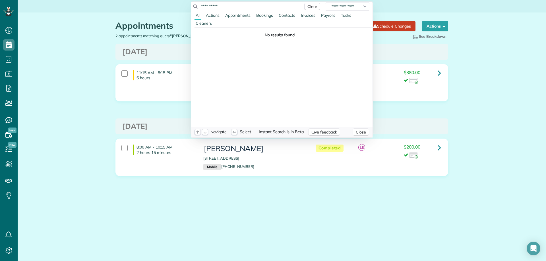
type input "**********"
drag, startPoint x: 244, startPoint y: 192, endPoint x: 233, endPoint y: 82, distance: 110.5
click at [244, 192] on html "Dashboard Scheduling Calendar View List View Dispatch View - Weekly scheduling …" at bounding box center [273, 130] width 546 height 261
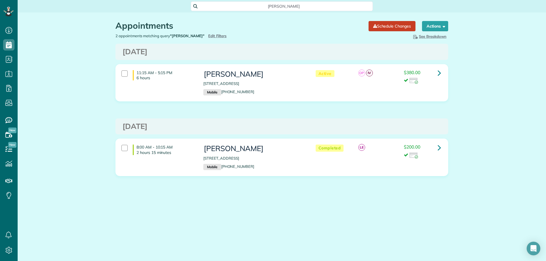
click at [339, 222] on main "Search ZenMaid… Appointments the List View [2 min] Schedule Changes Actions Cre…" at bounding box center [282, 130] width 528 height 261
click at [287, 7] on span "gena todia" at bounding box center [283, 6] width 173 height 6
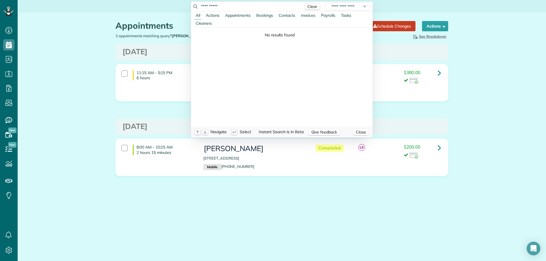
click at [275, 7] on input "**********" at bounding box center [251, 6] width 100 height 6
type input "*"
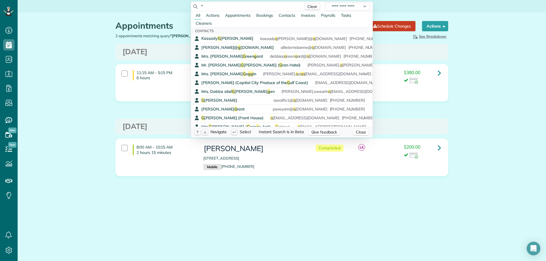
click at [9, 58] on html "Dashboard Scheduling Calendar View List View Dispatch View - Weekly scheduling …" at bounding box center [273, 130] width 546 height 261
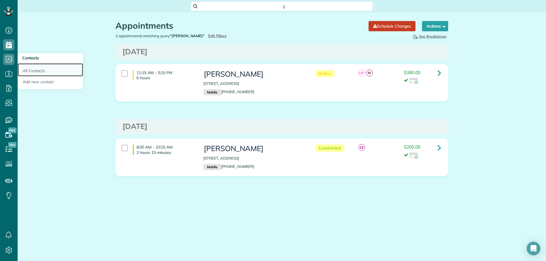
click at [43, 69] on link "All Contacts" at bounding box center [50, 69] width 65 height 13
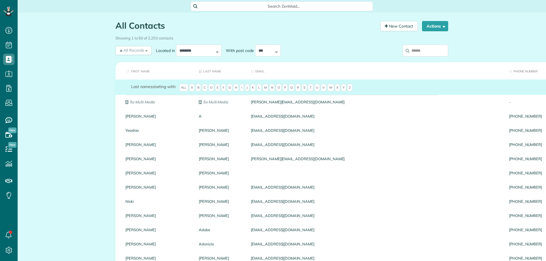
scroll to position [3, 3]
click at [408, 49] on input "search" at bounding box center [425, 51] width 45 height 12
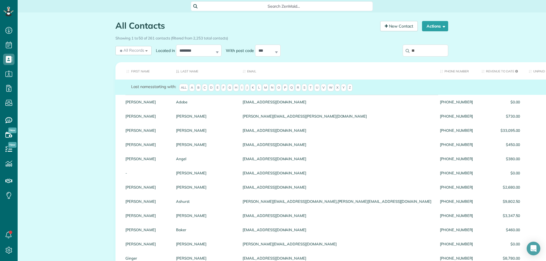
type input "*"
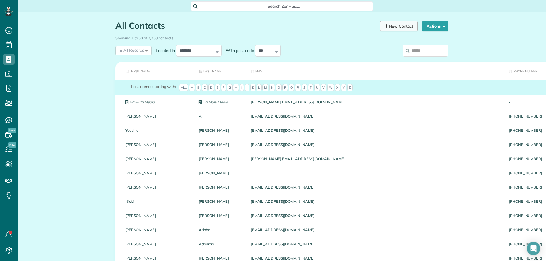
click at [397, 22] on link "New Contact" at bounding box center [399, 26] width 38 height 10
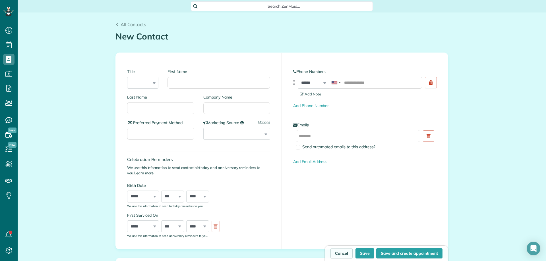
scroll to position [3, 3]
click at [210, 81] on input "First Name" at bounding box center [218, 83] width 103 height 12
type input "****"
type input "*****"
click at [363, 80] on input "tel" at bounding box center [375, 83] width 93 height 12
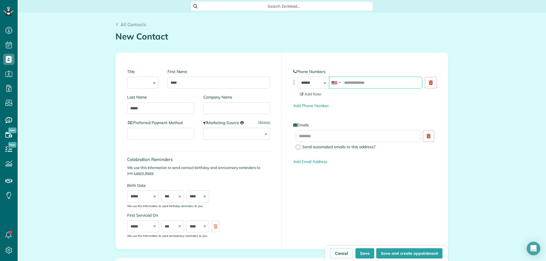
paste input "**********"
type input "**********"
click at [367, 138] on input "text" at bounding box center [358, 136] width 125 height 12
paste input "**********"
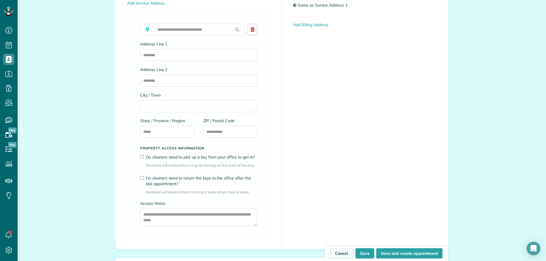
scroll to position [341, 0]
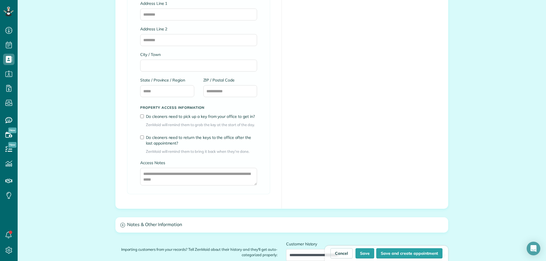
type input "**********"
click at [221, 93] on input "ZIP / Postal Code" at bounding box center [230, 91] width 54 height 12
type input "*****"
click at [166, 89] on input "State / Province / Region" at bounding box center [167, 91] width 54 height 12
type input "**"
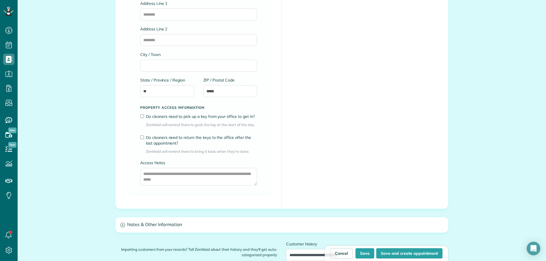
click at [170, 58] on div "City / Town" at bounding box center [198, 62] width 117 height 20
click at [169, 63] on input "City / Town" at bounding box center [198, 66] width 117 height 12
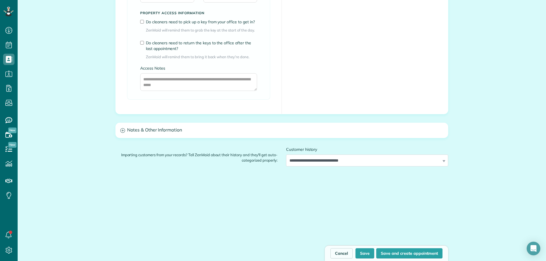
scroll to position [449, 0]
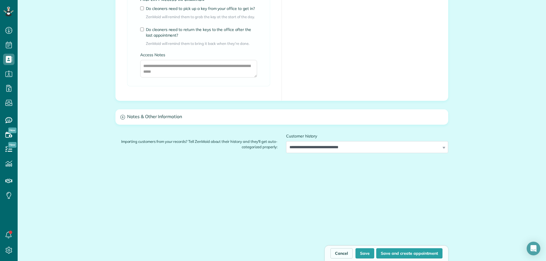
type input "********"
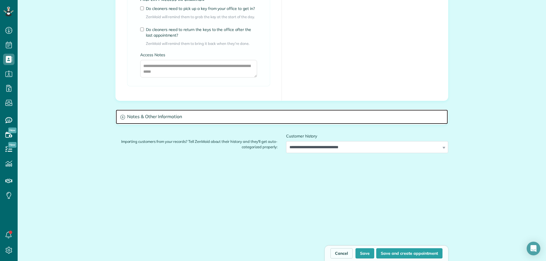
click at [184, 115] on h3 "Notes & Other Information" at bounding box center [282, 117] width 332 height 15
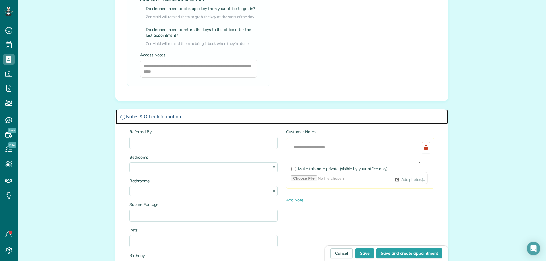
scroll to position [478, 0]
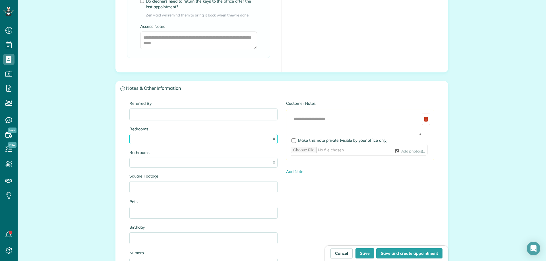
drag, startPoint x: 165, startPoint y: 136, endPoint x: 189, endPoint y: 108, distance: 37.1
click at [165, 136] on select "* * * * **" at bounding box center [203, 139] width 148 height 10
select select "*"
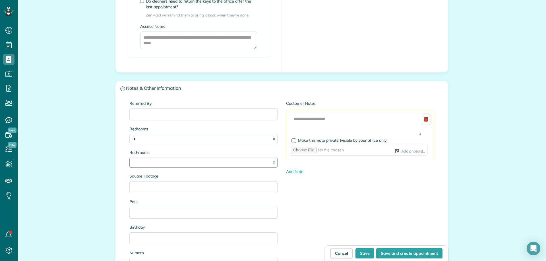
select select "*"
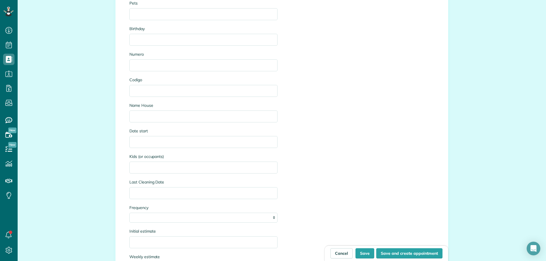
scroll to position [677, 0]
type input "****"
drag, startPoint x: 70, startPoint y: 131, endPoint x: 74, endPoint y: 130, distance: 4.1
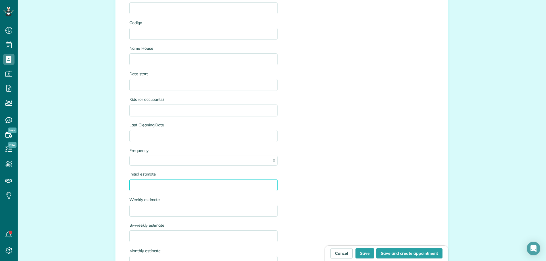
click at [158, 181] on input "Initial estimate" at bounding box center [203, 185] width 148 height 12
drag, startPoint x: 309, startPoint y: 229, endPoint x: 308, endPoint y: 225, distance: 5.0
click at [309, 229] on div "**********" at bounding box center [281, 71] width 313 height 452
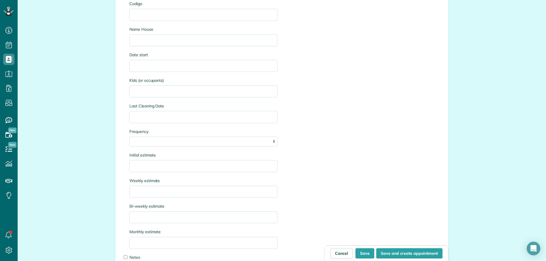
scroll to position [762, 0]
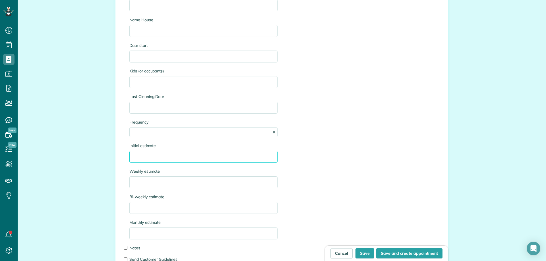
click at [168, 156] on input "Initial estimate" at bounding box center [203, 157] width 148 height 12
type input "****"
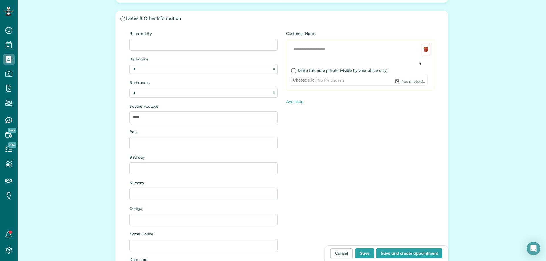
scroll to position [506, 0]
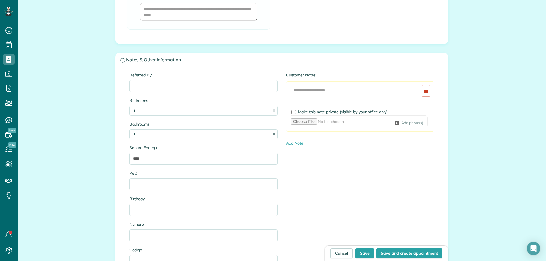
type input "****"
click at [310, 89] on textarea at bounding box center [356, 96] width 131 height 22
paste textarea "**********"
type textarea "**********"
click at [292, 113] on div at bounding box center [293, 112] width 5 height 5
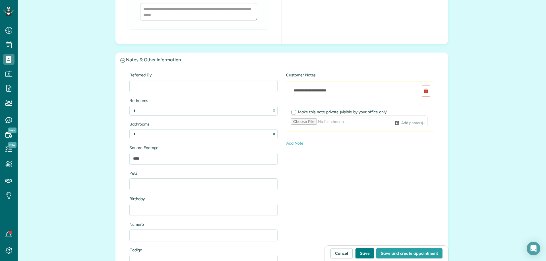
click at [365, 255] on button "Save" at bounding box center [364, 254] width 19 height 10
type input "**********"
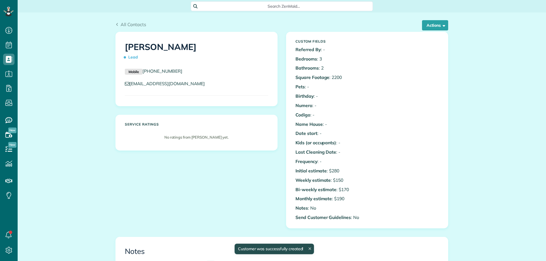
scroll to position [3, 3]
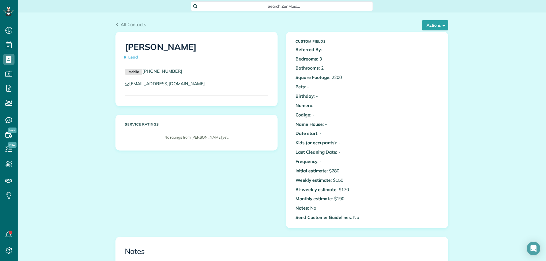
click at [331, 247] on div "Notes" at bounding box center [282, 250] width 322 height 17
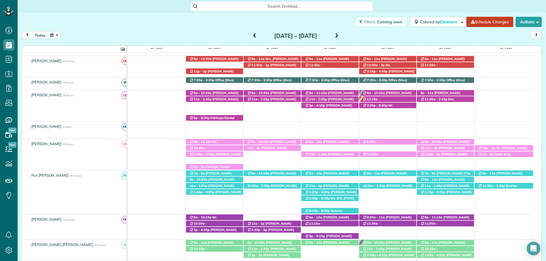
scroll to position [64, 0]
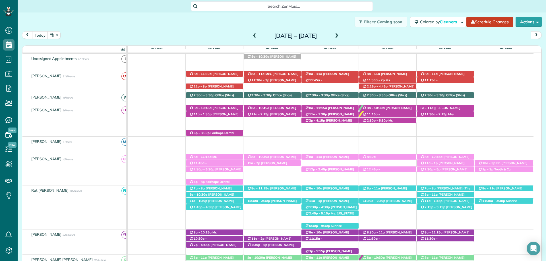
click at [252, 36] on span at bounding box center [255, 36] width 6 height 5
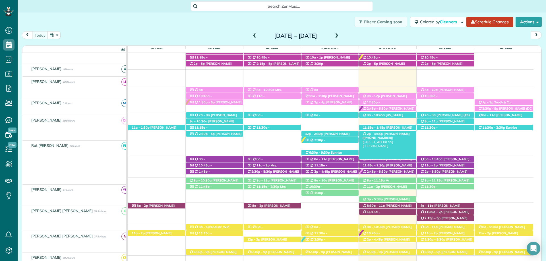
scroll to position [127, 0]
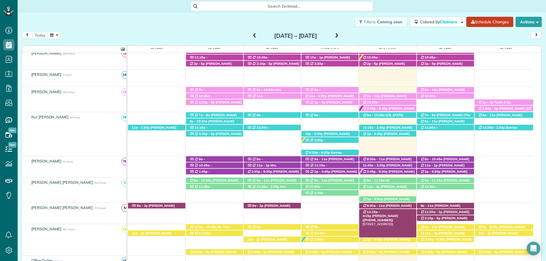
click at [398, 214] on span "[PERSON_NAME] ([PHONE_NUMBER])" at bounding box center [381, 218] width 36 height 8
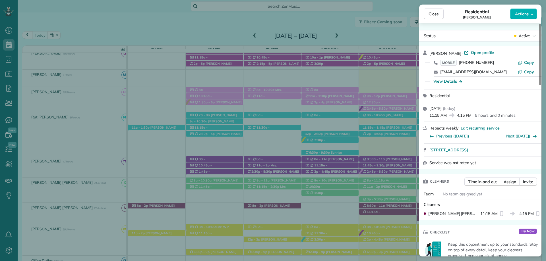
drag, startPoint x: 430, startPoint y: 11, endPoint x: 340, endPoint y: 117, distance: 138.9
click at [430, 11] on span "Close" at bounding box center [434, 14] width 10 height 6
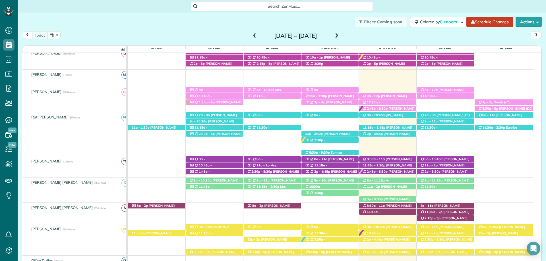
click at [317, 30] on div "Filters: Coming soon Colored by Cleaners Color by Cleaner Color by Team Color b…" at bounding box center [282, 22] width 528 height 19
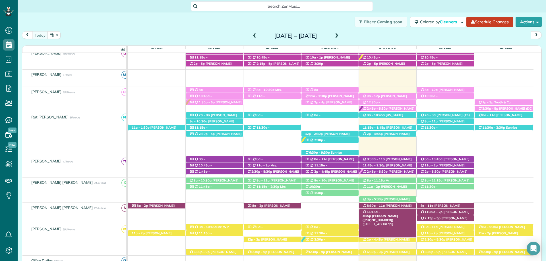
click at [390, 214] on span "[PERSON_NAME] ([PHONE_NUMBER])" at bounding box center [381, 218] width 36 height 8
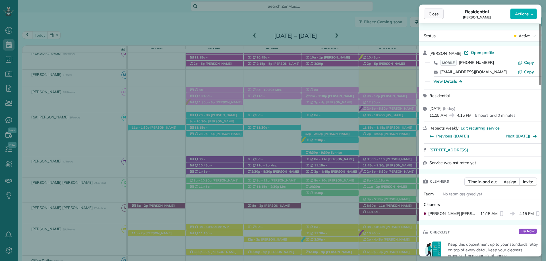
click at [429, 13] on span "Close" at bounding box center [434, 14] width 10 height 6
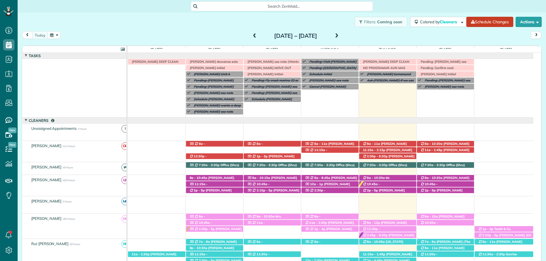
scroll to position [42, 0]
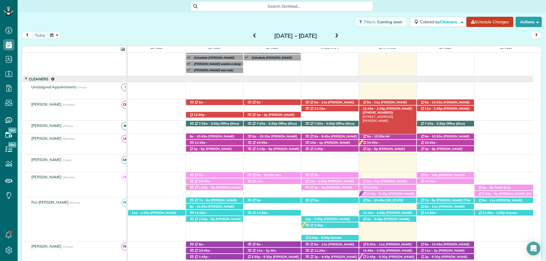
click at [396, 110] on span "Kristen Eberlein (+17703247138)" at bounding box center [388, 111] width 50 height 8
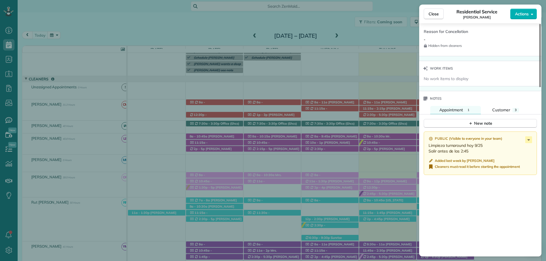
scroll to position [540, 0]
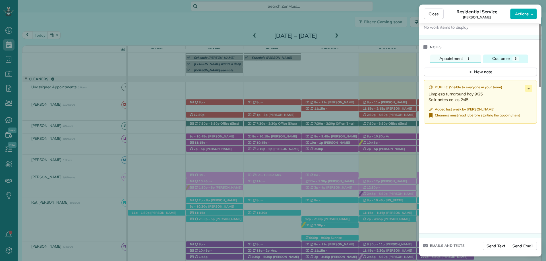
click at [507, 56] on span "Customer" at bounding box center [501, 58] width 18 height 5
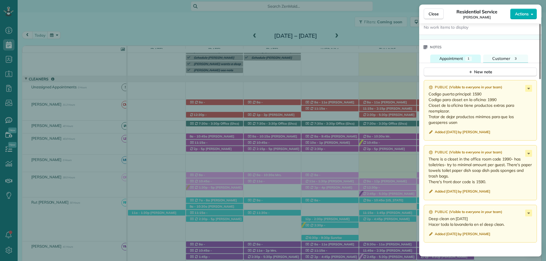
click at [460, 56] on span "Appointment" at bounding box center [451, 58] width 24 height 5
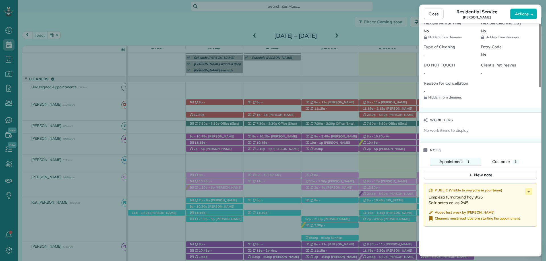
scroll to position [512, 0]
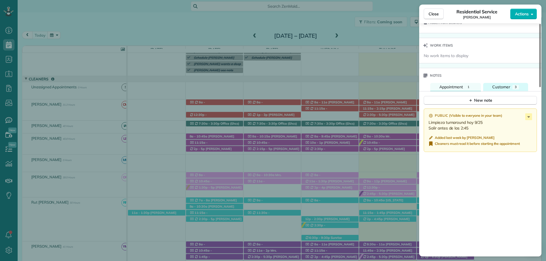
click at [505, 84] on span "Customer" at bounding box center [501, 86] width 18 height 5
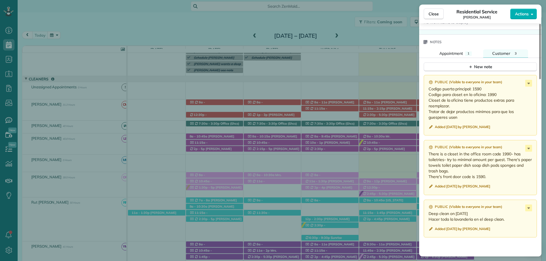
scroll to position [540, 0]
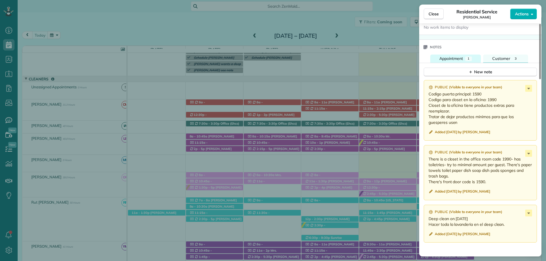
click at [461, 56] on span "Appointment" at bounding box center [451, 58] width 24 height 5
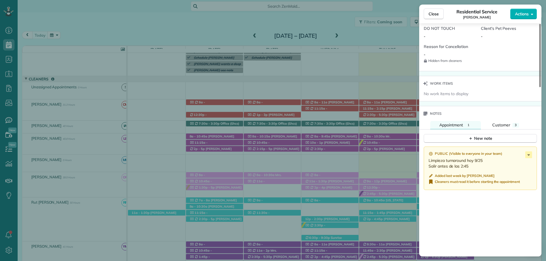
scroll to position [484, 0]
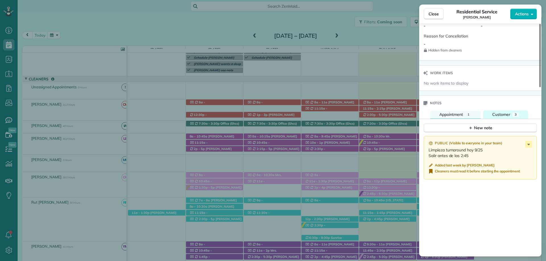
click at [500, 112] on span "Customer" at bounding box center [501, 114] width 18 height 5
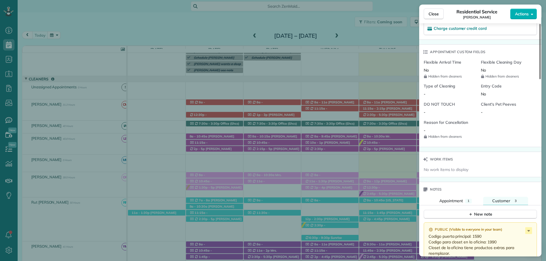
scroll to position [398, 0]
click at [456, 198] on span "Appointment" at bounding box center [451, 200] width 24 height 5
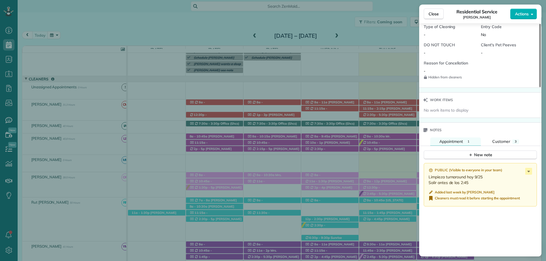
scroll to position [455, 0]
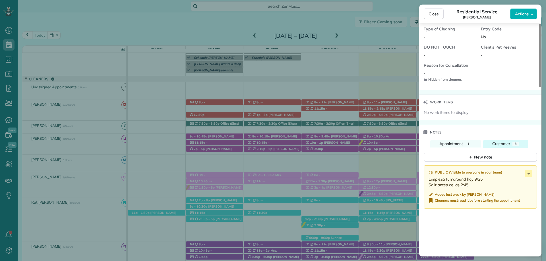
click at [508, 141] on span "Customer" at bounding box center [501, 143] width 18 height 5
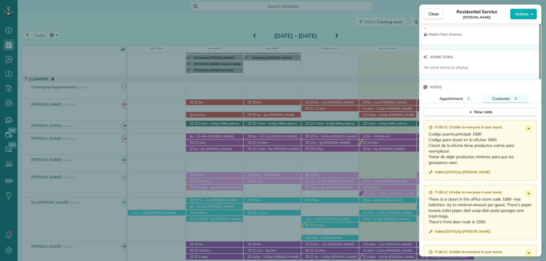
scroll to position [512, 0]
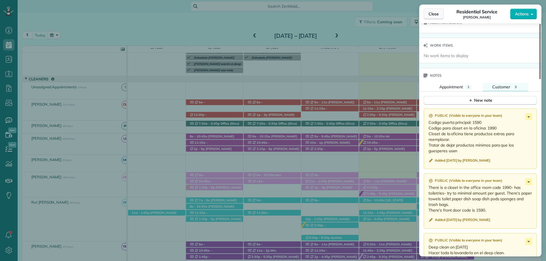
click at [438, 16] on span "Close" at bounding box center [434, 14] width 10 height 6
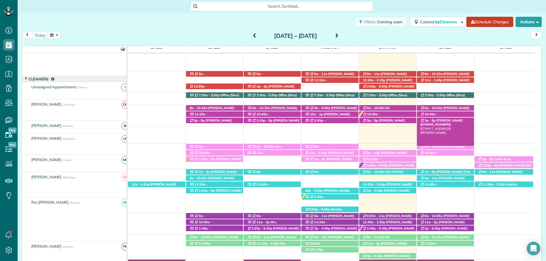
scroll to position [70, 0]
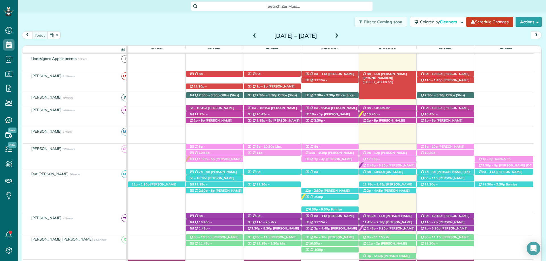
click at [392, 74] on span "Meg Willett (+13193215981)" at bounding box center [385, 76] width 44 height 8
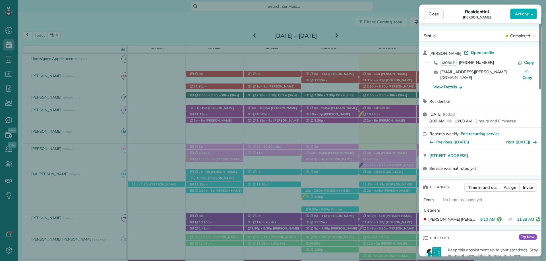
click at [432, 14] on span "Close" at bounding box center [434, 14] width 10 height 6
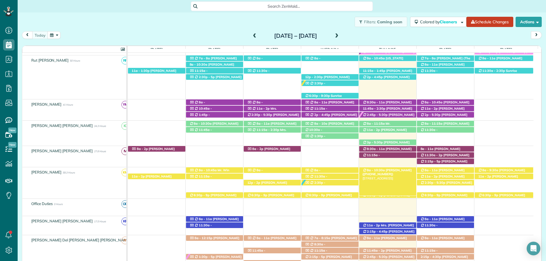
scroll to position [155, 0]
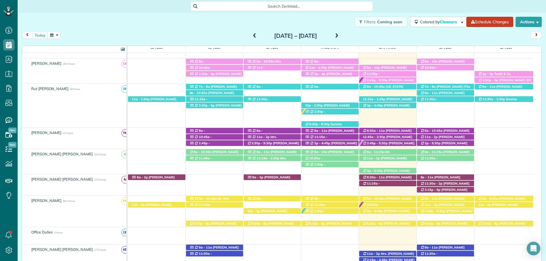
click at [324, 22] on div "Filters: Coming soon Colored by Cleaners Color by Cleaner Color by Team Color b…" at bounding box center [282, 22] width 528 height 19
click at [279, 8] on span "Search ZenMaid…" at bounding box center [283, 6] width 173 height 6
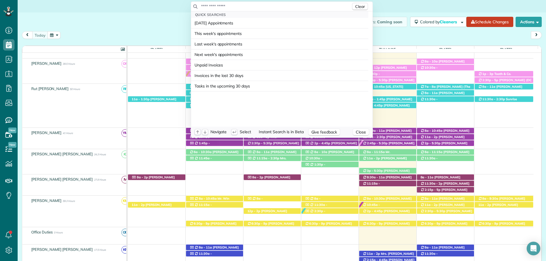
click at [279, 8] on input "text" at bounding box center [276, 6] width 150 height 6
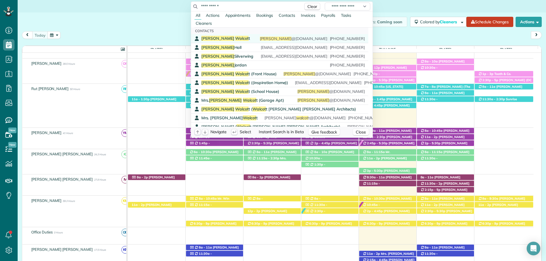
type input "**********"
click at [237, 36] on div "Gina Walcot t gina @wavarchitects.com (251) 680-8735" at bounding box center [283, 38] width 164 height 5
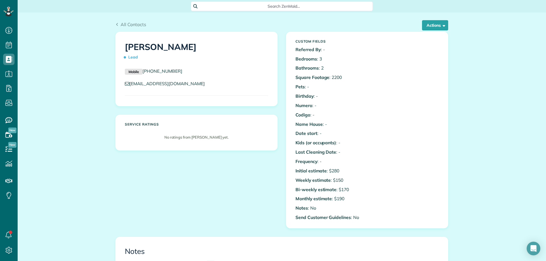
click at [297, 6] on span "Search ZenMaid…" at bounding box center [283, 6] width 173 height 6
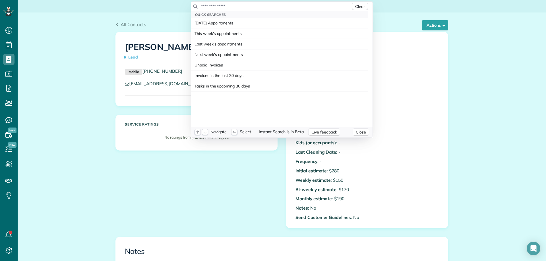
click at [297, 6] on input "text" at bounding box center [276, 6] width 150 height 6
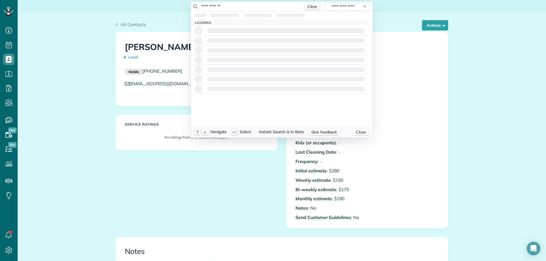
click at [242, 5] on input "**********" at bounding box center [251, 6] width 100 height 6
type input "*"
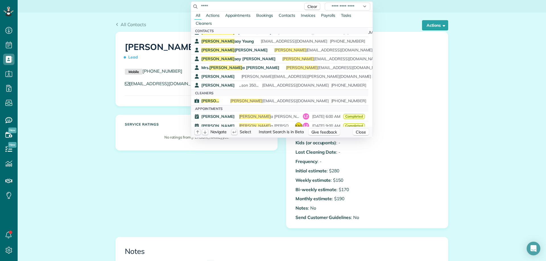
scroll to position [142, 0]
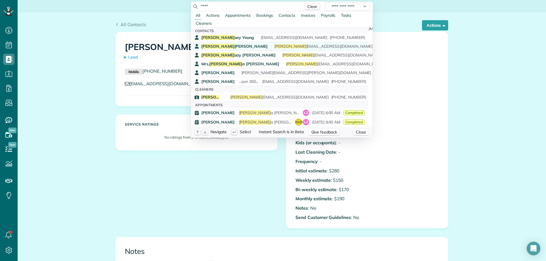
type input "****"
click at [213, 45] on span "Lind sey Schoeneck" at bounding box center [234, 46] width 66 height 5
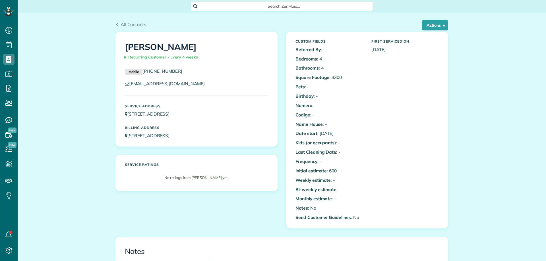
scroll to position [3, 3]
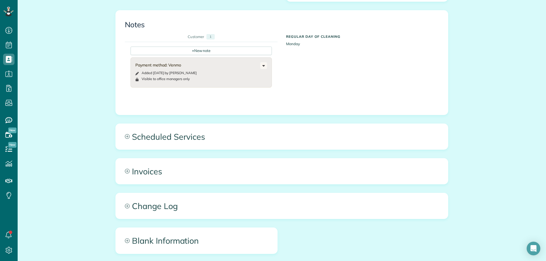
scroll to position [227, 0]
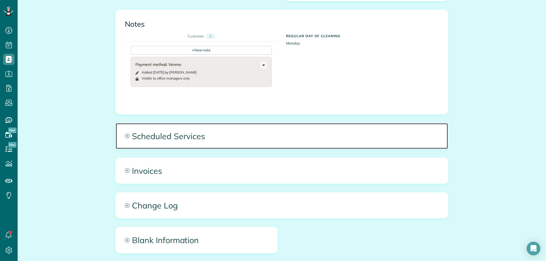
click at [191, 136] on span "Scheduled Services" at bounding box center [282, 136] width 332 height 26
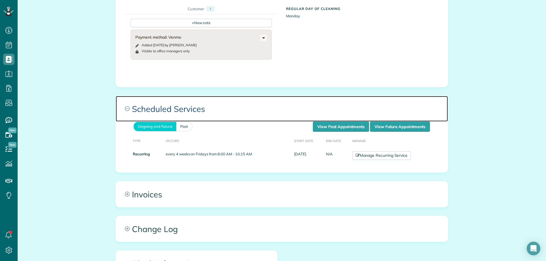
scroll to position [284, 0]
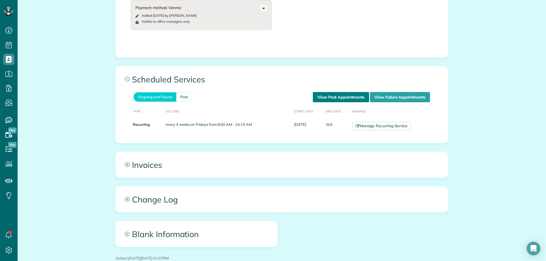
click at [340, 100] on link "View Past Appointments" at bounding box center [341, 97] width 56 height 10
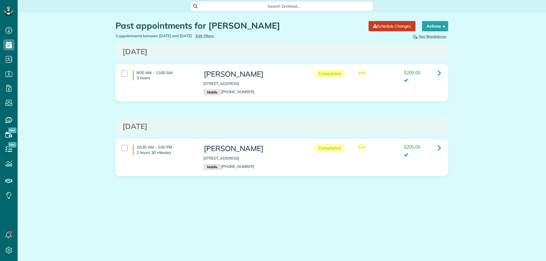
scroll to position [3, 3]
click at [541, 153] on div "Past appointments for Lindsey Schoeneck Schedule Changes Actions Create Appoint…" at bounding box center [282, 116] width 528 height 206
click at [438, 145] on icon at bounding box center [439, 148] width 3 height 10
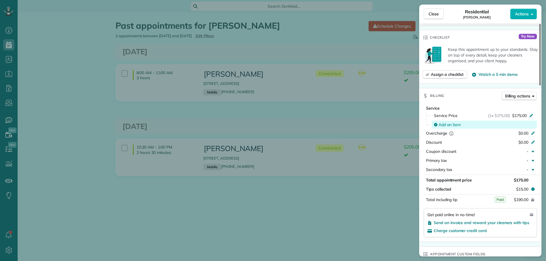
scroll to position [284, 0]
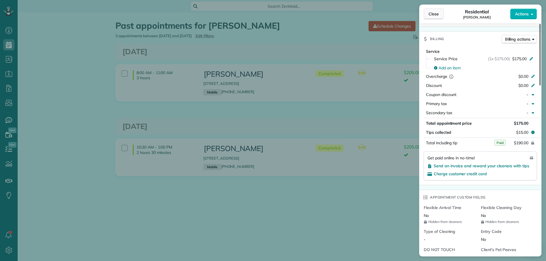
click at [438, 13] on span "Close" at bounding box center [434, 14] width 10 height 6
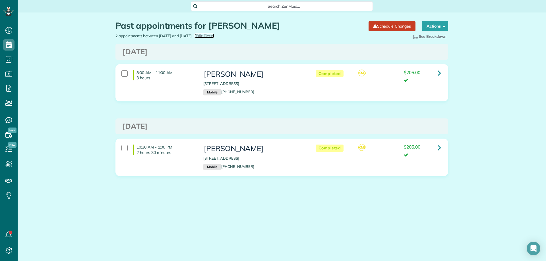
click at [214, 37] on span "Edit Filters" at bounding box center [205, 36] width 18 height 5
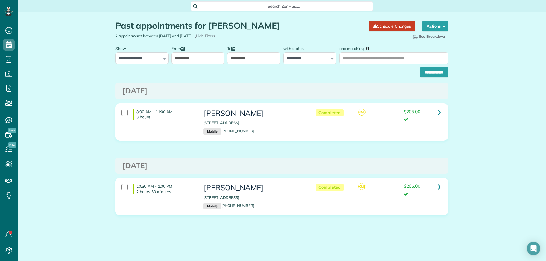
click at [195, 59] on input "**********" at bounding box center [197, 58] width 53 height 12
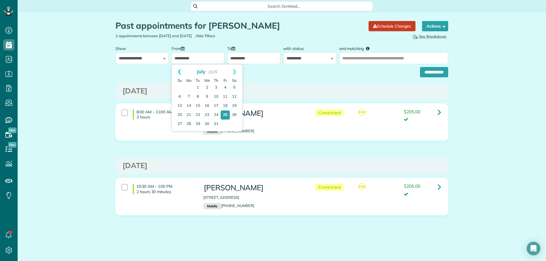
click at [176, 68] on link "Prev" at bounding box center [180, 72] width 16 height 14
click at [177, 68] on link "Prev" at bounding box center [180, 72] width 16 height 14
click at [178, 68] on link "Prev" at bounding box center [180, 72] width 16 height 14
click at [210, 86] on link "1" at bounding box center [206, 87] width 9 height 9
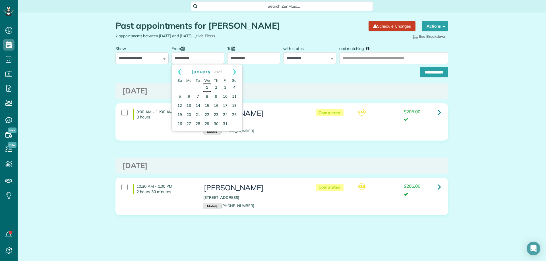
type input "**********"
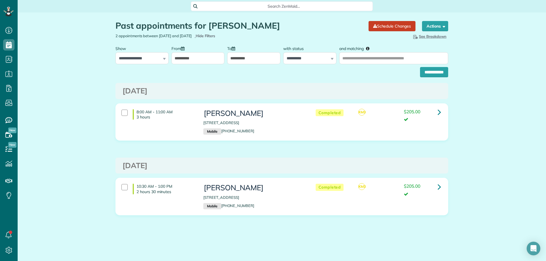
drag, startPoint x: 284, startPoint y: 24, endPoint x: 209, endPoint y: 27, distance: 74.3
click at [209, 27] on h1 "Past appointments for Lindsey Schoeneck" at bounding box center [239, 25] width 249 height 9
copy h1 "[PERSON_NAME]"
click at [361, 56] on input "and matching" at bounding box center [393, 58] width 109 height 12
paste input "**********"
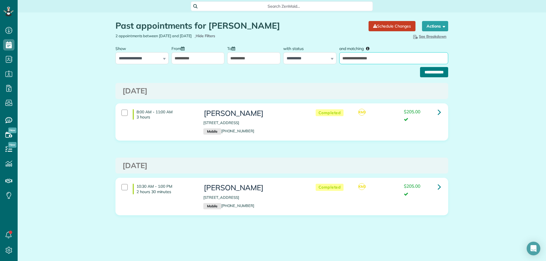
type input "**********"
click at [431, 75] on input "**********" at bounding box center [434, 72] width 28 height 10
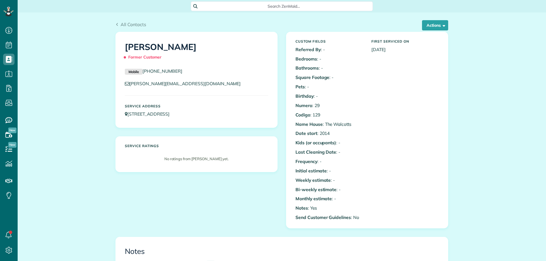
scroll to position [3, 3]
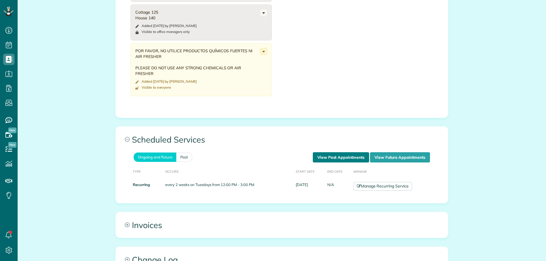
click at [332, 158] on link "View Past Appointments" at bounding box center [341, 157] width 56 height 10
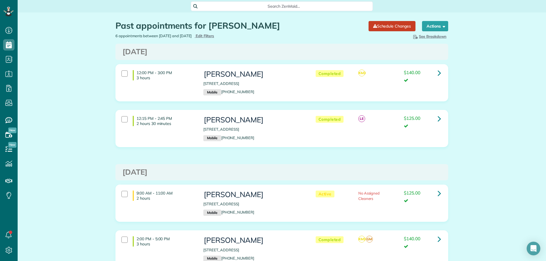
scroll to position [28, 0]
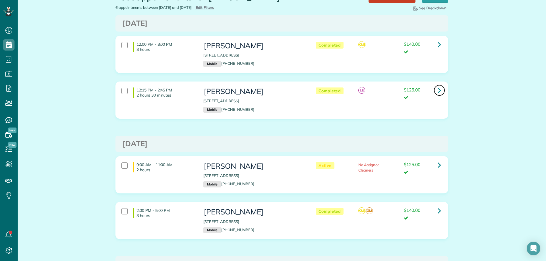
click at [434, 88] on link at bounding box center [439, 90] width 11 height 11
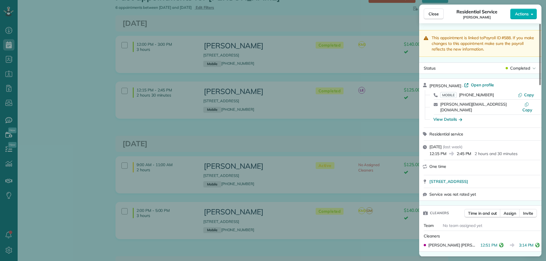
scroll to position [114, 0]
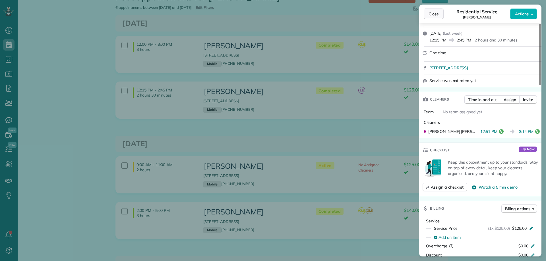
click at [431, 13] on span "Close" at bounding box center [434, 14] width 10 height 6
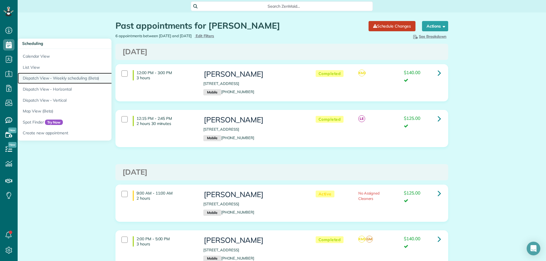
click at [74, 76] on link "Dispatch View - Weekly scheduling (Beta)" at bounding box center [89, 78] width 142 height 11
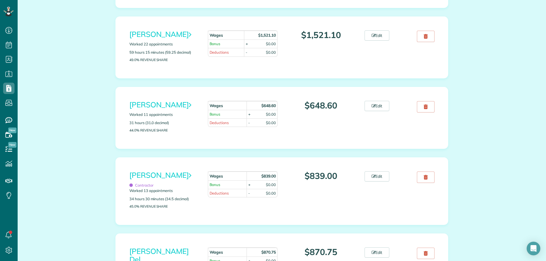
scroll to position [427, 0]
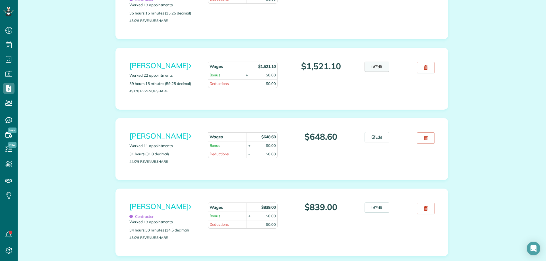
click at [374, 68] on link "Edit" at bounding box center [377, 67] width 25 height 10
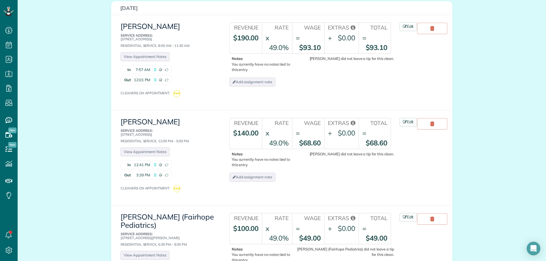
scroll to position [1365, 0]
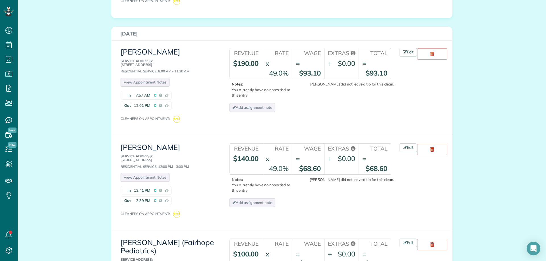
scroll to position [1308, 0]
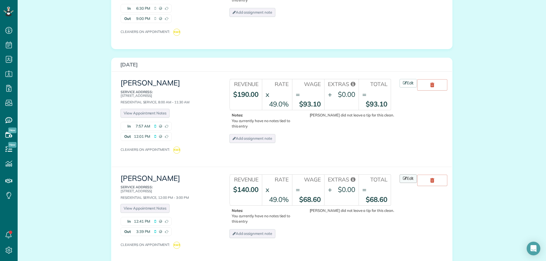
click at [405, 175] on link "Edit" at bounding box center [409, 179] width 18 height 9
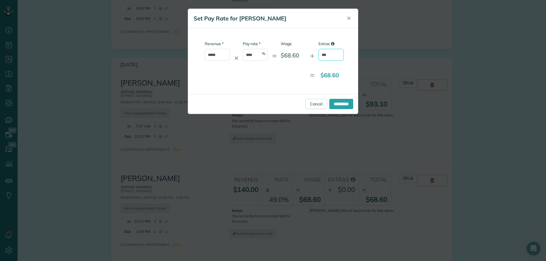
click at [324, 53] on input "***" at bounding box center [330, 55] width 25 height 12
click at [333, 55] on input "***" at bounding box center [330, 55] width 25 height 12
type input "*"
type input "*****"
click at [335, 105] on input "**********" at bounding box center [341, 104] width 24 height 10
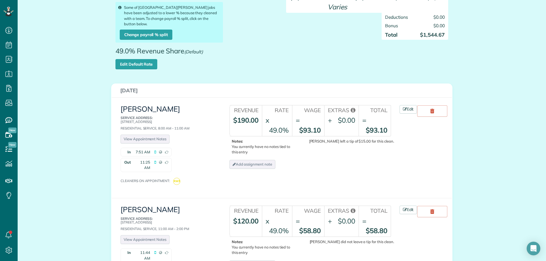
scroll to position [85, 0]
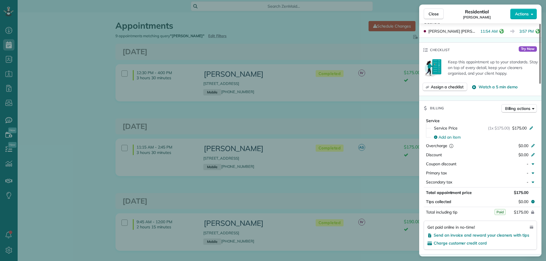
scroll to position [227, 0]
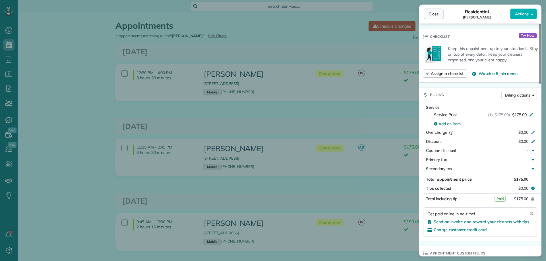
click at [435, 15] on span "Close" at bounding box center [434, 14] width 10 height 6
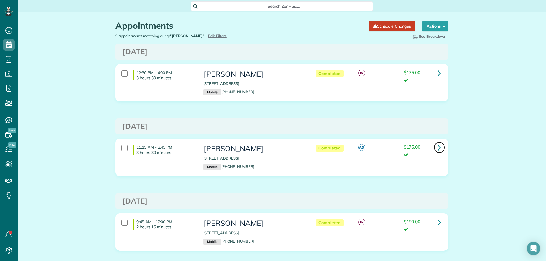
click at [438, 142] on link at bounding box center [439, 147] width 11 height 11
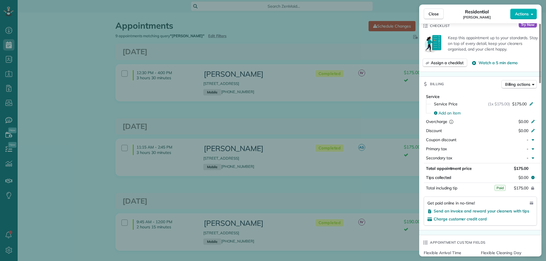
scroll to position [284, 0]
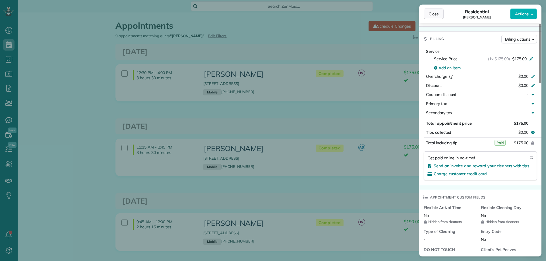
click at [441, 14] on button "Close" at bounding box center [434, 14] width 20 height 11
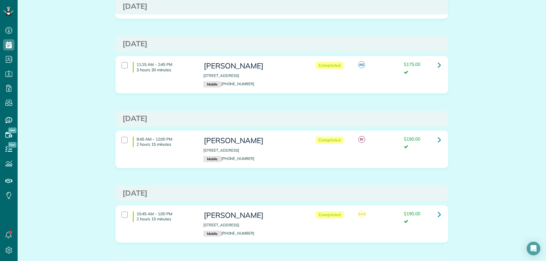
scroll to position [85, 0]
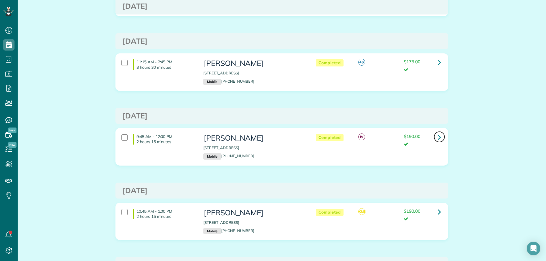
click at [438, 137] on icon at bounding box center [439, 137] width 3 height 10
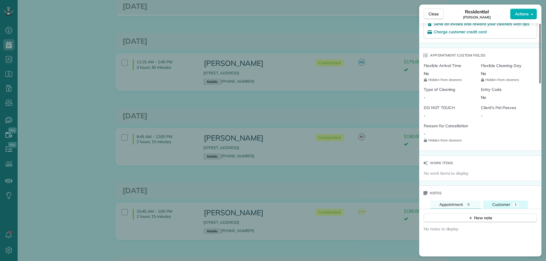
scroll to position [483, 0]
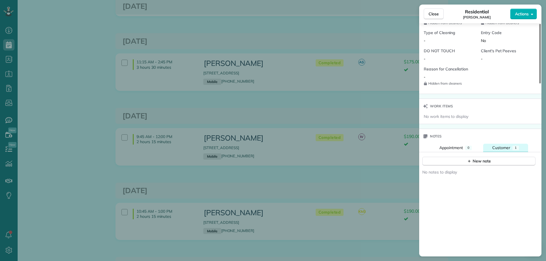
click at [511, 148] on button "Customer 1" at bounding box center [505, 148] width 45 height 8
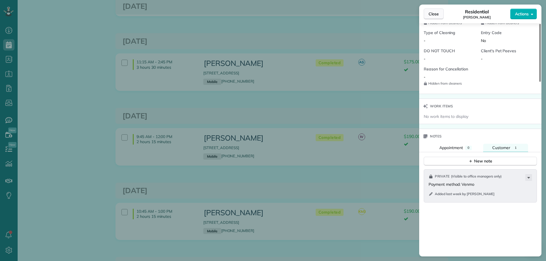
click at [434, 13] on span "Close" at bounding box center [434, 14] width 10 height 6
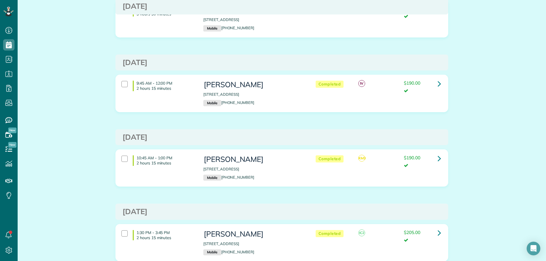
scroll to position [142, 0]
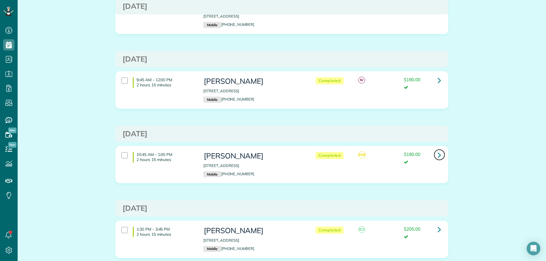
click at [439, 156] on icon at bounding box center [439, 155] width 3 height 10
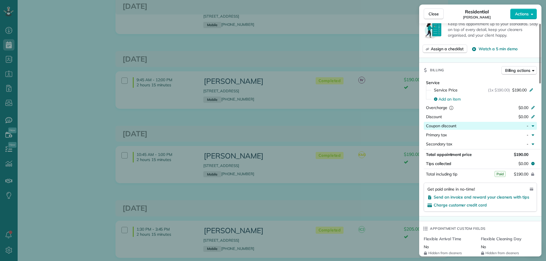
scroll to position [256, 0]
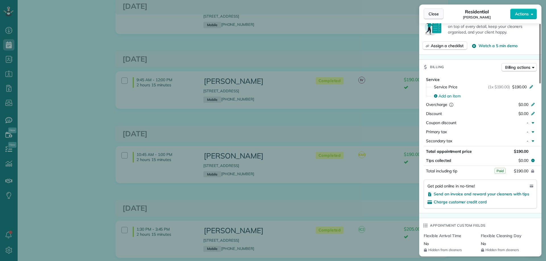
click at [430, 10] on button "Close" at bounding box center [434, 14] width 20 height 11
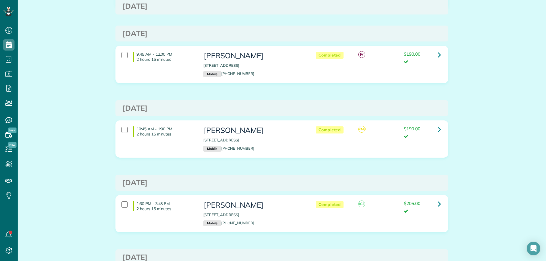
scroll to position [199, 0]
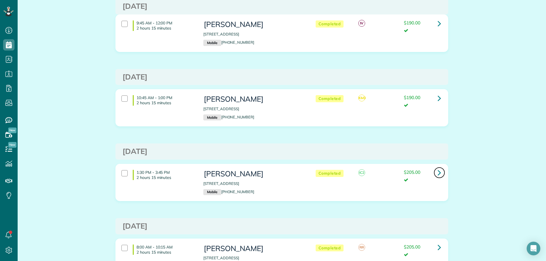
click at [438, 173] on icon at bounding box center [439, 173] width 3 height 10
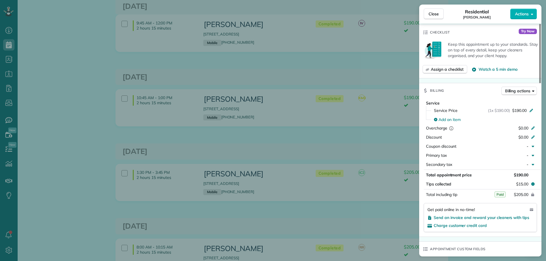
scroll to position [227, 0]
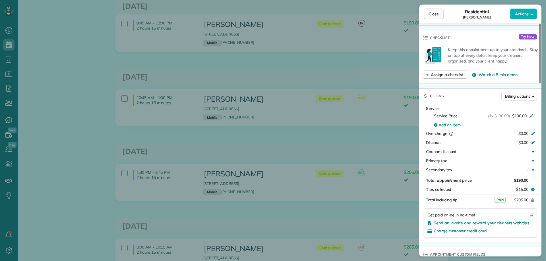
click at [436, 11] on span "Close" at bounding box center [434, 14] width 10 height 6
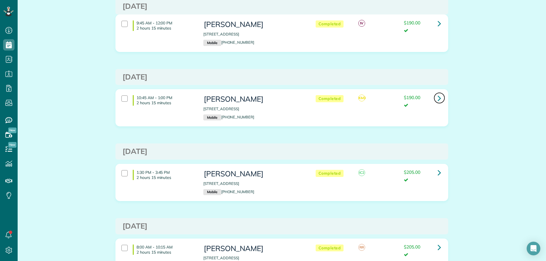
click at [438, 99] on icon at bounding box center [439, 98] width 3 height 10
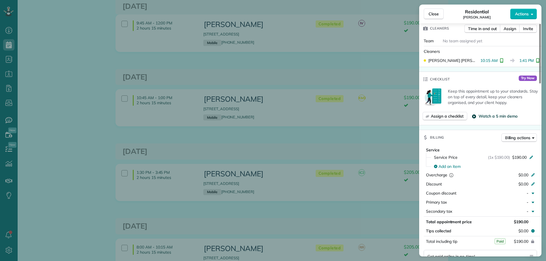
scroll to position [199, 0]
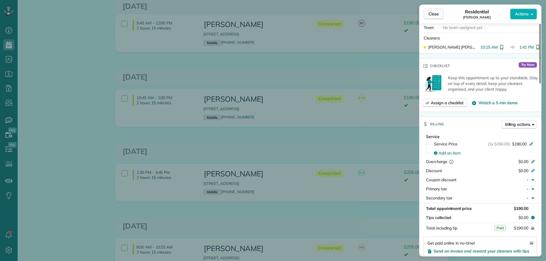
click at [437, 14] on span "Close" at bounding box center [434, 14] width 10 height 6
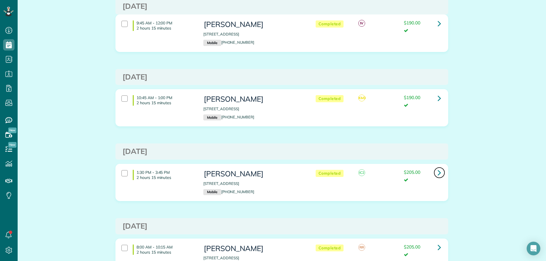
click at [438, 173] on icon at bounding box center [439, 173] width 3 height 10
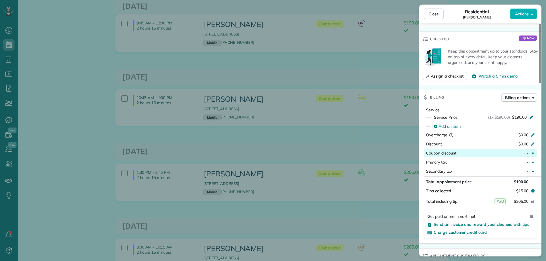
scroll to position [228, 0]
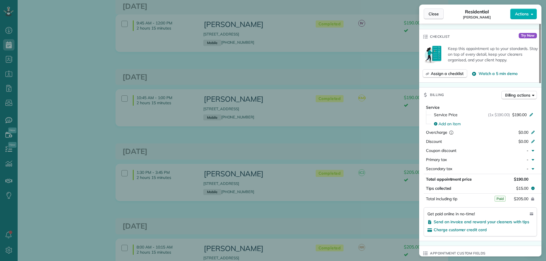
click at [441, 14] on button "Close" at bounding box center [434, 14] width 20 height 11
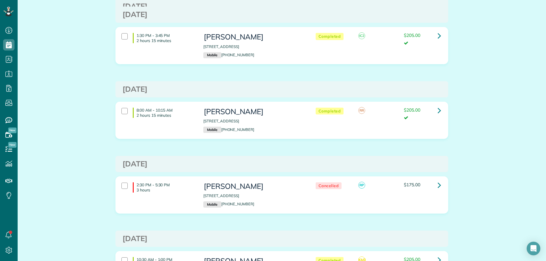
scroll to position [341, 0]
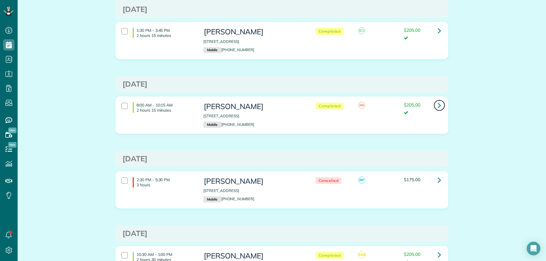
click at [438, 108] on icon at bounding box center [439, 105] width 3 height 10
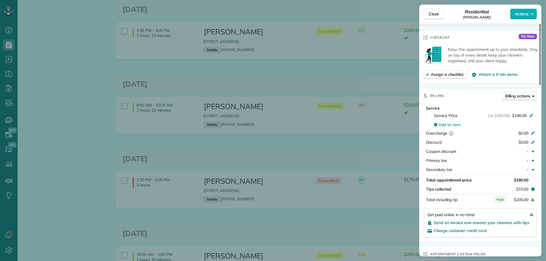
scroll to position [256, 0]
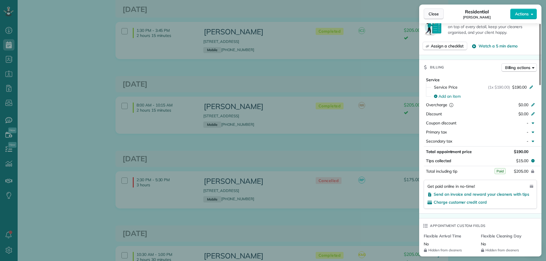
drag, startPoint x: 444, startPoint y: 12, endPoint x: 440, endPoint y: 13, distance: 4.3
click at [442, 13] on div "Close Residential [PERSON_NAME] Actions" at bounding box center [480, 14] width 122 height 19
click at [436, 13] on span "Close" at bounding box center [434, 14] width 10 height 6
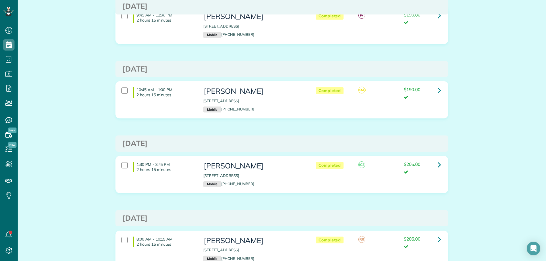
scroll to position [168, 0]
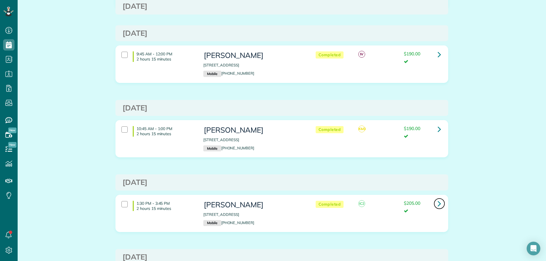
click at [439, 204] on link at bounding box center [439, 203] width 11 height 11
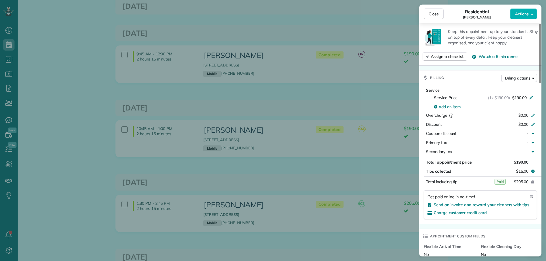
scroll to position [256, 0]
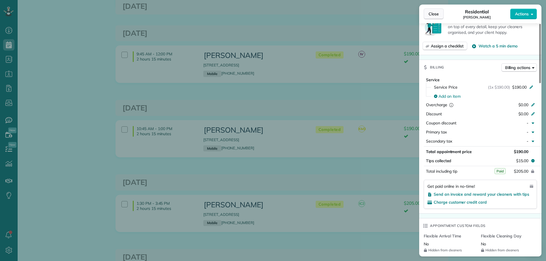
click at [436, 13] on span "Close" at bounding box center [434, 14] width 10 height 6
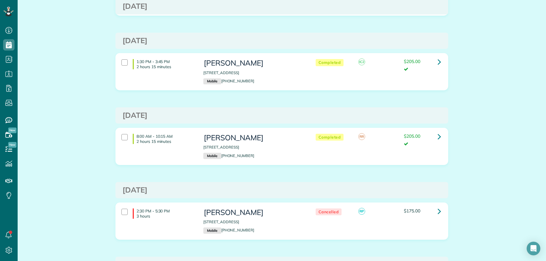
scroll to position [310, 0]
click at [439, 139] on link at bounding box center [439, 136] width 11 height 11
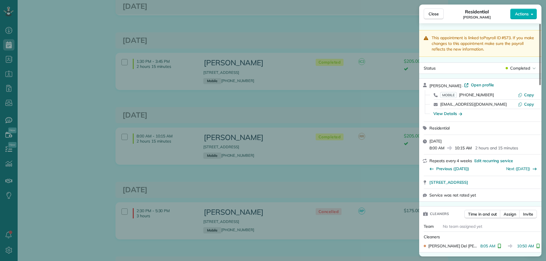
scroll to position [342, 0]
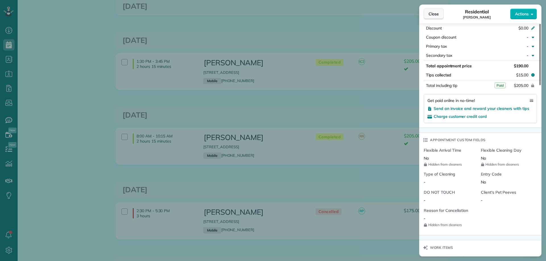
click at [434, 9] on button "Close" at bounding box center [434, 14] width 20 height 11
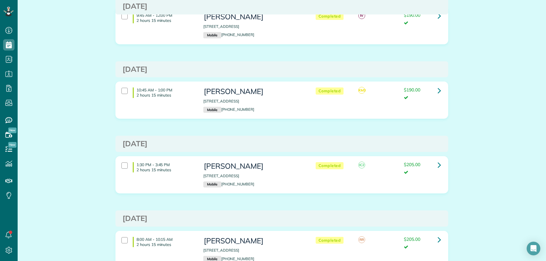
scroll to position [196, 0]
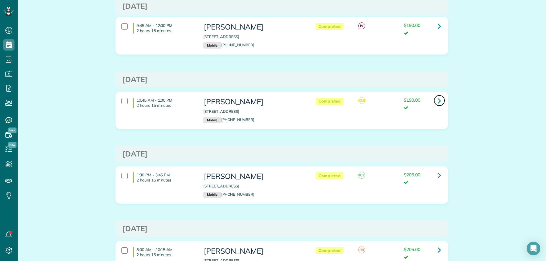
click at [438, 102] on icon at bounding box center [439, 101] width 3 height 10
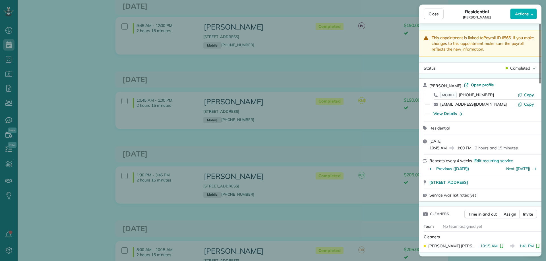
click at [445, 19] on div "Residential [PERSON_NAME]" at bounding box center [477, 13] width 67 height 11
click at [432, 15] on span "Close" at bounding box center [434, 14] width 10 height 6
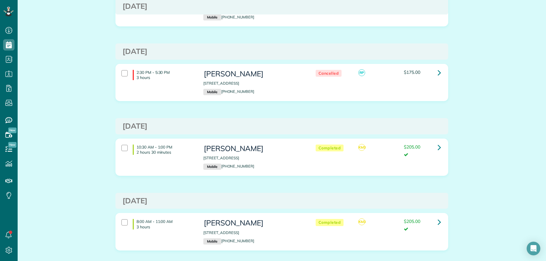
scroll to position [455, 0]
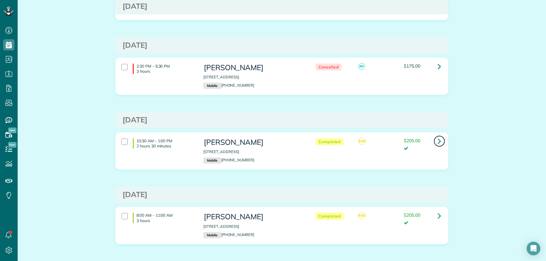
click at [438, 142] on icon at bounding box center [439, 141] width 3 height 10
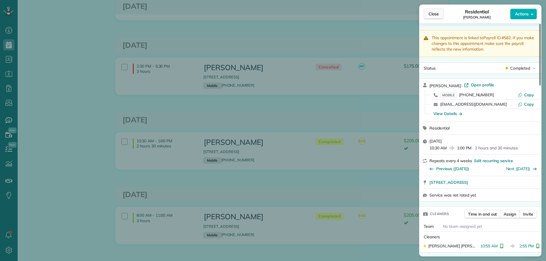
click at [429, 12] on span "Close" at bounding box center [434, 14] width 10 height 6
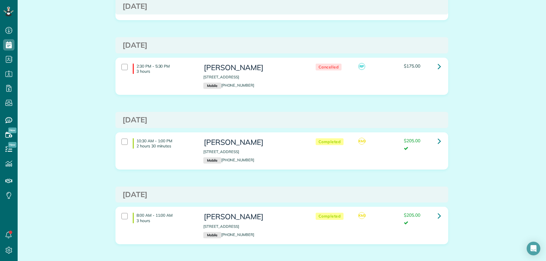
scroll to position [481, 0]
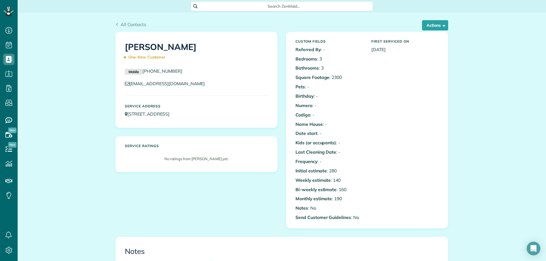
scroll to position [3, 3]
click at [305, 6] on span "Search ZenMaid…" at bounding box center [283, 6] width 173 height 6
click at [51, 85] on html "Dashboard Scheduling Calendar View List View" at bounding box center [273, 130] width 546 height 261
click at [7, 90] on icon at bounding box center [8, 88] width 11 height 11
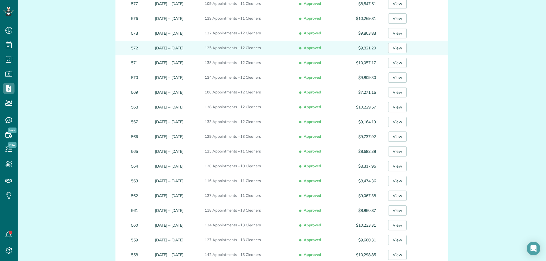
scroll to position [256, 0]
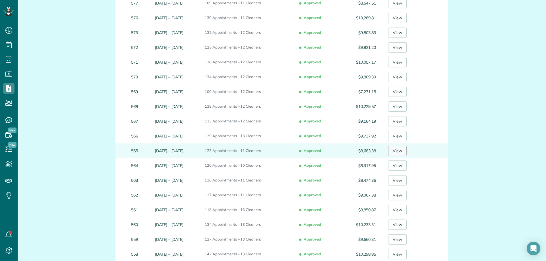
click at [401, 150] on link "View" at bounding box center [397, 151] width 18 height 10
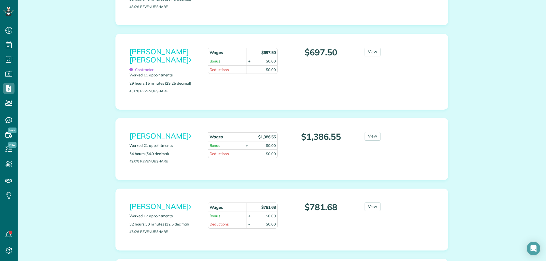
scroll to position [455, 0]
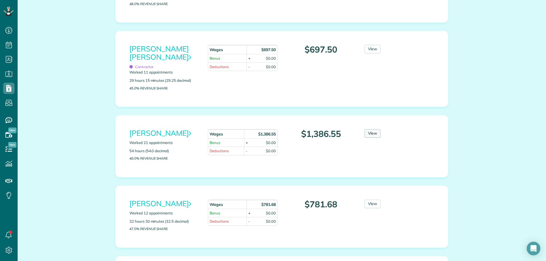
click at [368, 137] on link "View" at bounding box center [373, 133] width 16 height 9
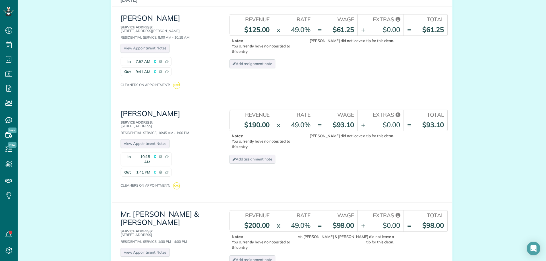
scroll to position [114, 0]
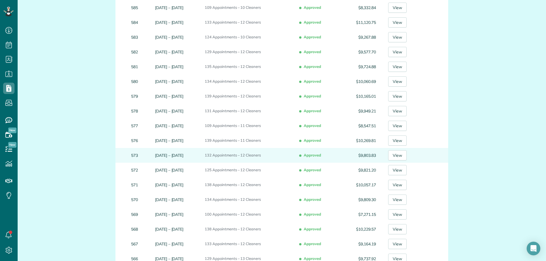
scroll to position [142, 0]
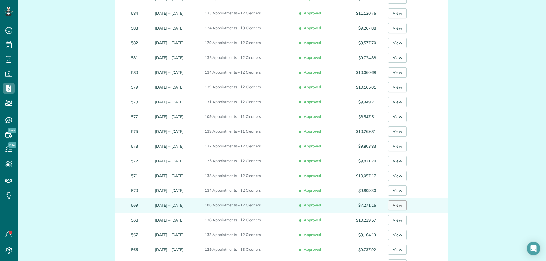
click at [394, 207] on link "View" at bounding box center [397, 205] width 18 height 10
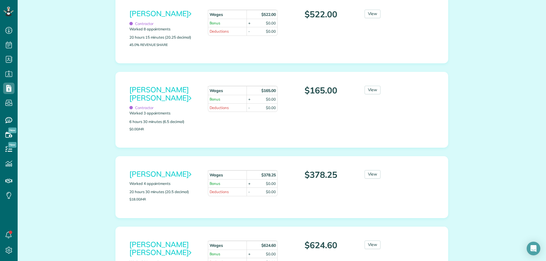
scroll to position [142, 0]
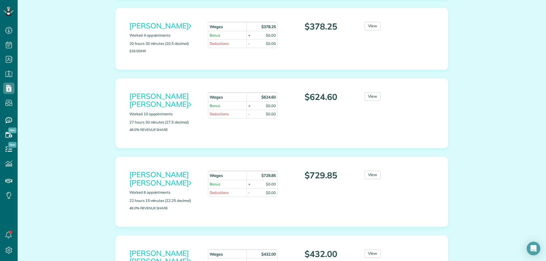
scroll to position [284, 0]
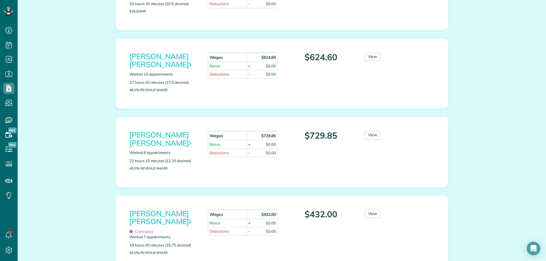
click at [369, 132] on div "View" at bounding box center [386, 136] width 52 height 11
click at [369, 131] on link "View" at bounding box center [373, 135] width 16 height 9
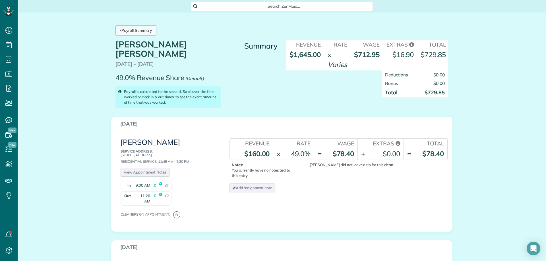
click at [137, 30] on link "Payroll Summary" at bounding box center [135, 30] width 41 height 10
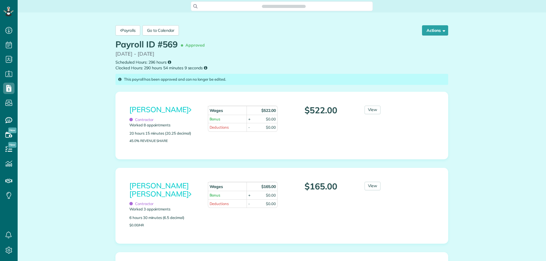
scroll to position [3, 3]
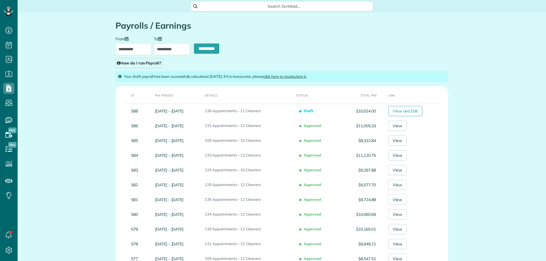
scroll to position [370, 0]
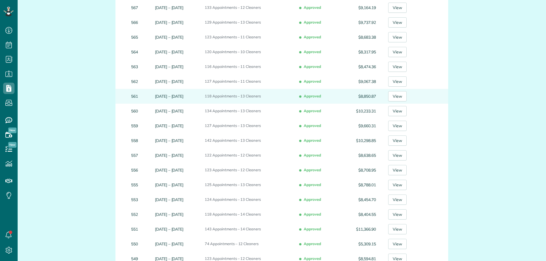
click at [410, 95] on td "View" at bounding box center [413, 96] width 70 height 15
click at [400, 95] on link "View" at bounding box center [397, 96] width 18 height 10
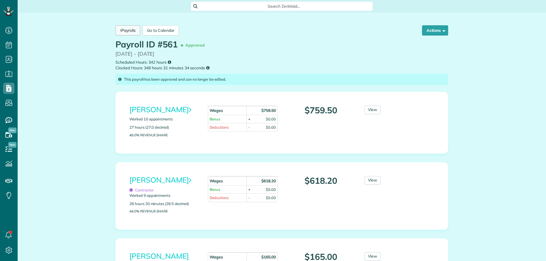
click at [127, 32] on link "Payrolls" at bounding box center [127, 30] width 25 height 10
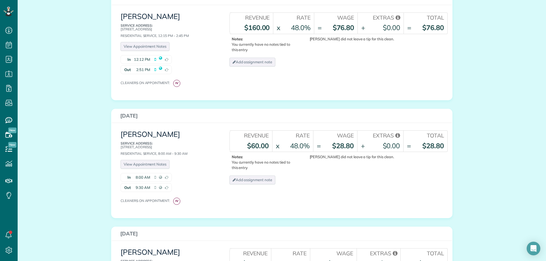
scroll to position [370, 0]
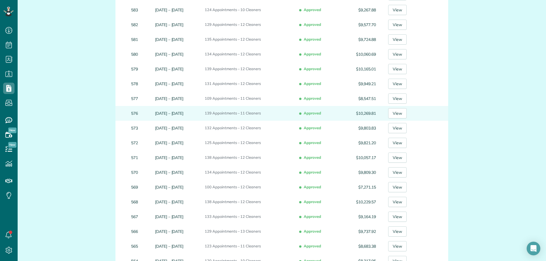
scroll to position [171, 0]
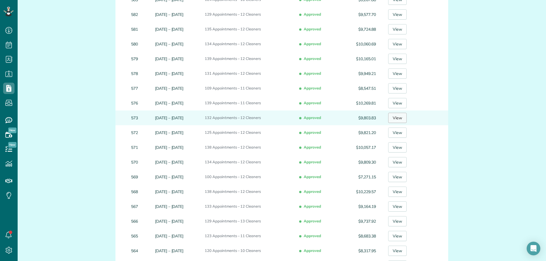
click at [397, 117] on link "View" at bounding box center [397, 118] width 18 height 10
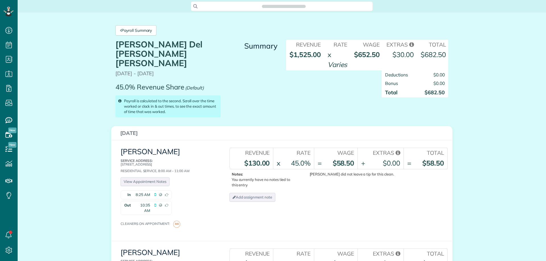
scroll to position [427, 0]
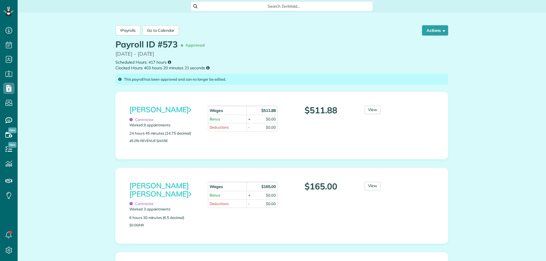
scroll to position [3, 3]
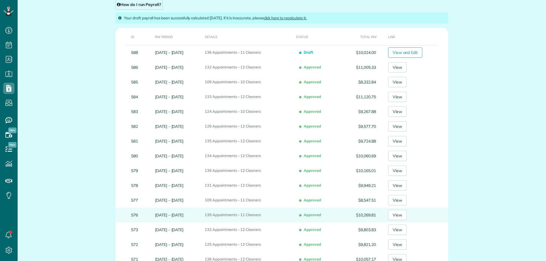
scroll to position [57, 0]
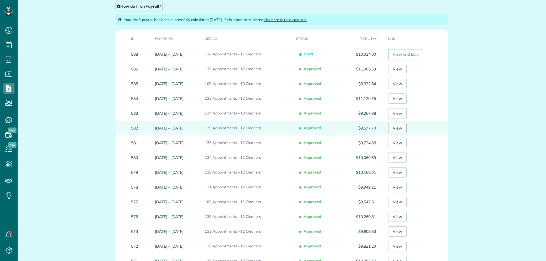
click at [402, 126] on link "View" at bounding box center [397, 128] width 18 height 10
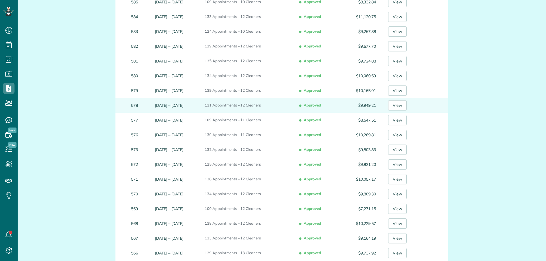
scroll to position [171, 0]
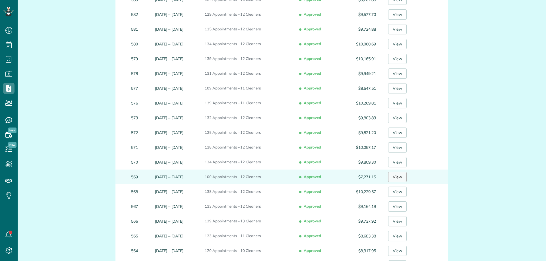
click at [396, 176] on link "View" at bounding box center [397, 177] width 18 height 10
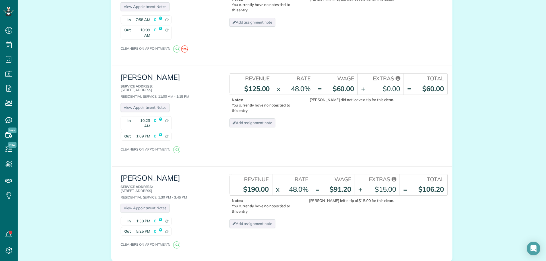
scroll to position [910, 0]
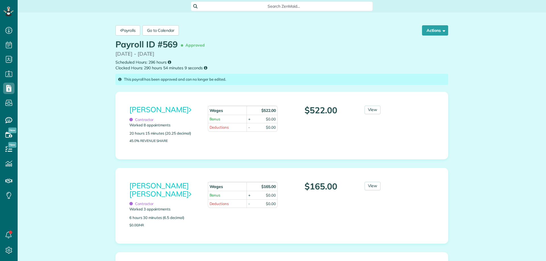
scroll to position [85, 0]
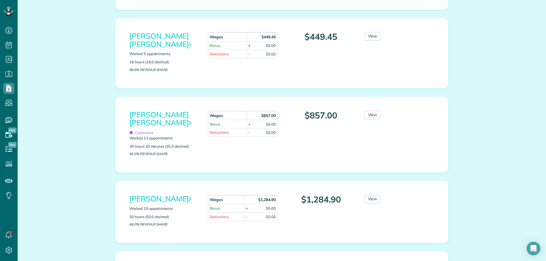
scroll to position [256, 0]
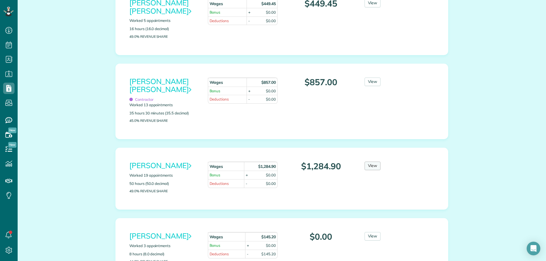
click at [378, 169] on div "View" at bounding box center [386, 167] width 52 height 11
click at [373, 166] on link "View" at bounding box center [373, 166] width 16 height 9
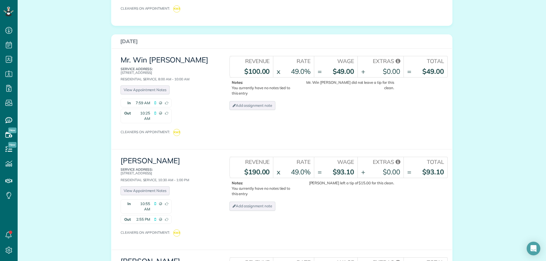
scroll to position [796, 0]
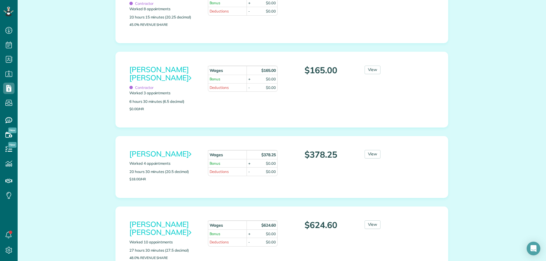
scroll to position [227, 0]
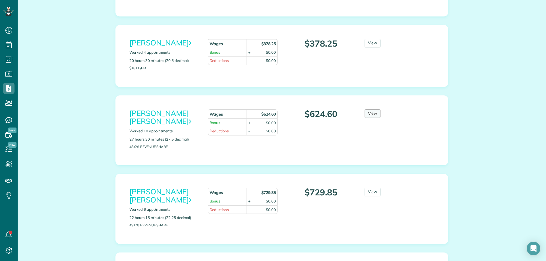
click at [365, 114] on link "View" at bounding box center [373, 113] width 16 height 9
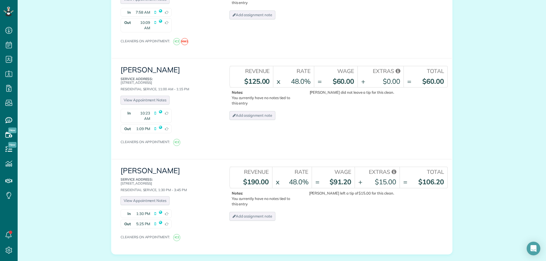
scroll to position [910, 0]
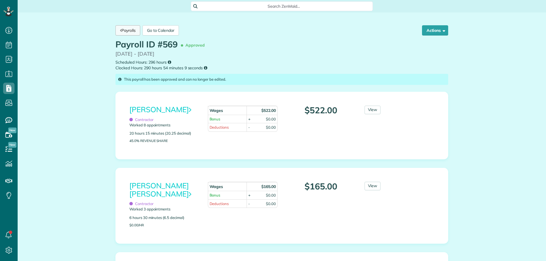
click at [127, 35] on link "Payrolls" at bounding box center [127, 30] width 25 height 10
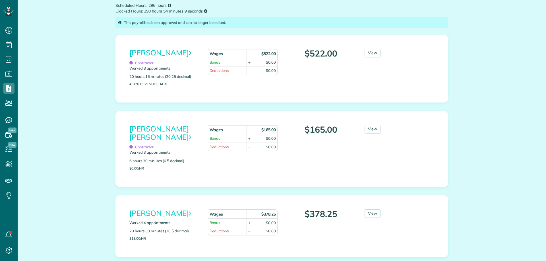
scroll to position [76, 0]
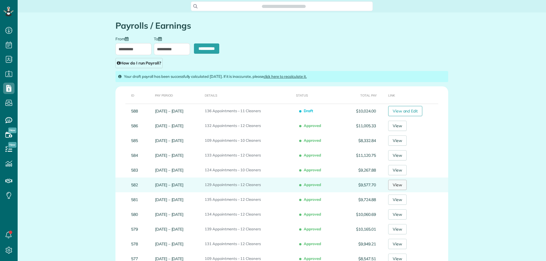
click at [396, 187] on link "View" at bounding box center [397, 185] width 18 height 10
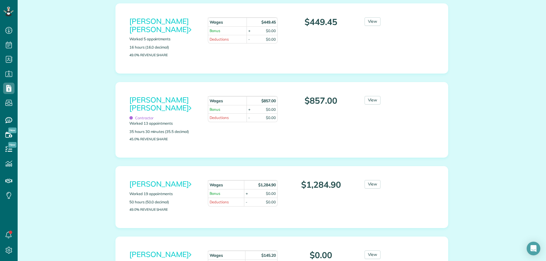
scroll to position [256, 0]
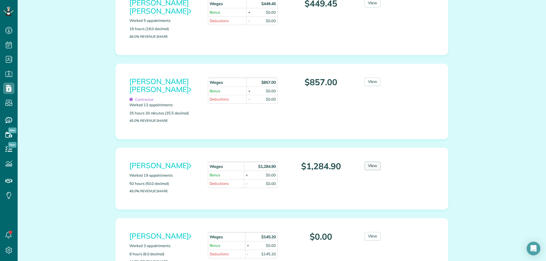
click at [368, 163] on link "View" at bounding box center [373, 166] width 16 height 9
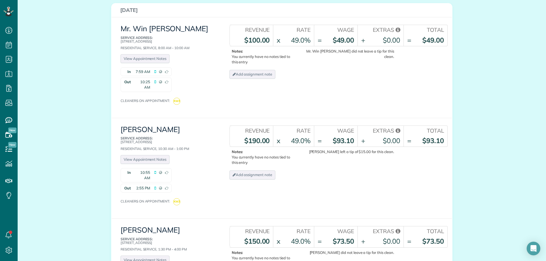
scroll to position [768, 0]
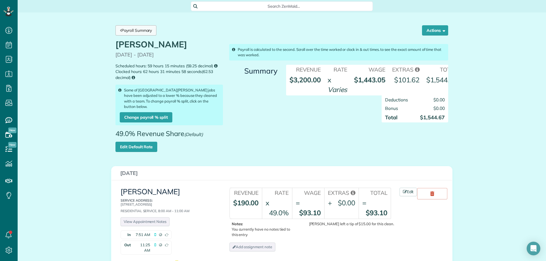
click at [131, 32] on link "Payroll Summary" at bounding box center [135, 30] width 41 height 10
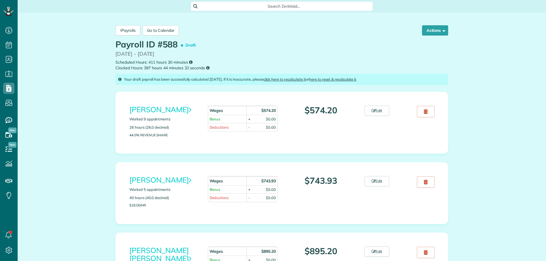
scroll to position [57, 0]
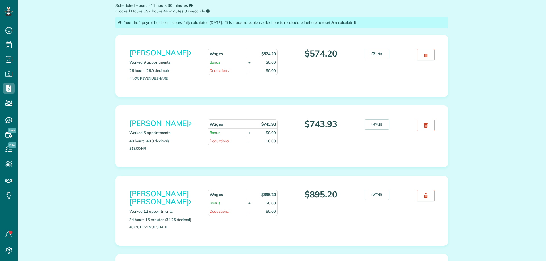
click at [267, 212] on div "$0.00" at bounding box center [271, 211] width 10 height 5
click at [268, 212] on div "$0.00" at bounding box center [271, 211] width 10 height 5
click at [367, 195] on link "Edit" at bounding box center [377, 195] width 25 height 10
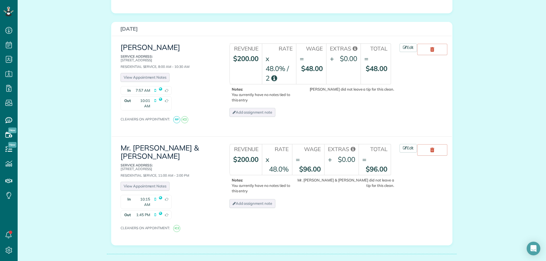
scroll to position [1191, 0]
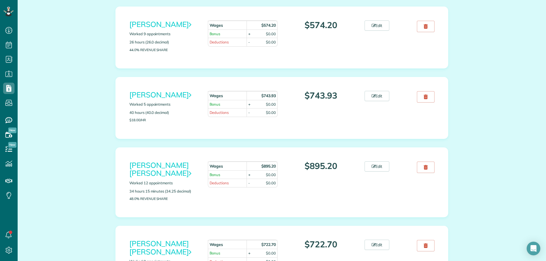
scroll to position [142, 0]
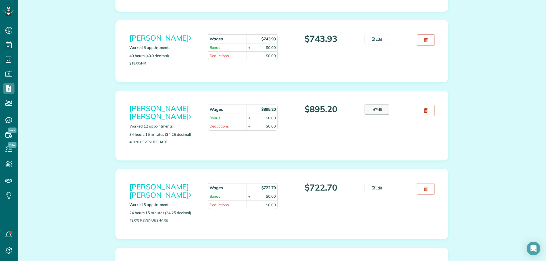
click at [372, 111] on icon at bounding box center [374, 110] width 4 height 4
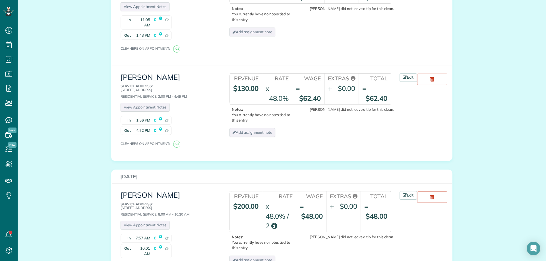
scroll to position [1078, 0]
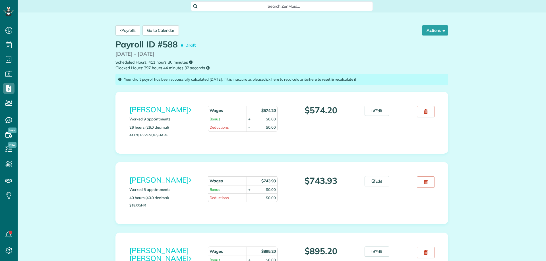
click at [268, 119] on div "$0.00" at bounding box center [271, 119] width 10 height 5
drag, startPoint x: 270, startPoint y: 119, endPoint x: 282, endPoint y: 119, distance: 12.5
click at [282, 119] on div "[PERSON_NAME] Worked 9 appointments 26 hours (26.0 decimal) 44.0% Revenue Share…" at bounding box center [281, 123] width 313 height 34
click at [271, 124] on td "- $0.00" at bounding box center [262, 127] width 31 height 9
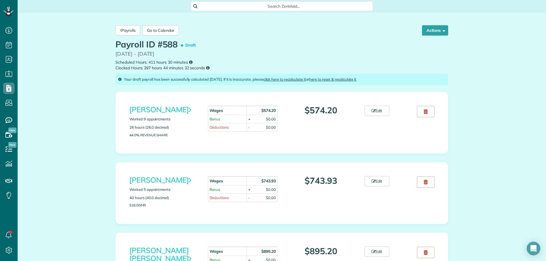
click at [270, 125] on div "$0.00" at bounding box center [271, 127] width 10 height 5
click at [230, 129] on td "Deductions" at bounding box center [227, 127] width 39 height 9
click at [222, 127] on td "Deductions" at bounding box center [227, 127] width 39 height 9
drag, startPoint x: 222, startPoint y: 127, endPoint x: 258, endPoint y: 126, distance: 35.3
click at [223, 127] on td "Deductions" at bounding box center [227, 127] width 39 height 9
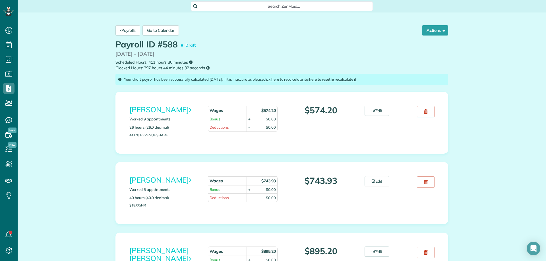
click at [260, 126] on td "- $0.00" at bounding box center [262, 127] width 31 height 9
click at [270, 126] on div "$0.00" at bounding box center [271, 127] width 10 height 5
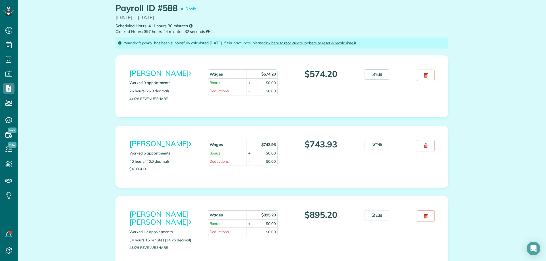
scroll to position [85, 0]
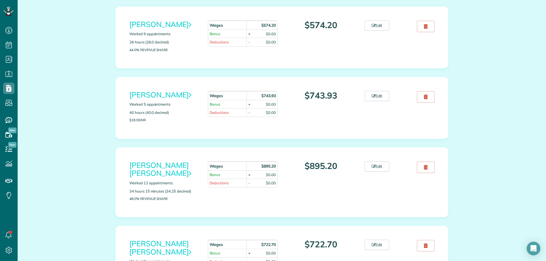
click at [271, 181] on div "$0.00" at bounding box center [271, 183] width 10 height 5
click at [259, 176] on td "+ $0.00" at bounding box center [262, 175] width 31 height 9
click at [189, 170] on icon at bounding box center [190, 173] width 3 height 7
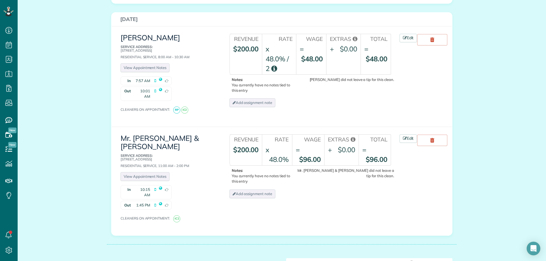
scroll to position [1277, 0]
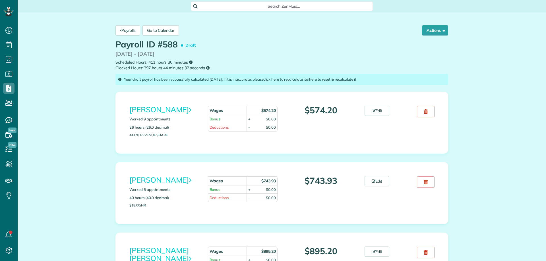
scroll to position [3, 3]
click at [244, 261] on html "Dashboard Scheduling Calendar View List View" at bounding box center [273, 130] width 546 height 261
drag, startPoint x: 247, startPoint y: 38, endPoint x: 238, endPoint y: 30, distance: 12.3
click at [247, 38] on div "Payrolls Go to Calendar Actions Approve Payroll Recalculate Reset and Recalcula…" at bounding box center [281, 30] width 341 height 19
click at [432, 30] on button "Actions" at bounding box center [435, 30] width 26 height 10
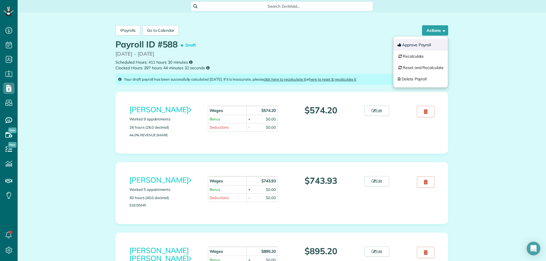
click at [424, 44] on button "Approve Payroll" at bounding box center [420, 44] width 55 height 11
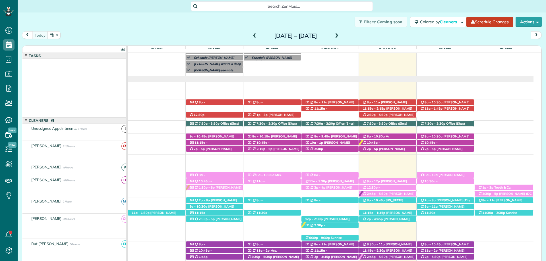
scroll to position [3, 3]
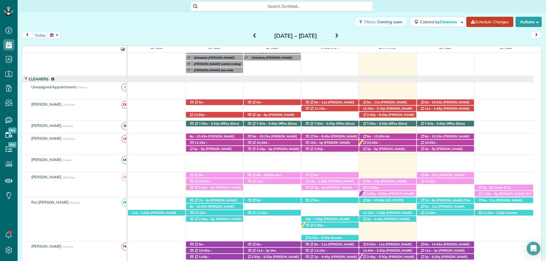
click at [340, 34] on span at bounding box center [337, 36] width 6 height 5
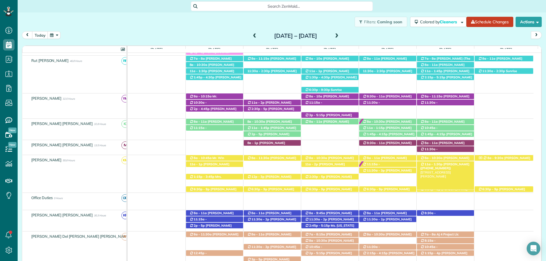
scroll to position [199, 0]
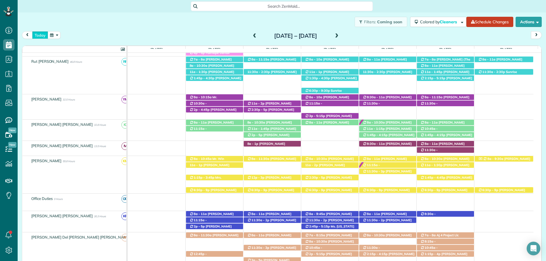
click at [40, 33] on button "today" at bounding box center [40, 35] width 16 height 8
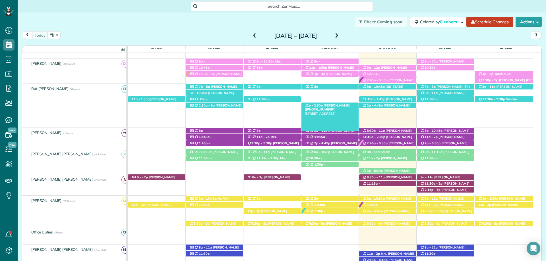
scroll to position [189, 0]
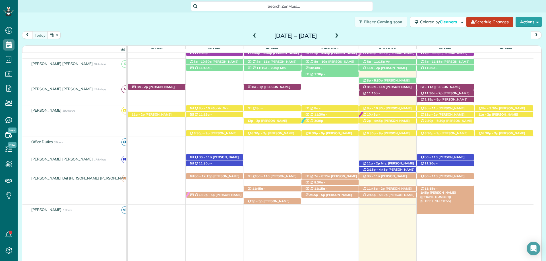
click at [450, 191] on span "Carolyn Bishop (+12514551113)" at bounding box center [438, 195] width 36 height 8
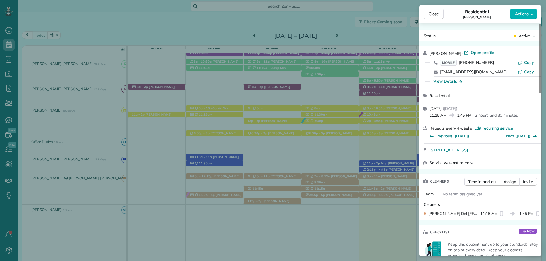
click at [478, 54] on span "Open profile" at bounding box center [482, 53] width 23 height 6
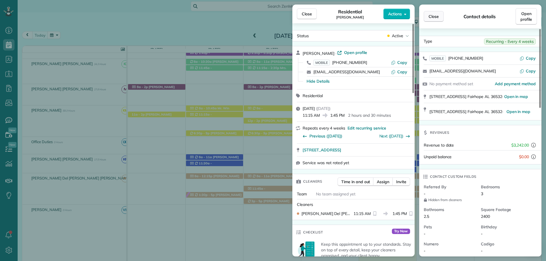
click at [434, 17] on span "Close" at bounding box center [434, 17] width 10 height 6
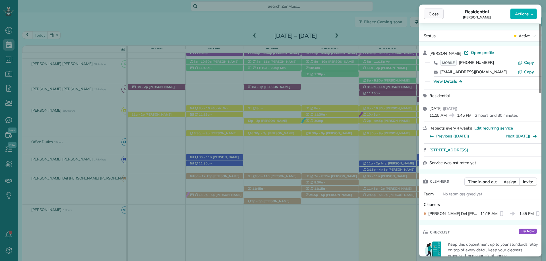
click at [431, 14] on span "Close" at bounding box center [434, 14] width 10 height 6
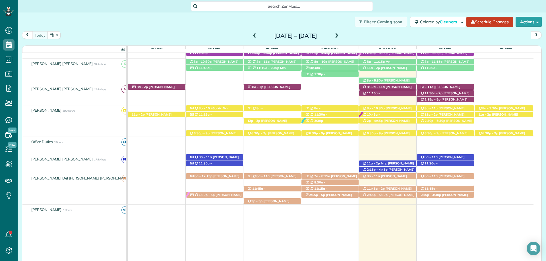
click at [249, 30] on div "Filters: Coming soon Colored by Cleaners Color by Cleaner Color by Team Color b…" at bounding box center [282, 22] width 528 height 19
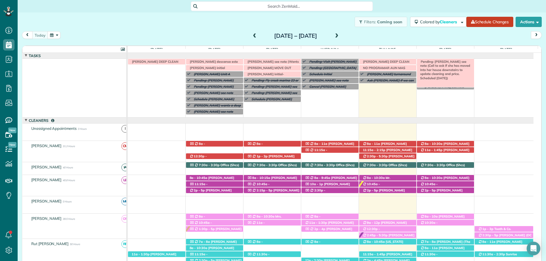
click at [450, 62] on span "Pending: Caroline Byars see note (Call to ask if she has moved into her house d…" at bounding box center [444, 70] width 52 height 20
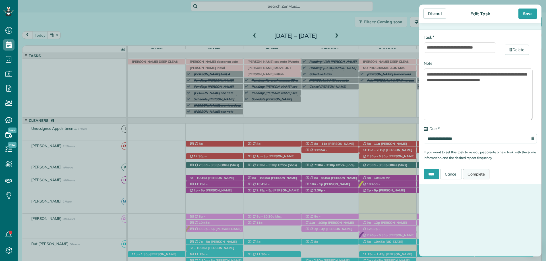
click at [490, 173] on link "Complete" at bounding box center [476, 174] width 27 height 10
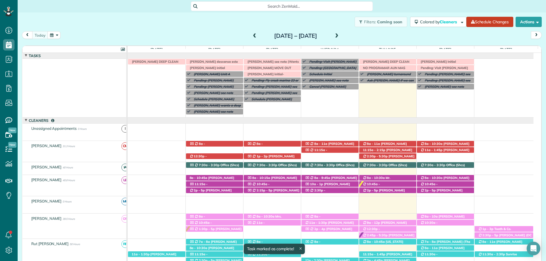
click at [340, 35] on span at bounding box center [337, 36] width 6 height 5
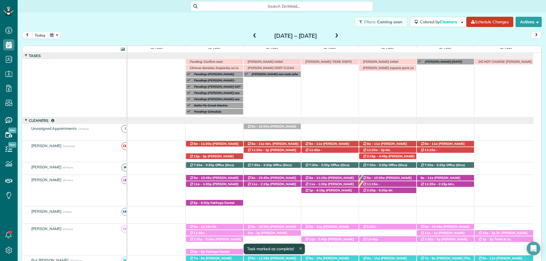
scroll to position [42, 0]
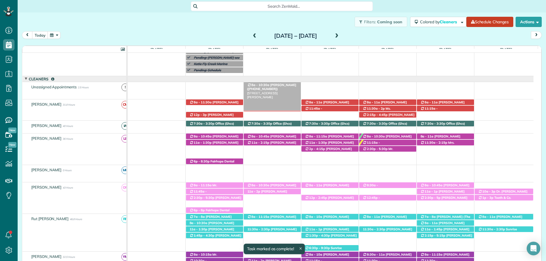
click at [286, 85] on span "Caroline Byars (+12516541881)" at bounding box center [271, 87] width 49 height 8
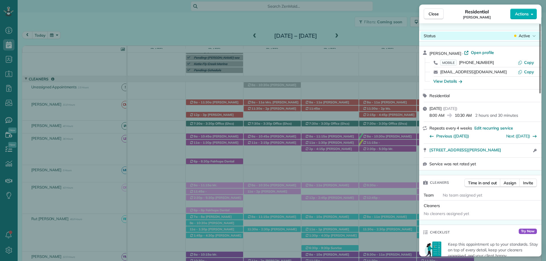
click at [522, 35] on span "Active" at bounding box center [524, 36] width 11 height 6
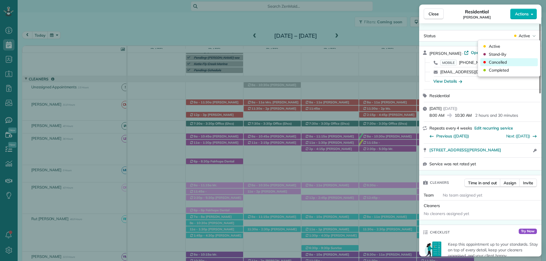
click at [499, 60] on span "Cancelled" at bounding box center [498, 62] width 18 height 6
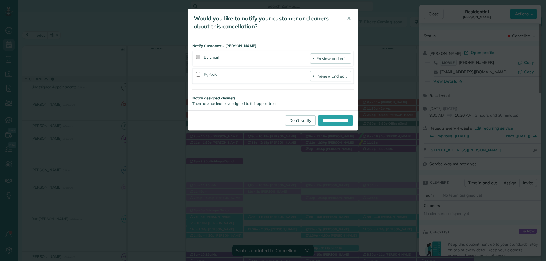
click at [200, 57] on div at bounding box center [198, 57] width 5 height 5
click at [199, 72] on div at bounding box center [198, 74] width 7 height 13
click at [197, 72] on div at bounding box center [198, 74] width 5 height 5
click at [323, 121] on input "**********" at bounding box center [335, 120] width 35 height 10
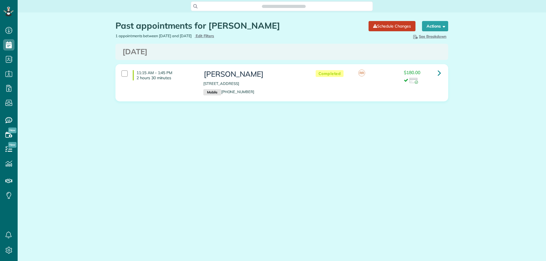
scroll to position [3, 3]
click at [214, 34] on span "Edit Filters" at bounding box center [205, 36] width 18 height 5
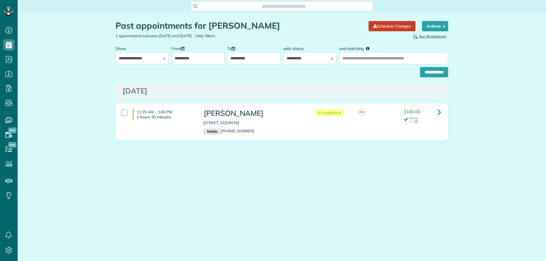
click at [206, 62] on input "**********" at bounding box center [197, 58] width 53 height 12
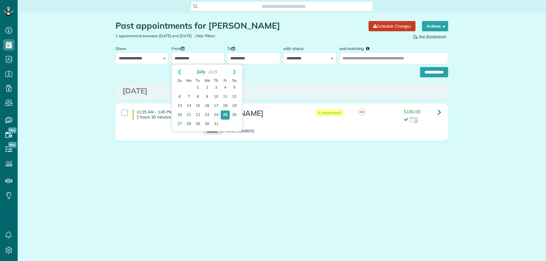
click at [176, 71] on link "Prev" at bounding box center [180, 72] width 16 height 14
click at [208, 85] on link "1" at bounding box center [206, 87] width 9 height 9
type input "**********"
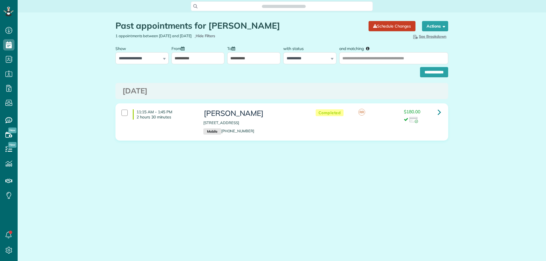
drag, startPoint x: 268, startPoint y: 24, endPoint x: 208, endPoint y: 24, distance: 60.0
click at [208, 24] on h1 "Past appointments for Carolyn Bishop" at bounding box center [239, 25] width 249 height 9
copy h1 "Carolyn Bishop"
click at [383, 61] on input "and matching" at bounding box center [393, 58] width 109 height 12
paste input "**********"
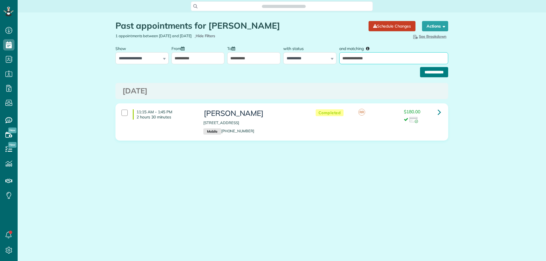
type input "**********"
click at [422, 73] on input "**********" at bounding box center [434, 72] width 28 height 10
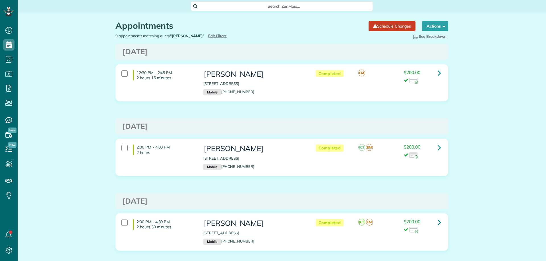
scroll to position [481, 0]
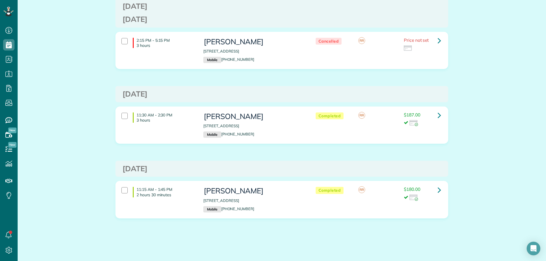
drag, startPoint x: 425, startPoint y: 1, endPoint x: 415, endPoint y: 1, distance: 9.7
click at [425, 1] on div "[DATE]" at bounding box center [281, 6] width 333 height 16
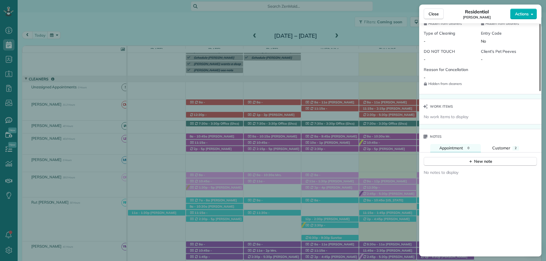
scroll to position [456, 0]
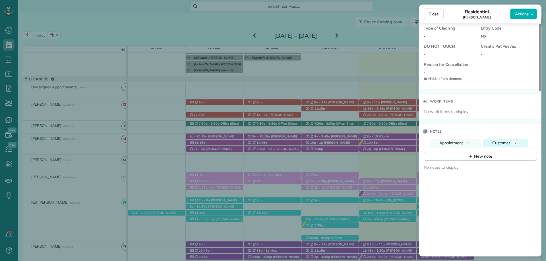
click at [507, 146] on div "Customer" at bounding box center [501, 143] width 18 height 6
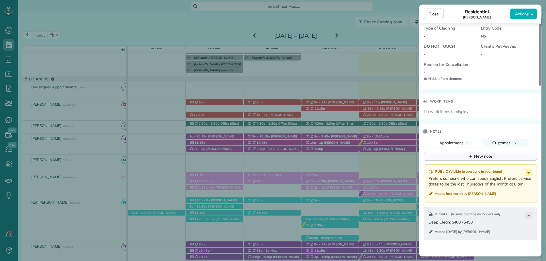
click at [476, 156] on div "New note" at bounding box center [480, 157] width 24 height 6
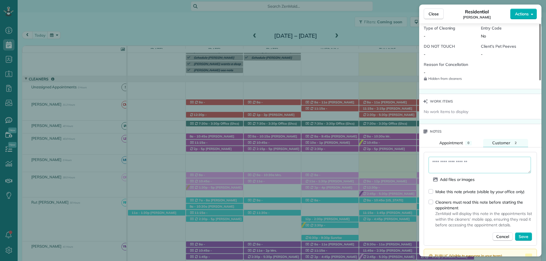
click at [446, 163] on textarea at bounding box center [480, 165] width 102 height 16
type textarea "*"
type textarea "**********"
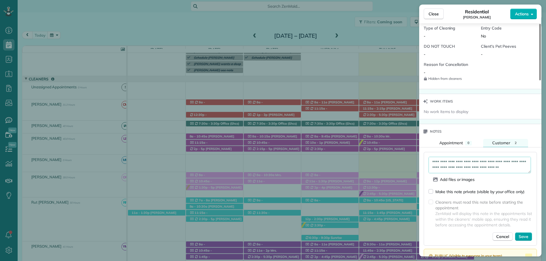
click at [526, 234] on span "Save" at bounding box center [524, 237] width 10 height 6
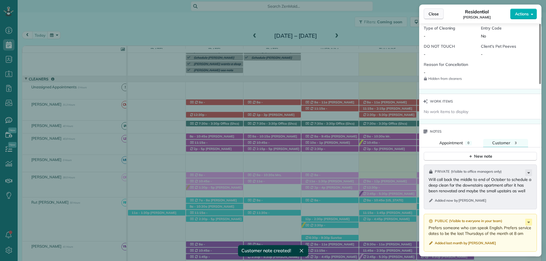
click at [431, 14] on span "Close" at bounding box center [434, 14] width 10 height 6
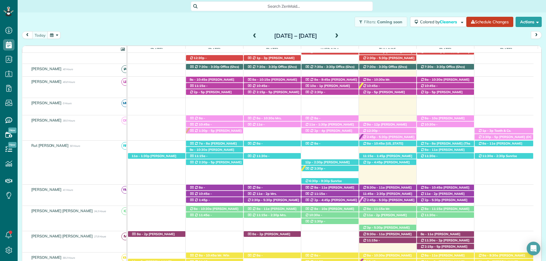
scroll to position [42, 0]
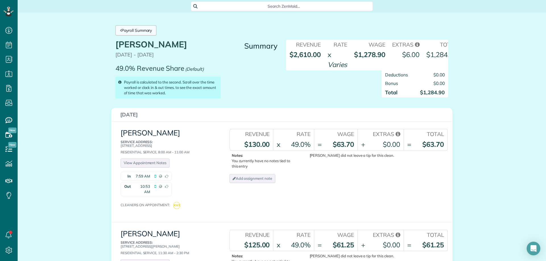
click at [142, 33] on link "Payroll Summary" at bounding box center [135, 30] width 41 height 10
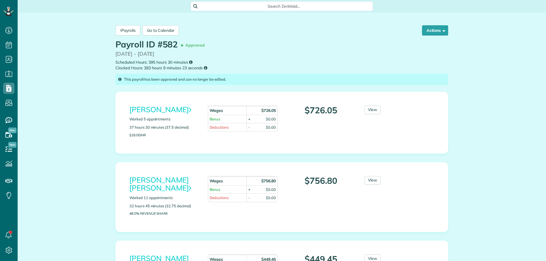
scroll to position [3, 3]
click at [423, 78] on div "This payroll has been approved and can no longer be edited." at bounding box center [281, 79] width 333 height 11
click at [430, 30] on button "Actions" at bounding box center [435, 30] width 26 height 10
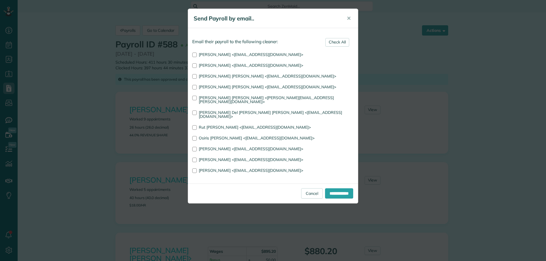
scroll to position [3, 3]
click at [349, 18] on span "✕" at bounding box center [349, 18] width 4 height 7
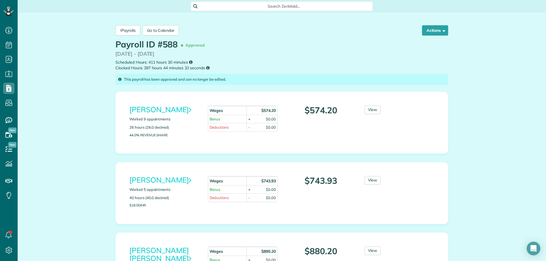
drag, startPoint x: 505, startPoint y: 122, endPoint x: 486, endPoint y: 113, distance: 21.1
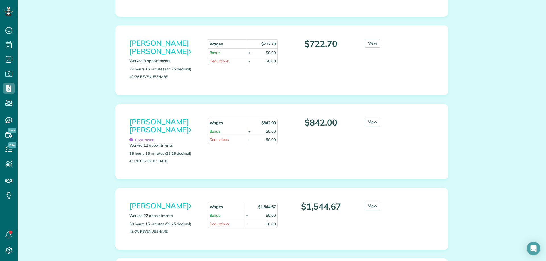
scroll to position [284, 0]
